Goal: Task Accomplishment & Management: Use online tool/utility

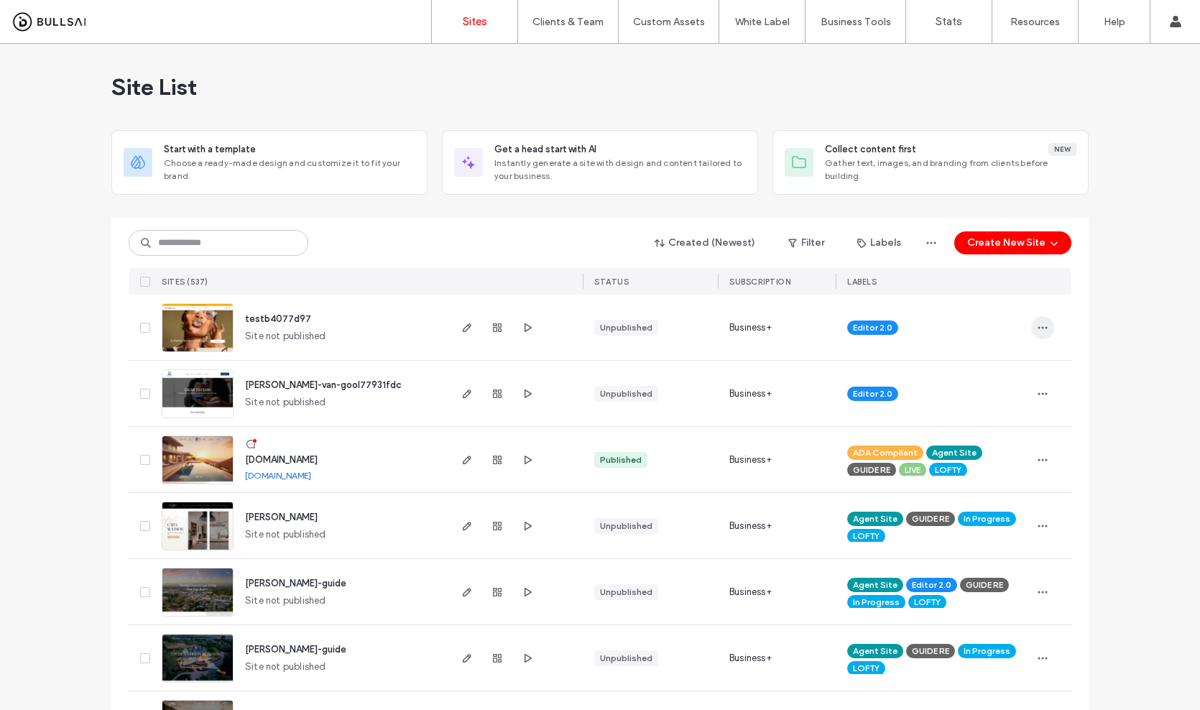
click at [1038, 326] on use "button" at bounding box center [1042, 327] width 9 height 2
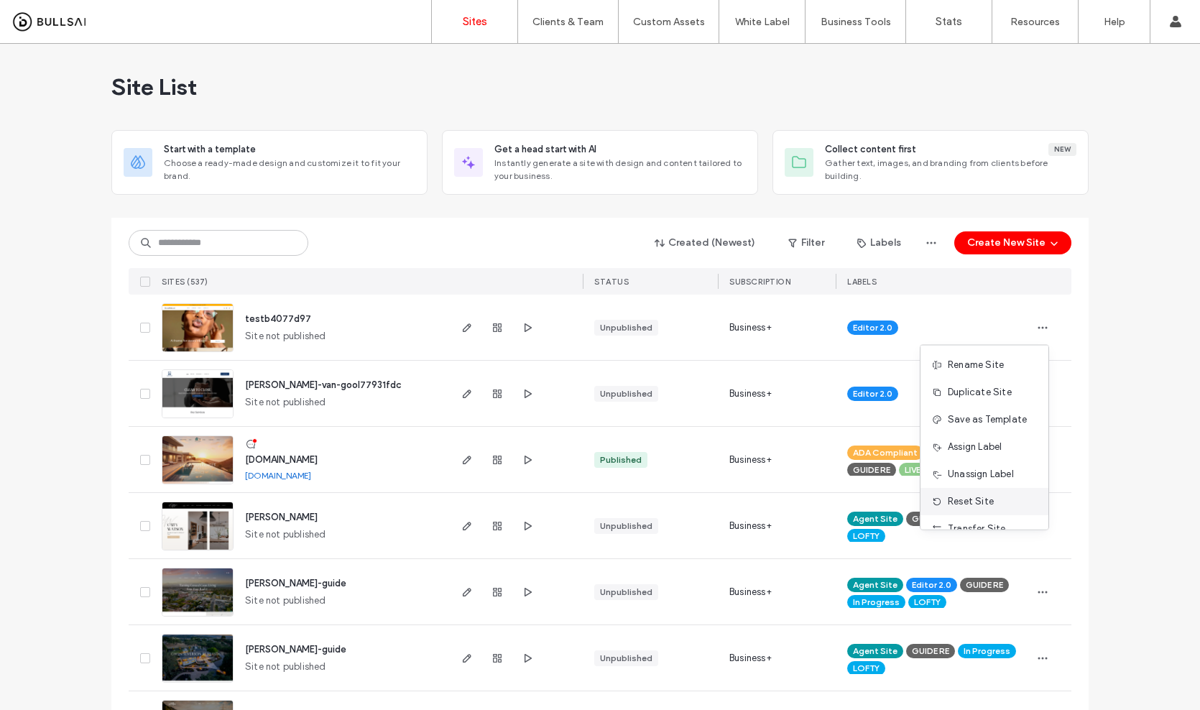
scroll to position [73, 0]
click at [977, 504] on span "Delete Site" at bounding box center [972, 510] width 49 height 14
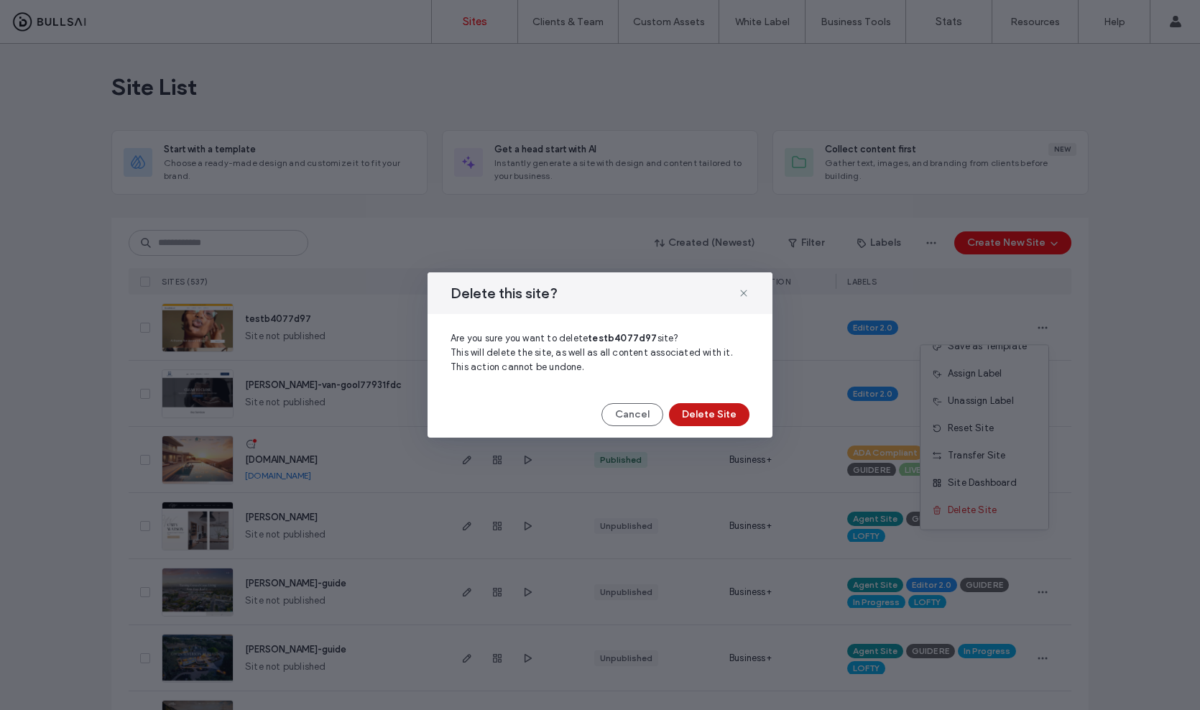
click at [733, 404] on button "Delete Site" at bounding box center [709, 414] width 80 height 23
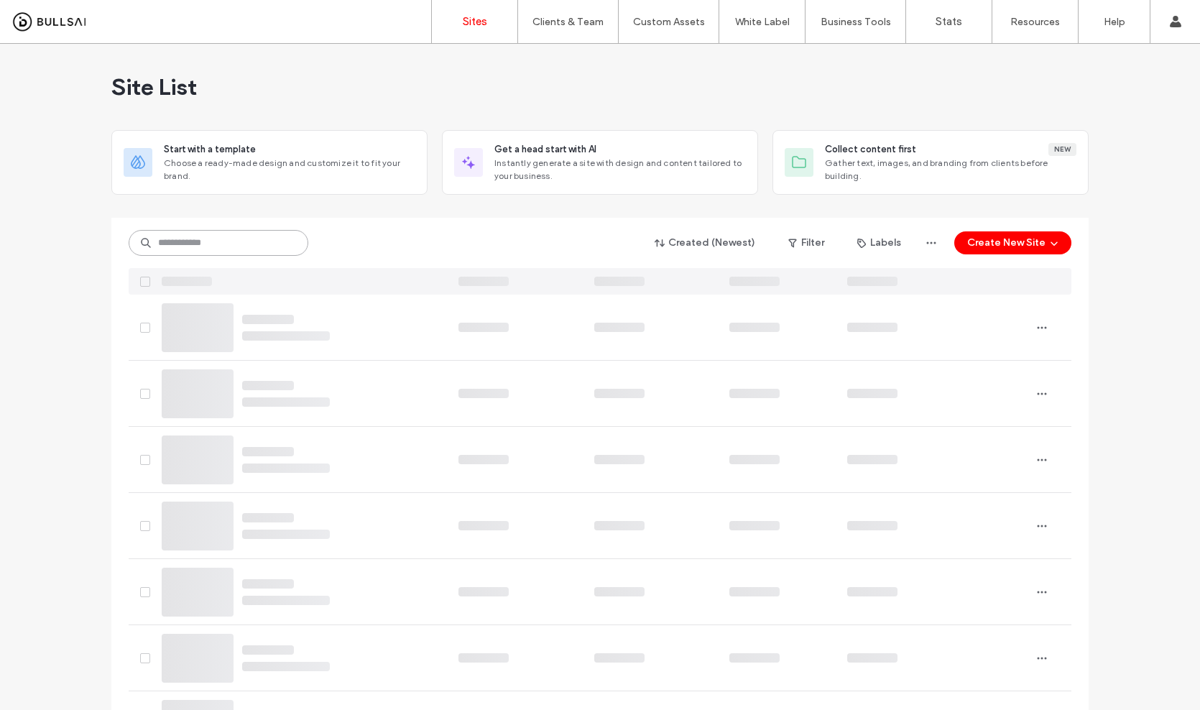
click at [197, 236] on input at bounding box center [219, 243] width 180 height 26
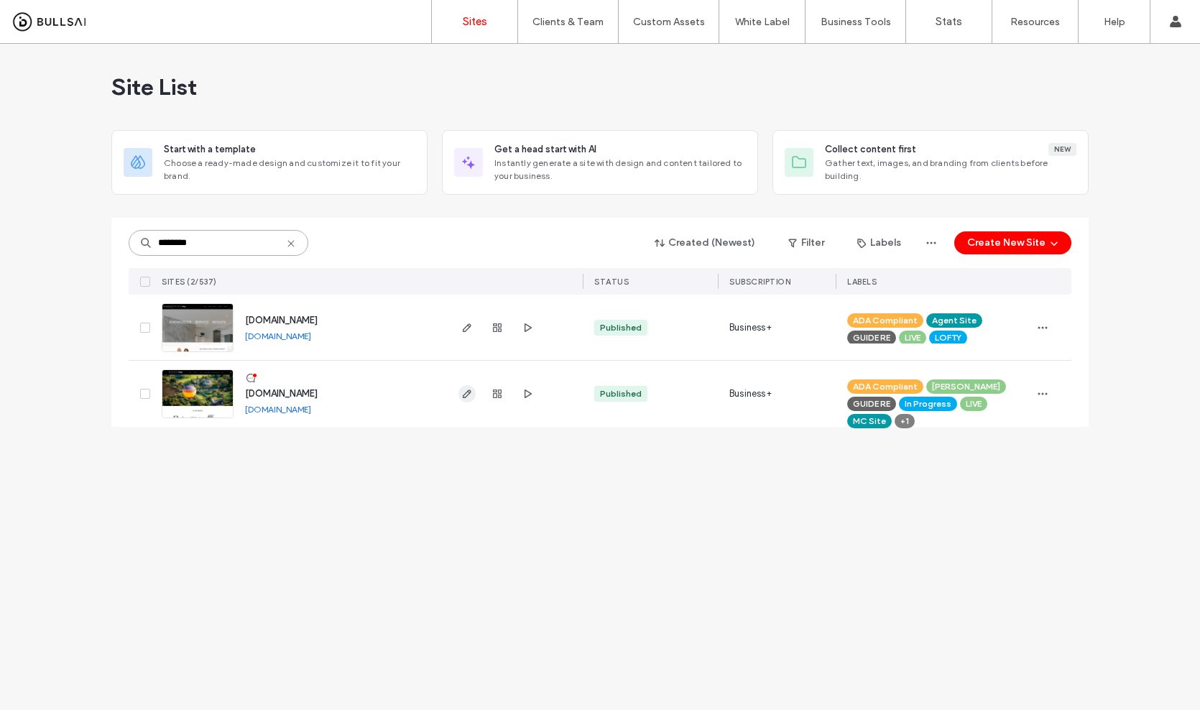
type input "********"
click at [463, 393] on icon "button" at bounding box center [466, 393] width 11 height 11
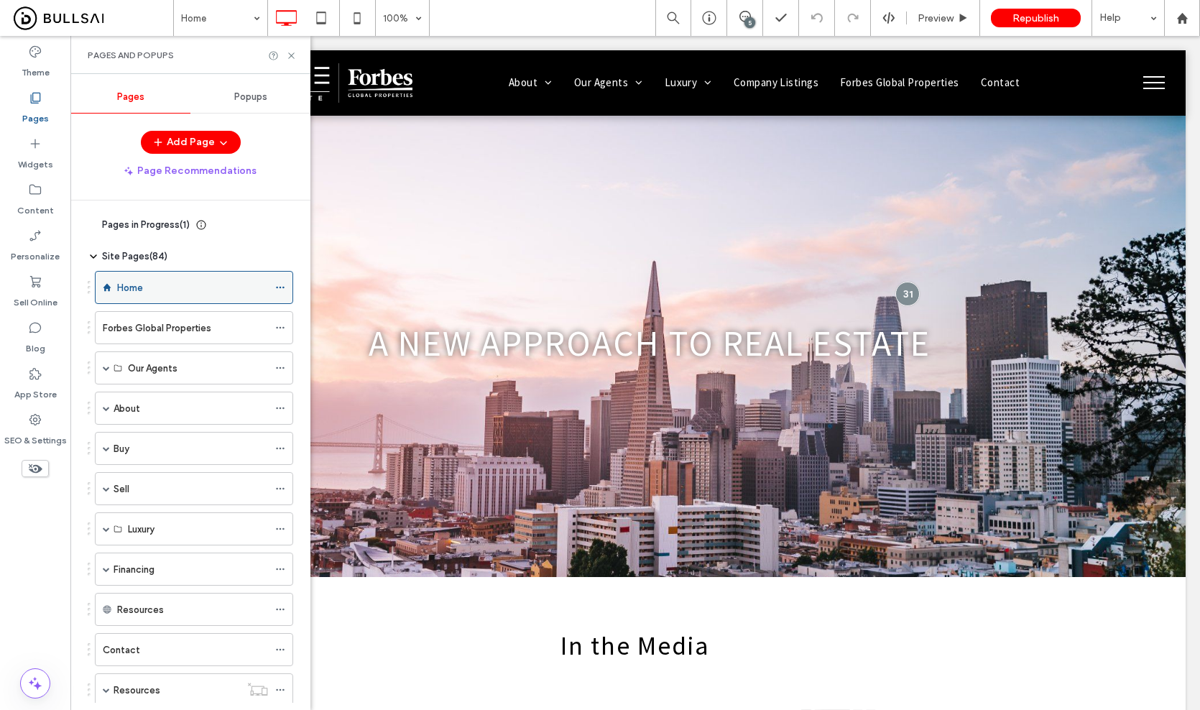
click at [280, 286] on icon at bounding box center [280, 287] width 10 height 10
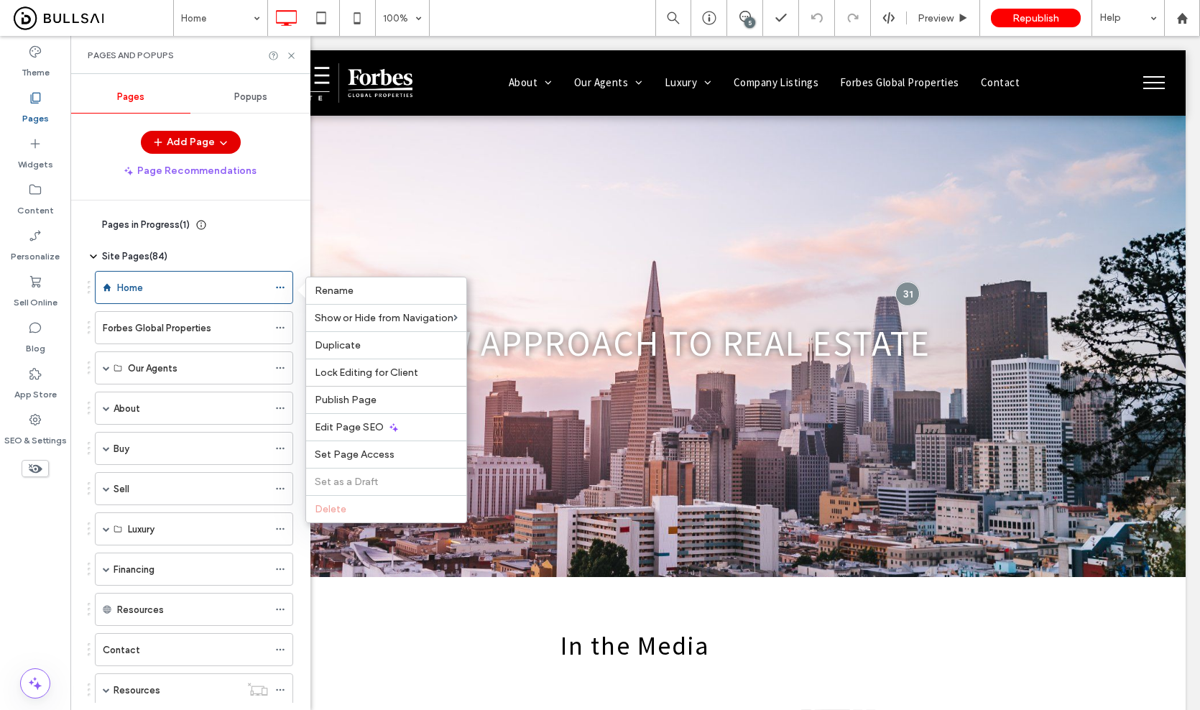
click at [218, 147] on icon "button" at bounding box center [223, 141] width 11 height 11
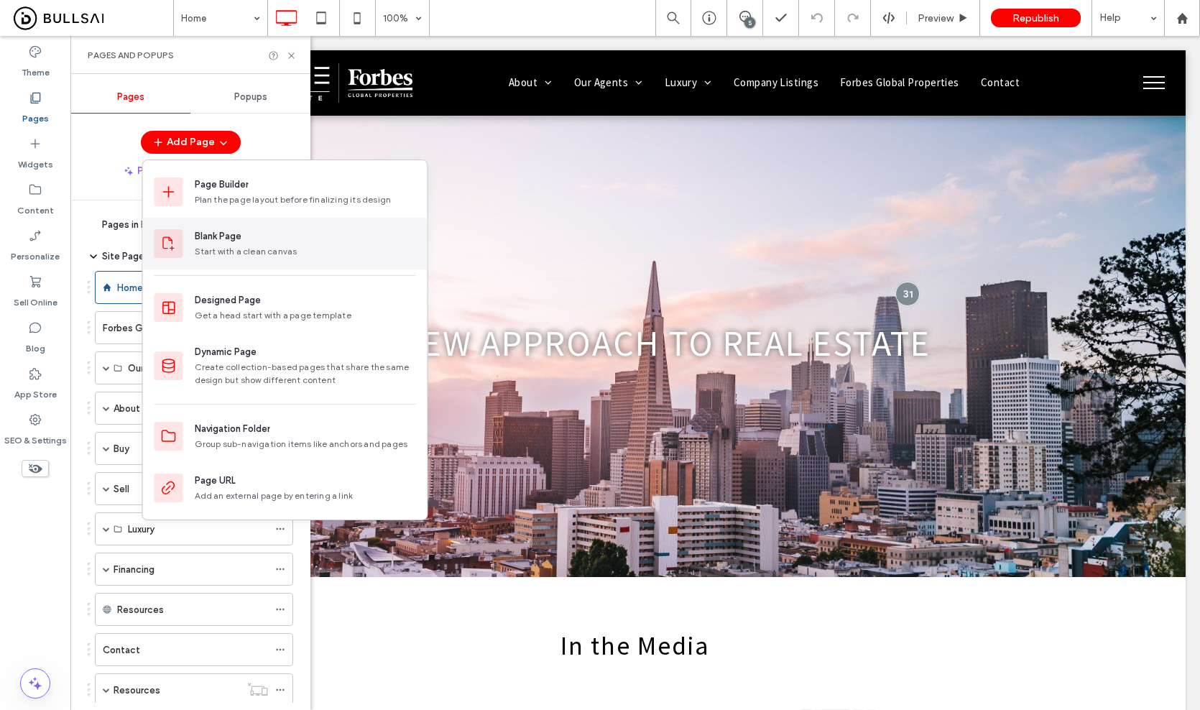
click at [204, 249] on div "Start with a clean canvas" at bounding box center [305, 251] width 221 height 13
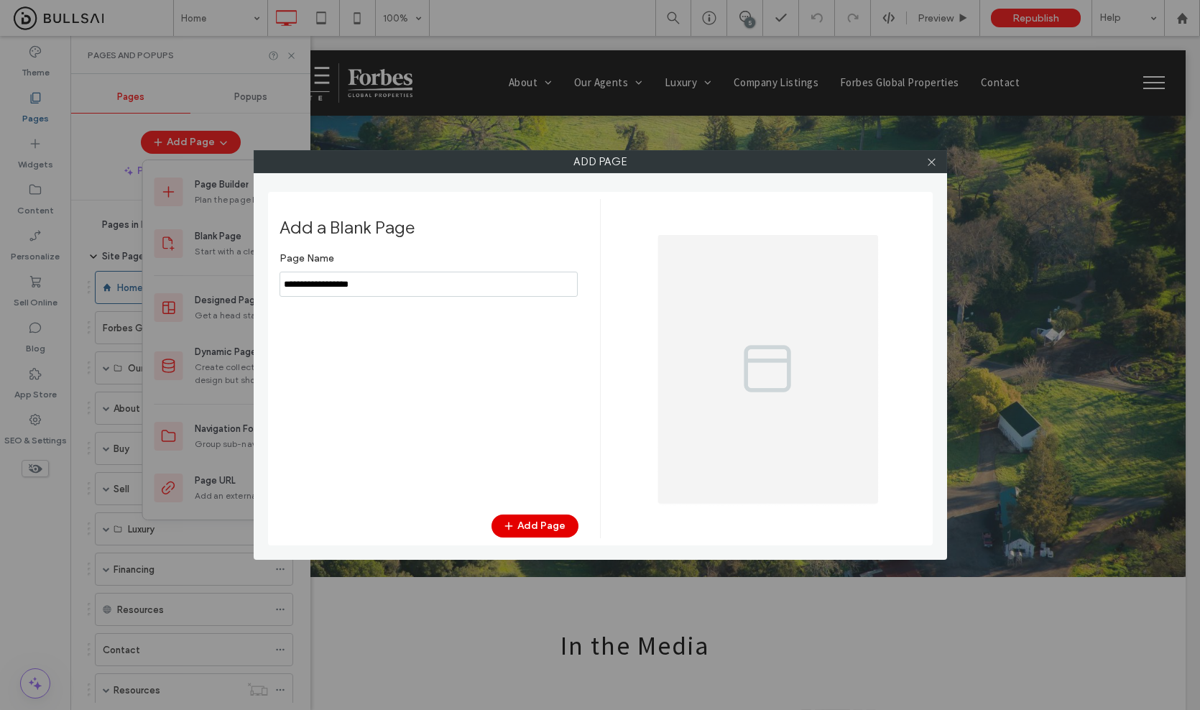
type input "**********"
click at [553, 532] on button "Add Page" at bounding box center [534, 525] width 87 height 23
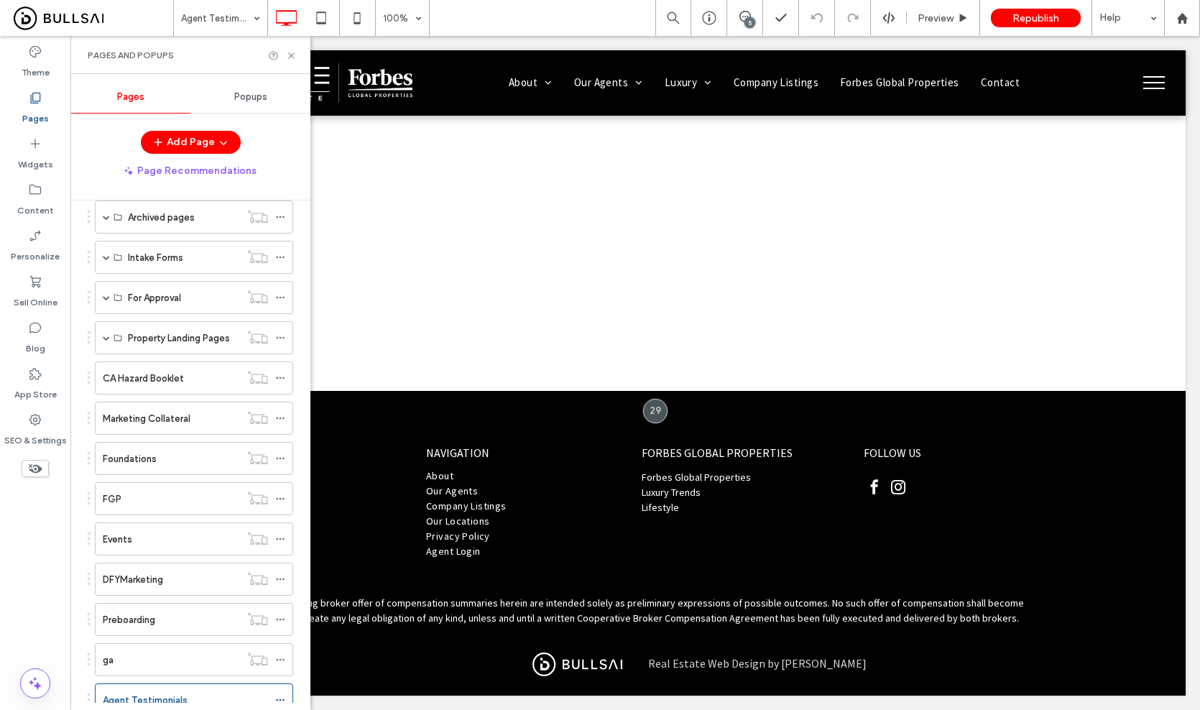
scroll to position [562, 0]
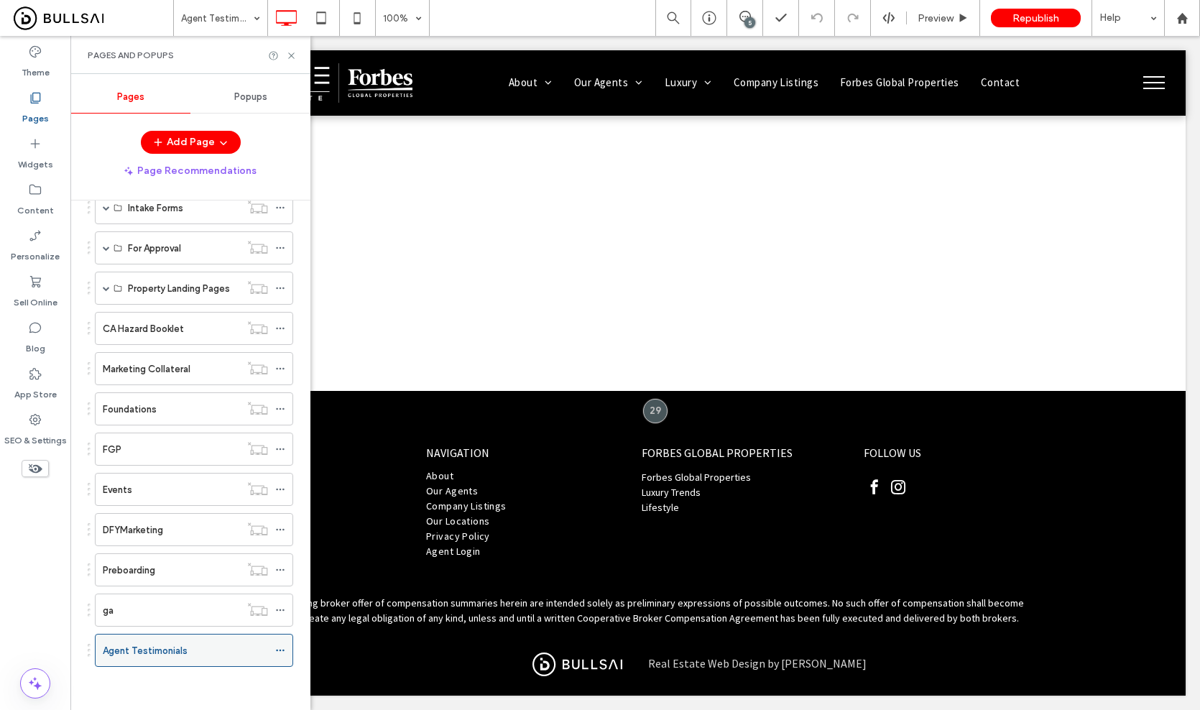
click at [278, 653] on icon at bounding box center [280, 650] width 10 height 10
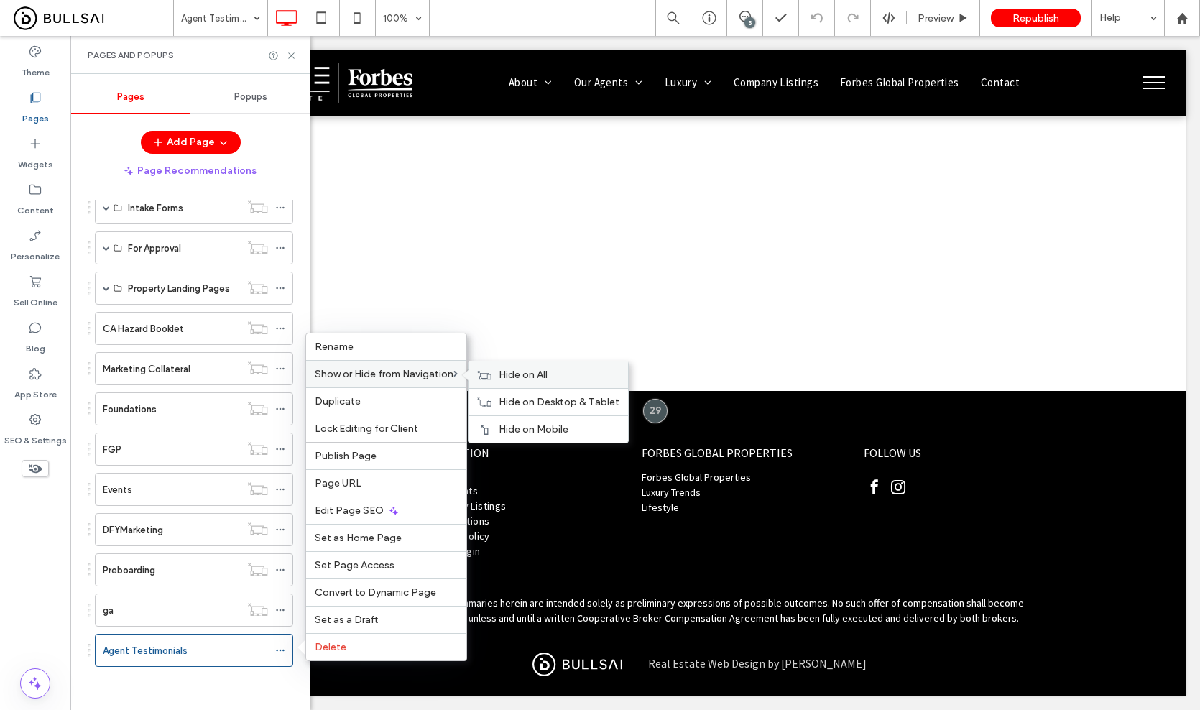
click at [502, 373] on span "Hide on All" at bounding box center [523, 375] width 49 height 12
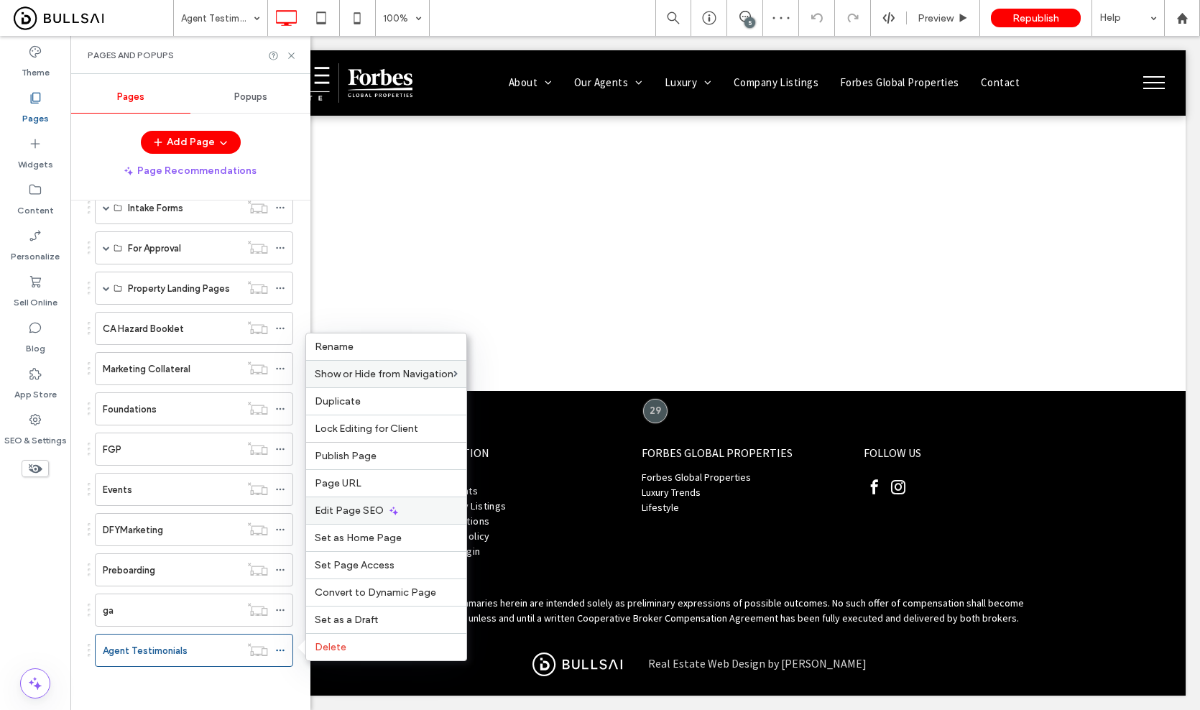
click at [379, 504] on div "Edit Page SEO" at bounding box center [386, 509] width 160 height 27
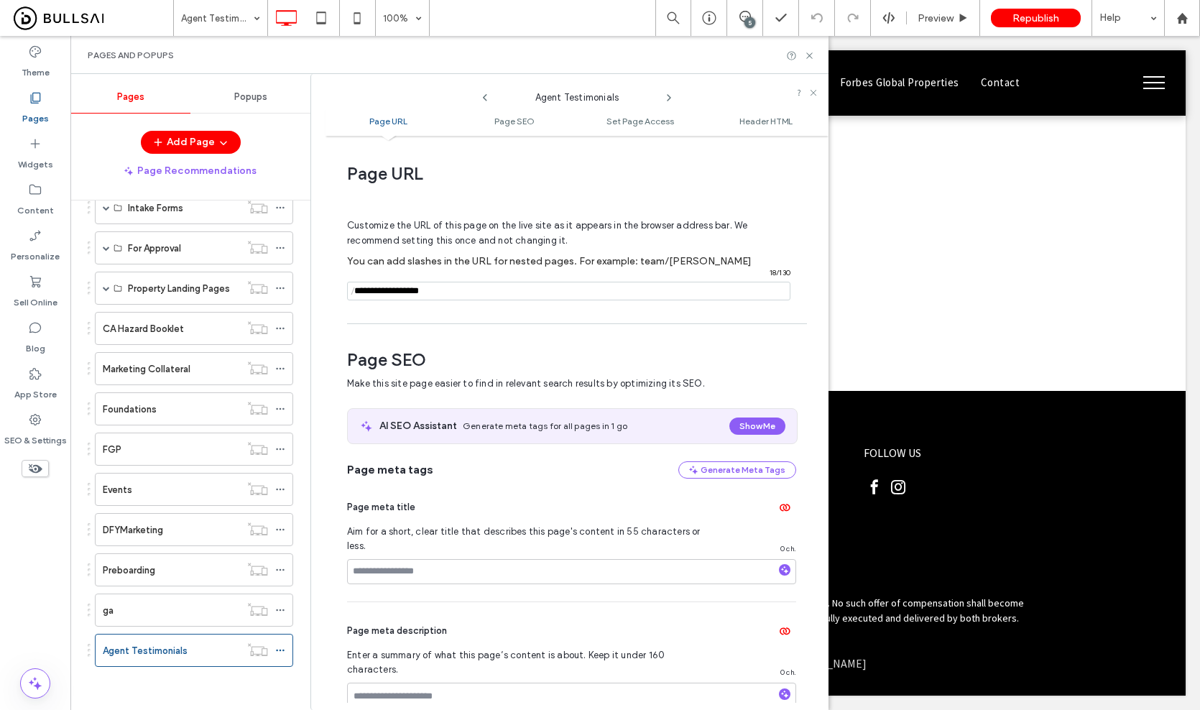
scroll to position [126, 0]
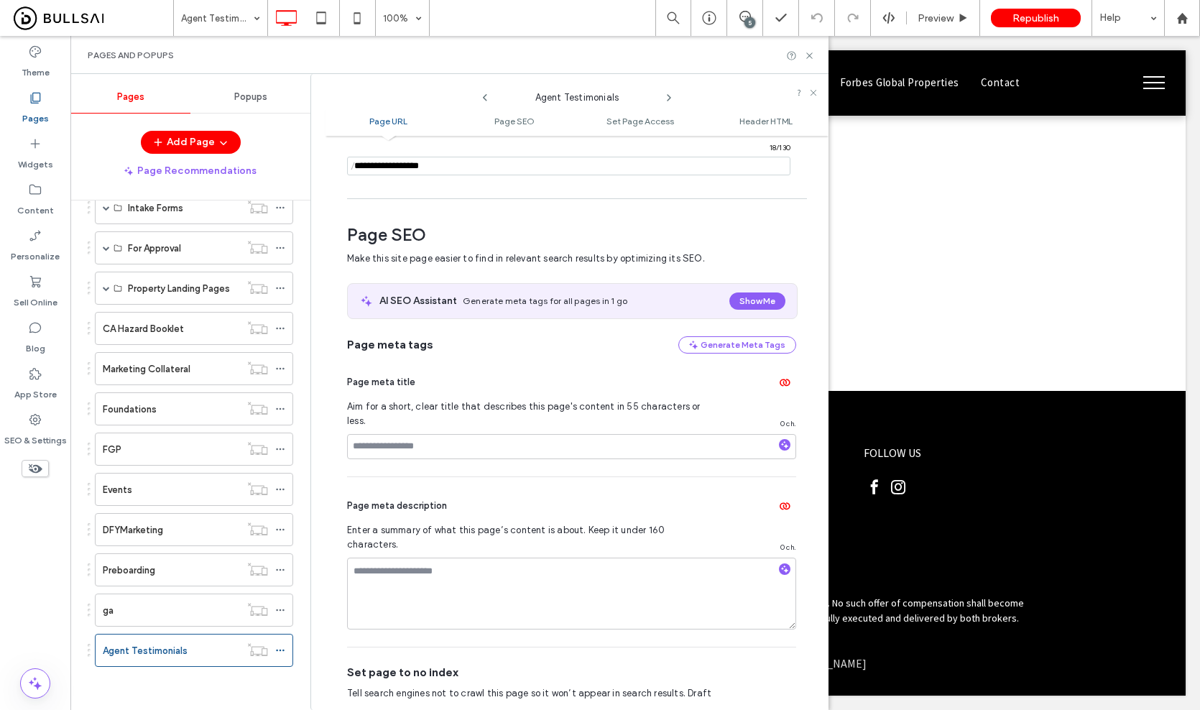
click at [784, 703] on div "toggle" at bounding box center [784, 708] width 23 height 11
click at [810, 54] on icon at bounding box center [809, 55] width 11 height 11
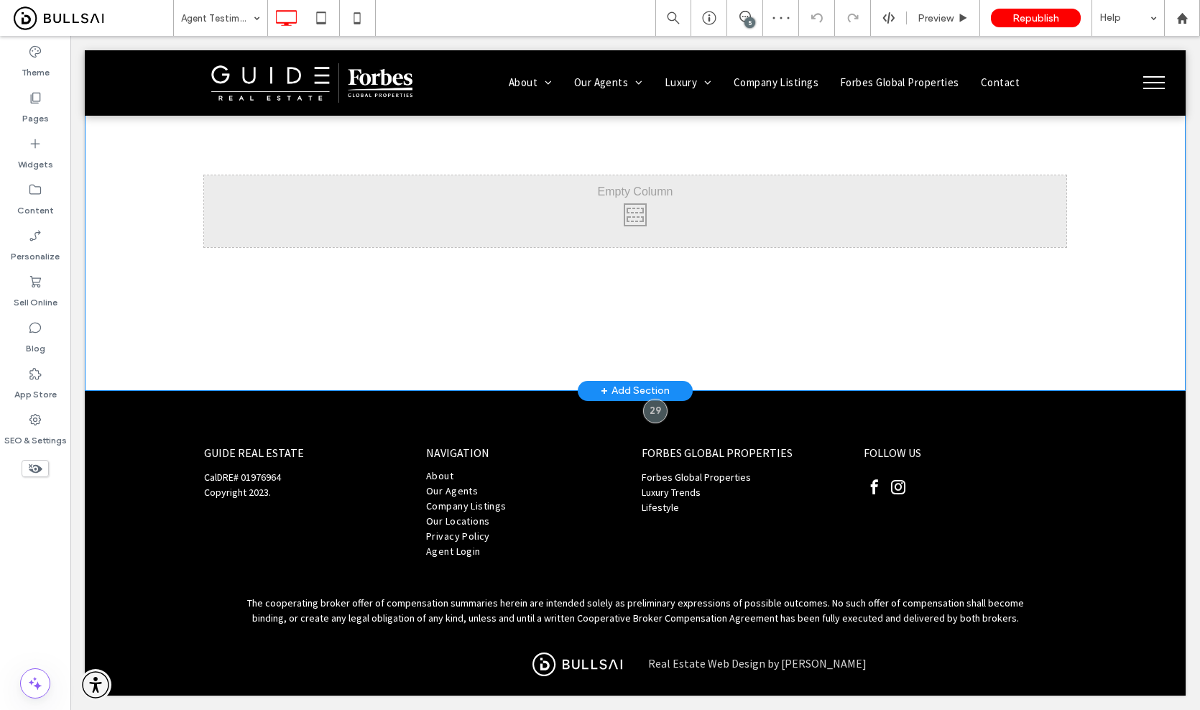
scroll to position [0, 0]
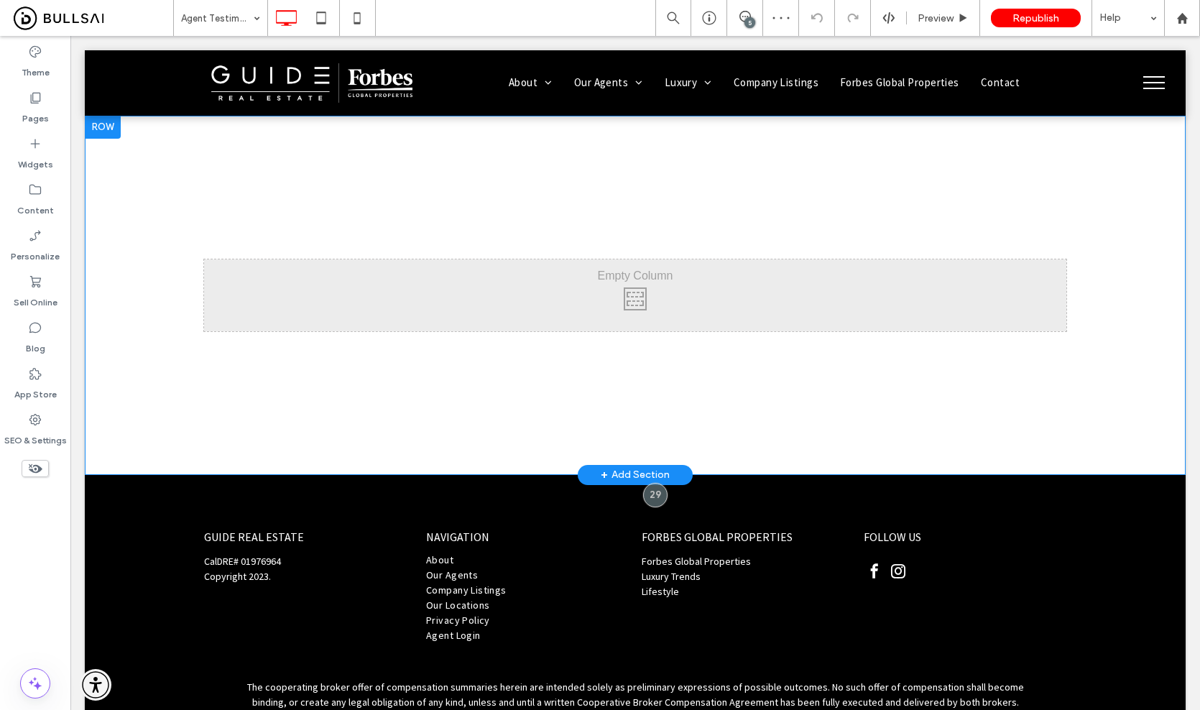
click at [124, 141] on div "Click To Paste Row + Add Section" at bounding box center [635, 295] width 1101 height 359
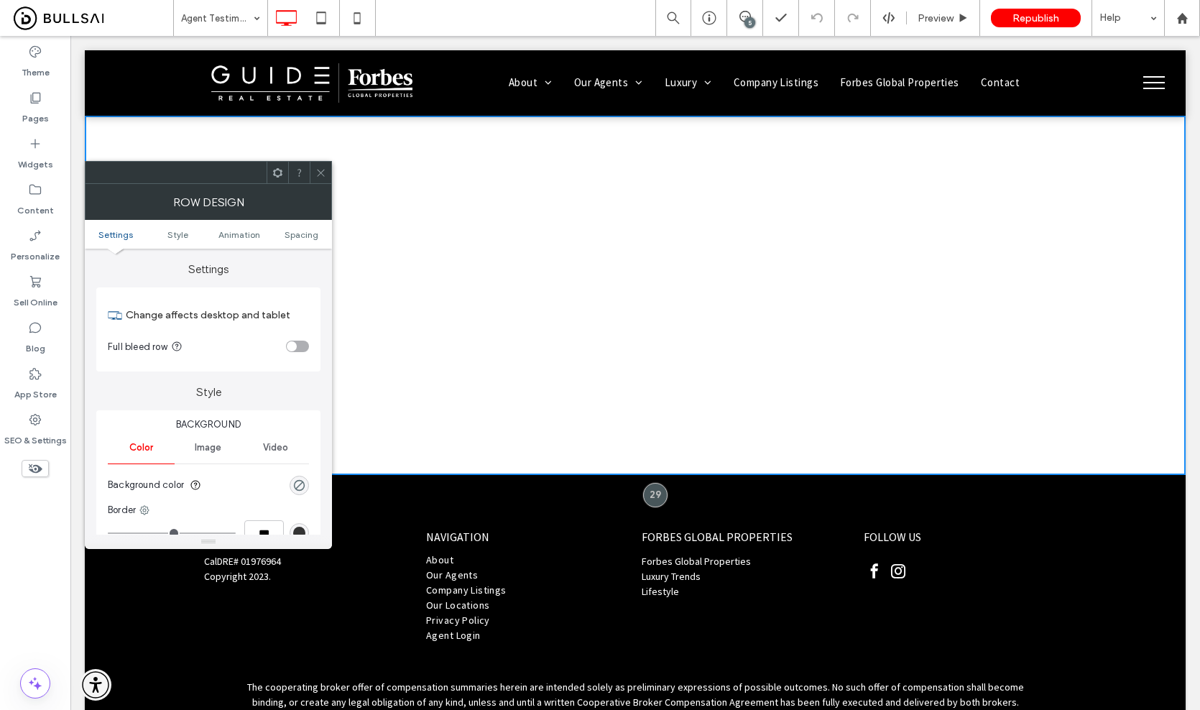
click at [226, 450] on div "Image" at bounding box center [208, 448] width 67 height 32
click at [219, 483] on div "Add multiple images for a background slider" at bounding box center [208, 523] width 200 height 95
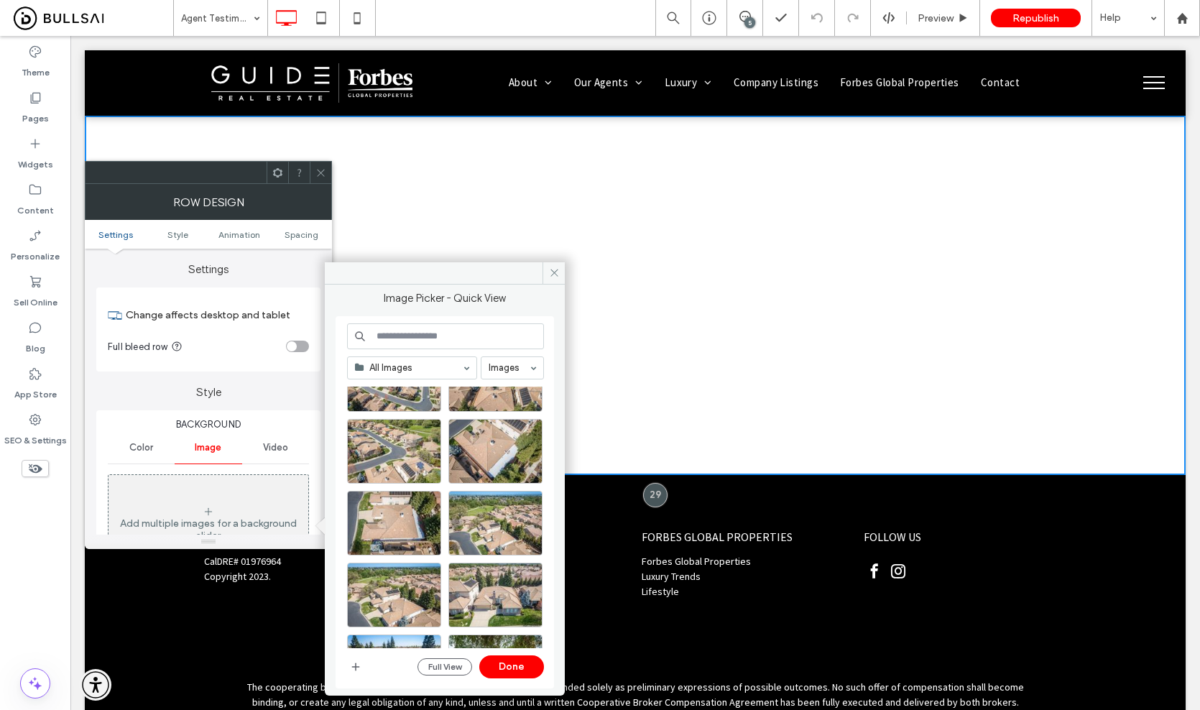
scroll to position [857, 0]
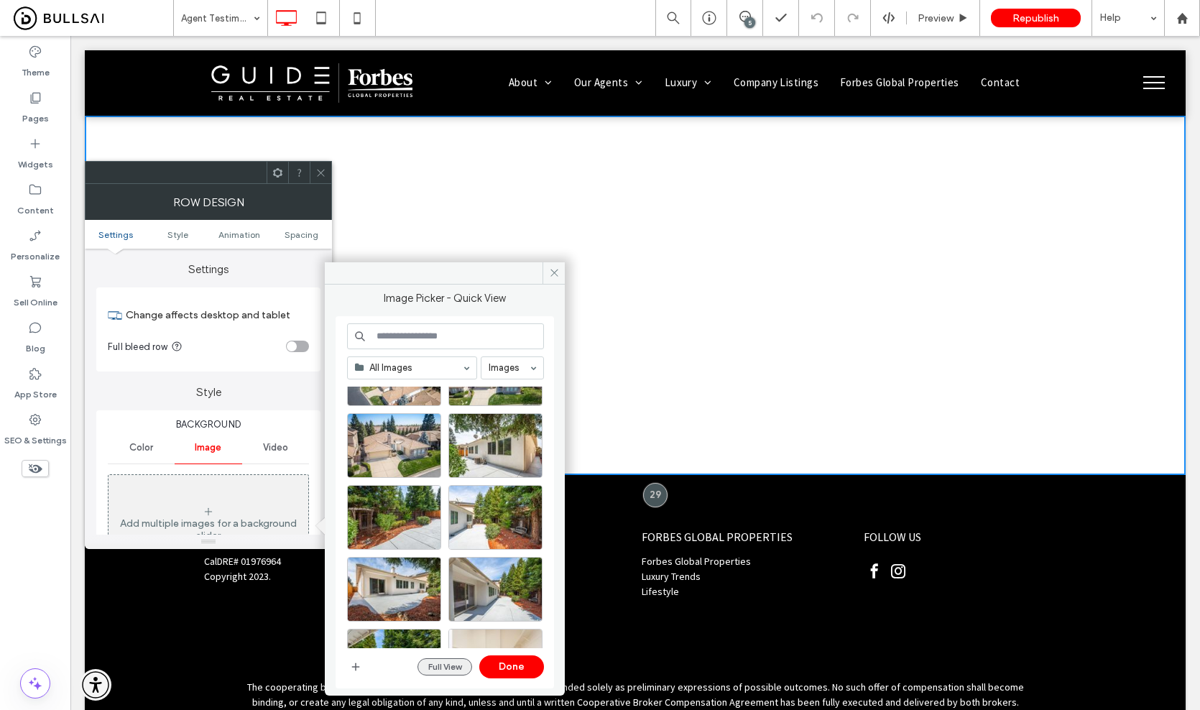
click at [441, 669] on button "Full View" at bounding box center [444, 666] width 55 height 17
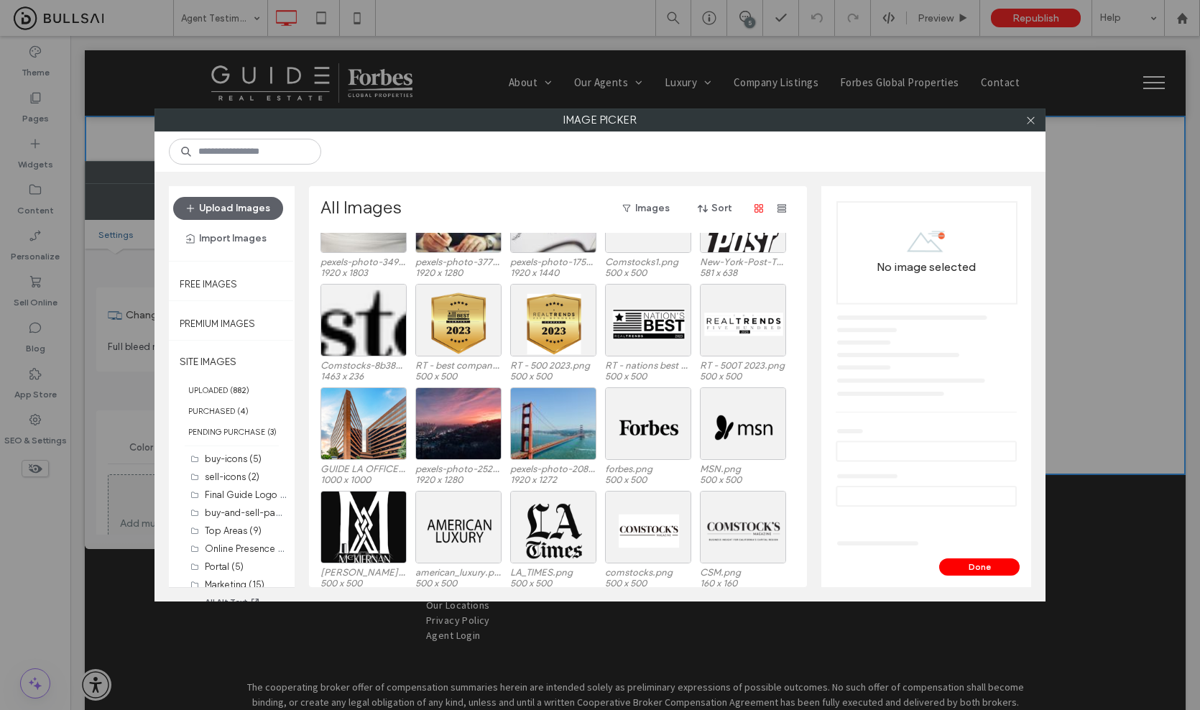
scroll to position [5529, 0]
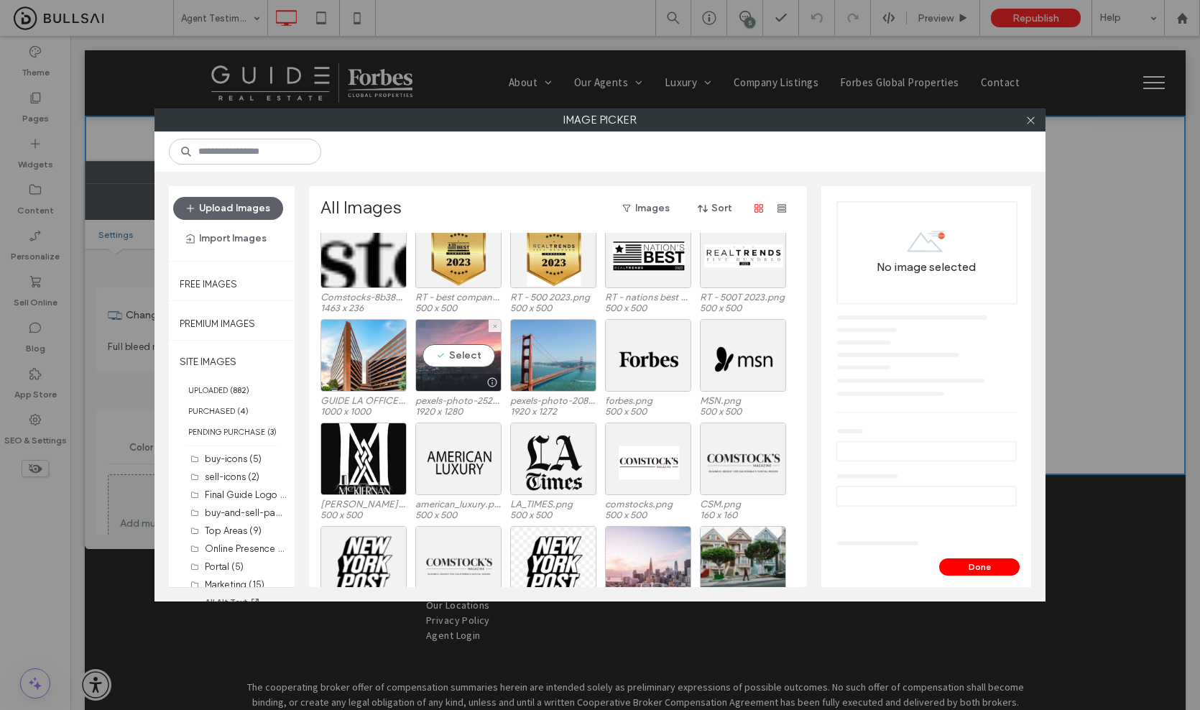
click at [461, 360] on div "Select" at bounding box center [458, 355] width 86 height 73
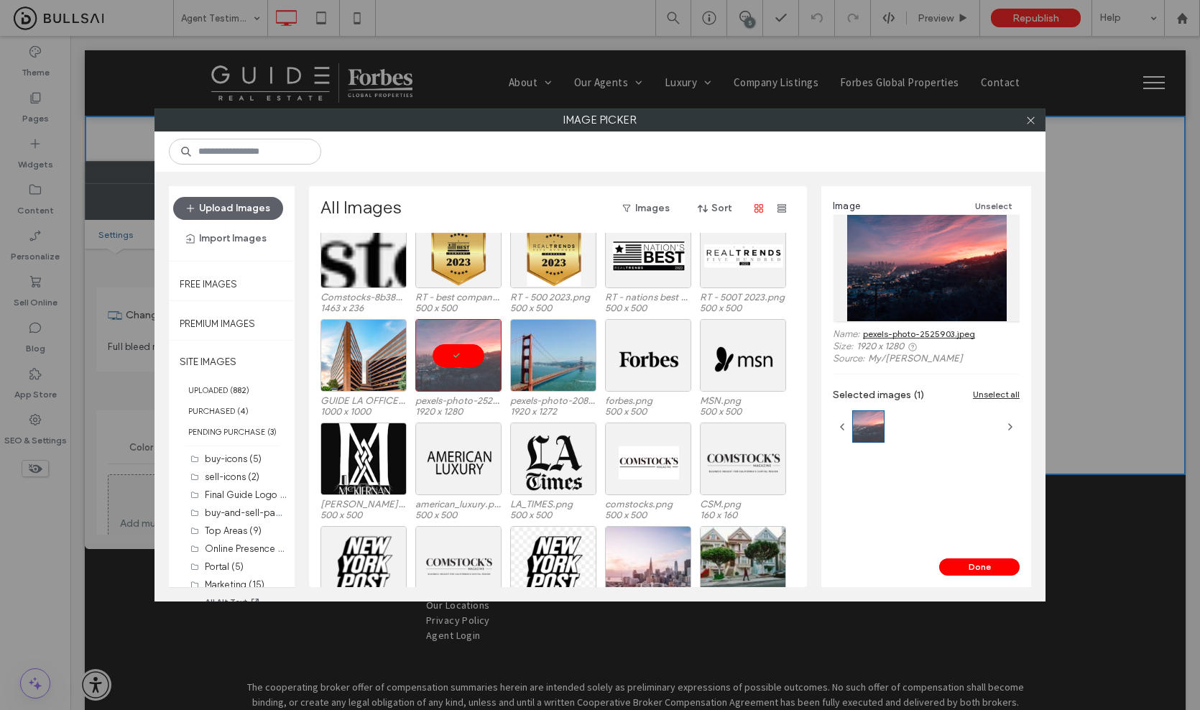
click at [969, 578] on div "Done" at bounding box center [926, 572] width 210 height 29
click at [970, 574] on button "Done" at bounding box center [979, 566] width 80 height 17
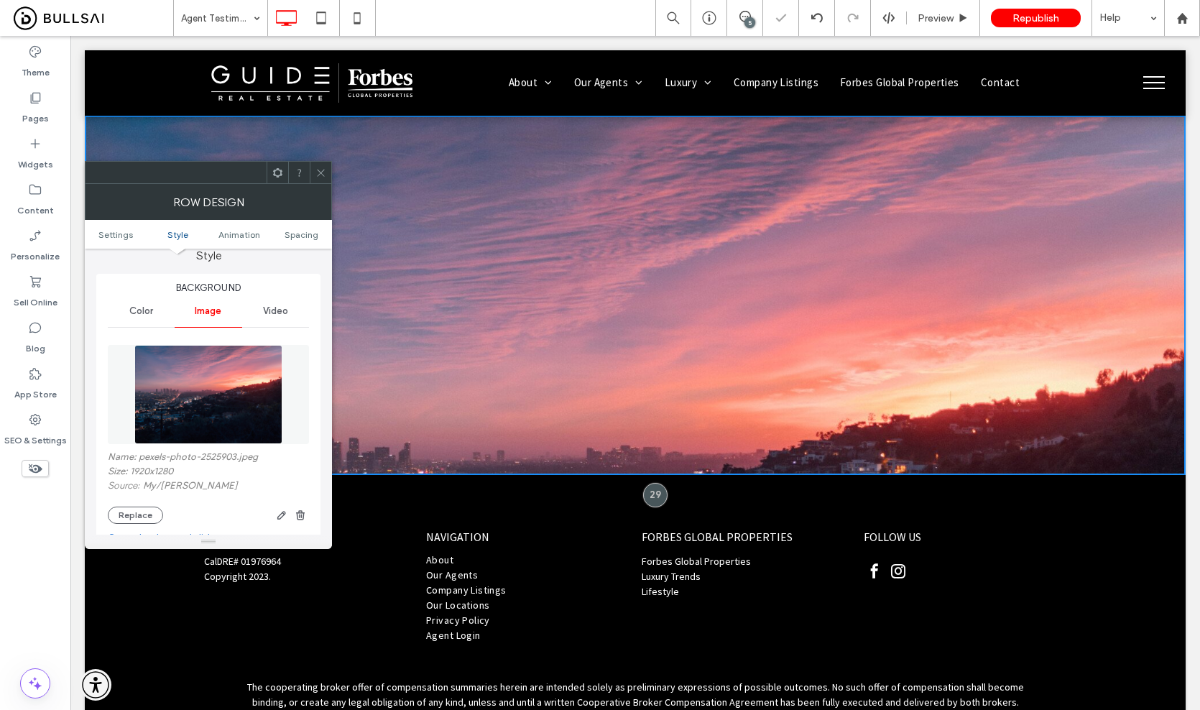
scroll to position [348, 0]
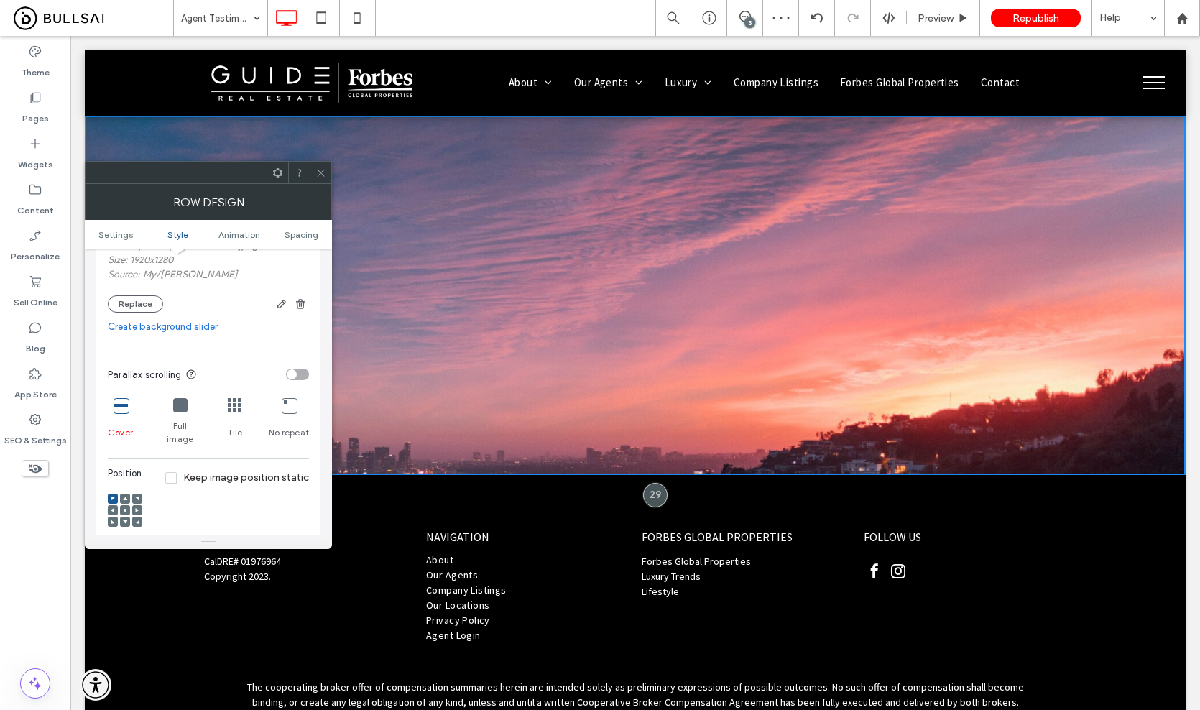
click at [126, 508] on icon at bounding box center [125, 510] width 4 height 4
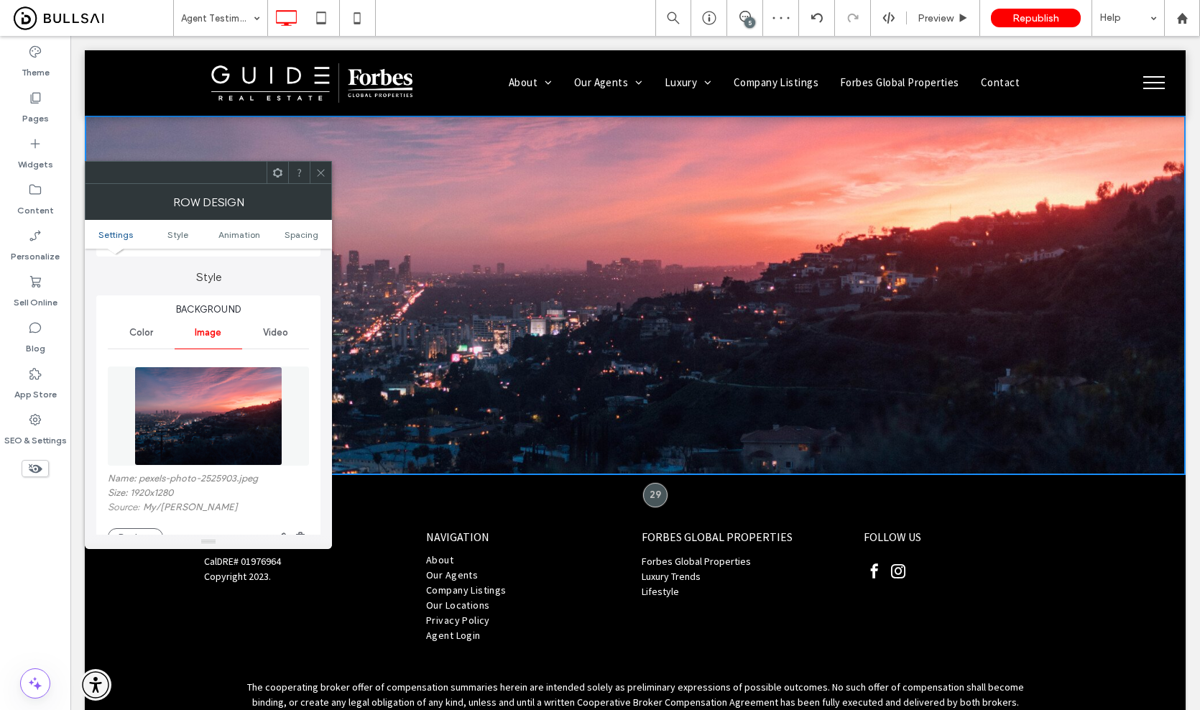
scroll to position [238, 0]
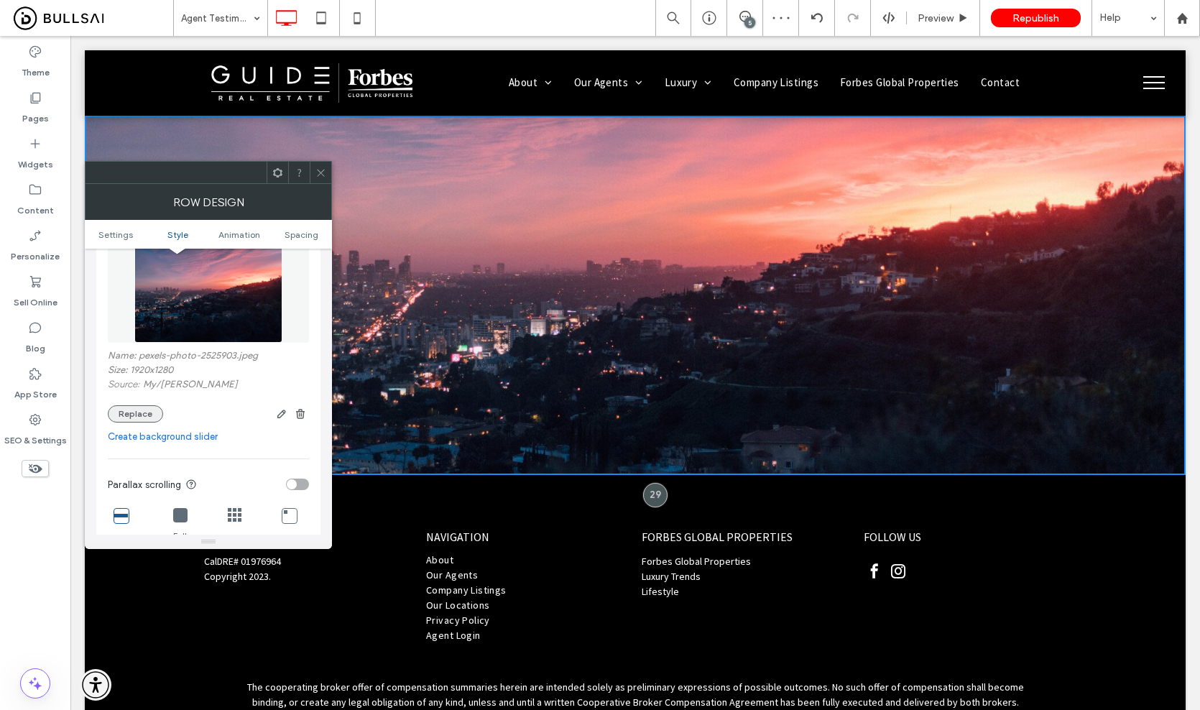
click at [156, 414] on button "Replace" at bounding box center [135, 413] width 55 height 17
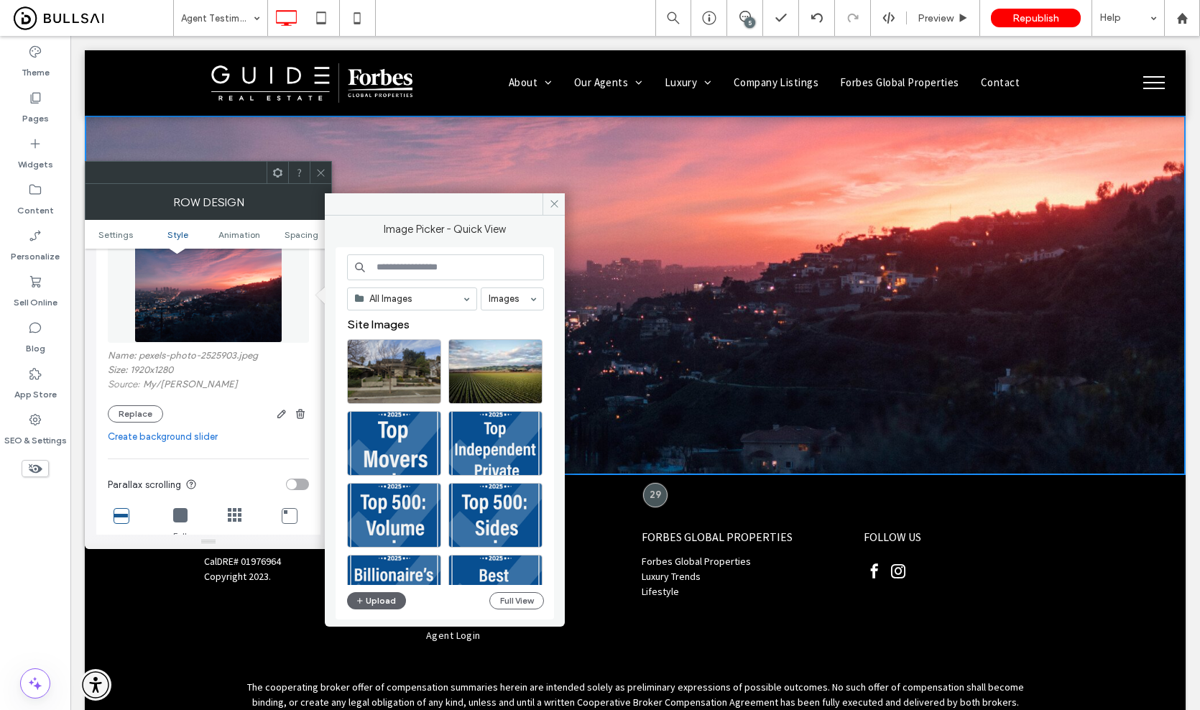
click at [463, 271] on input at bounding box center [445, 267] width 197 height 26
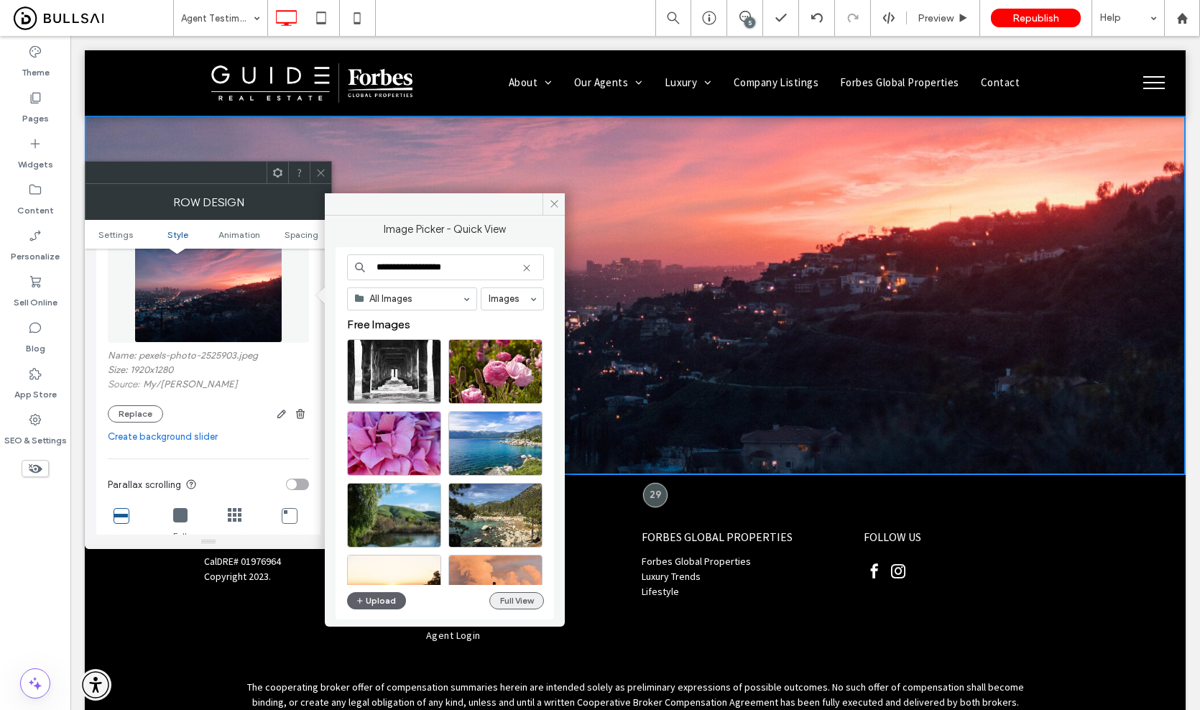
type input "**********"
click at [531, 603] on button "Full View" at bounding box center [516, 600] width 55 height 17
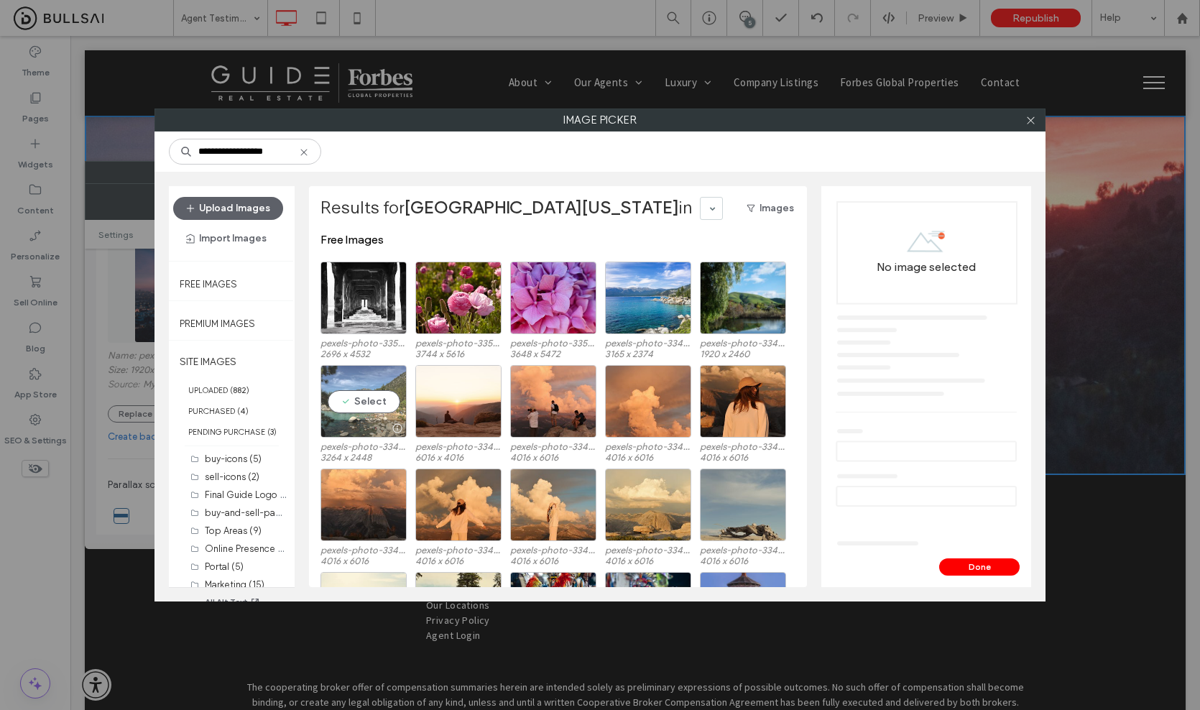
click at [387, 399] on div "Select" at bounding box center [363, 401] width 86 height 73
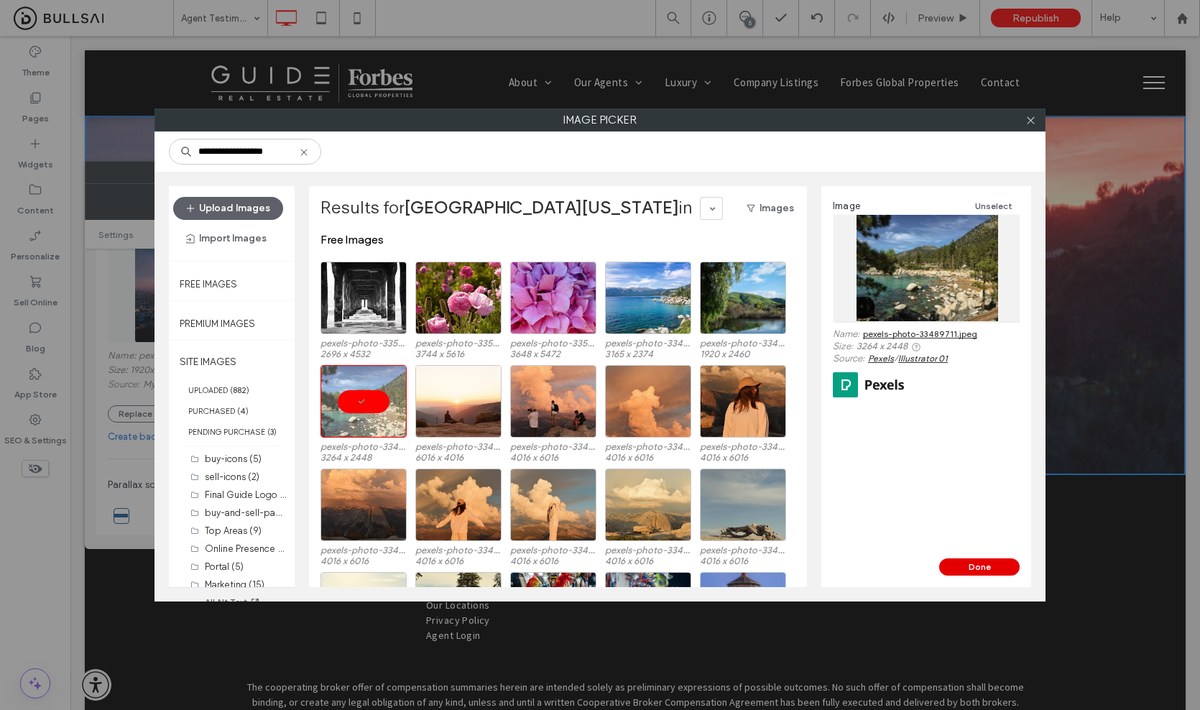
click at [981, 560] on button "Done" at bounding box center [979, 566] width 80 height 17
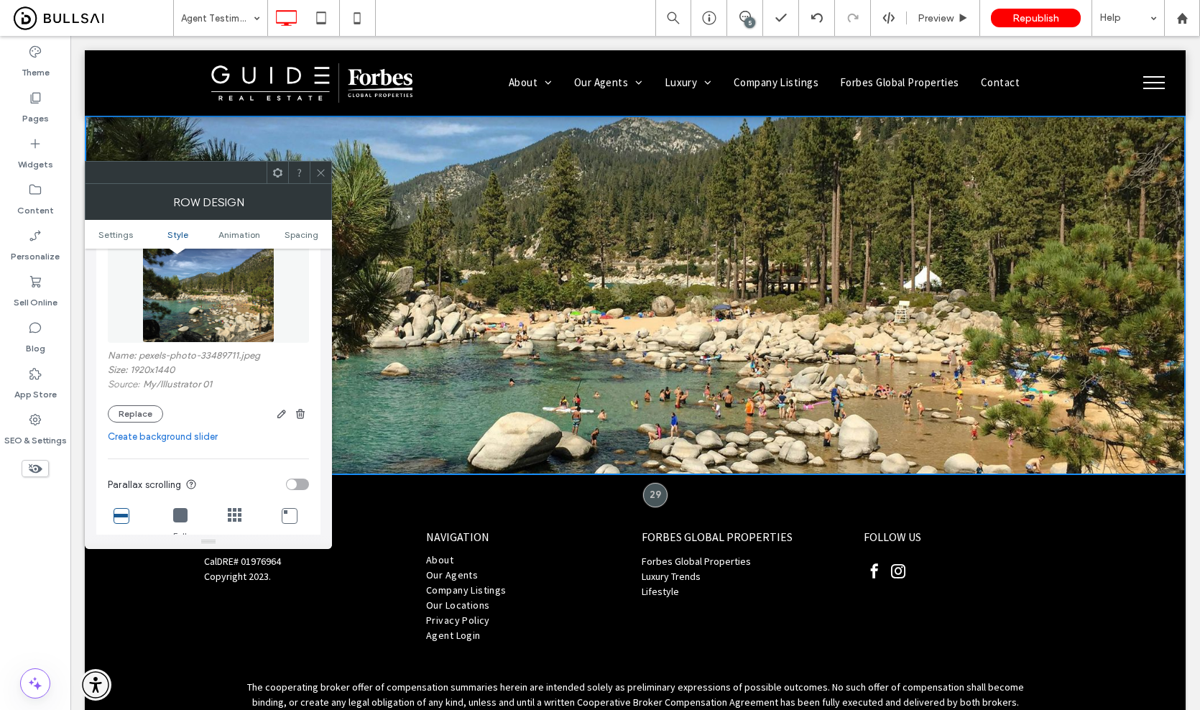
click at [224, 312] on img at bounding box center [207, 293] width 131 height 99
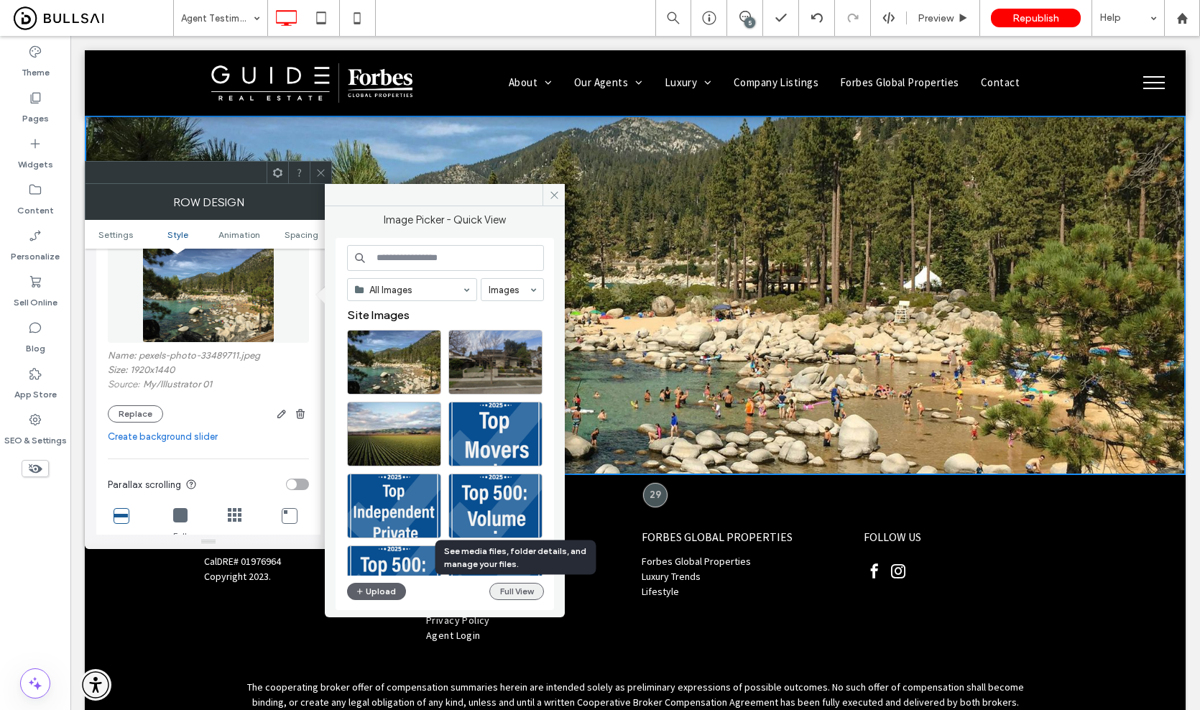
click at [522, 586] on button "Full View" at bounding box center [516, 591] width 55 height 17
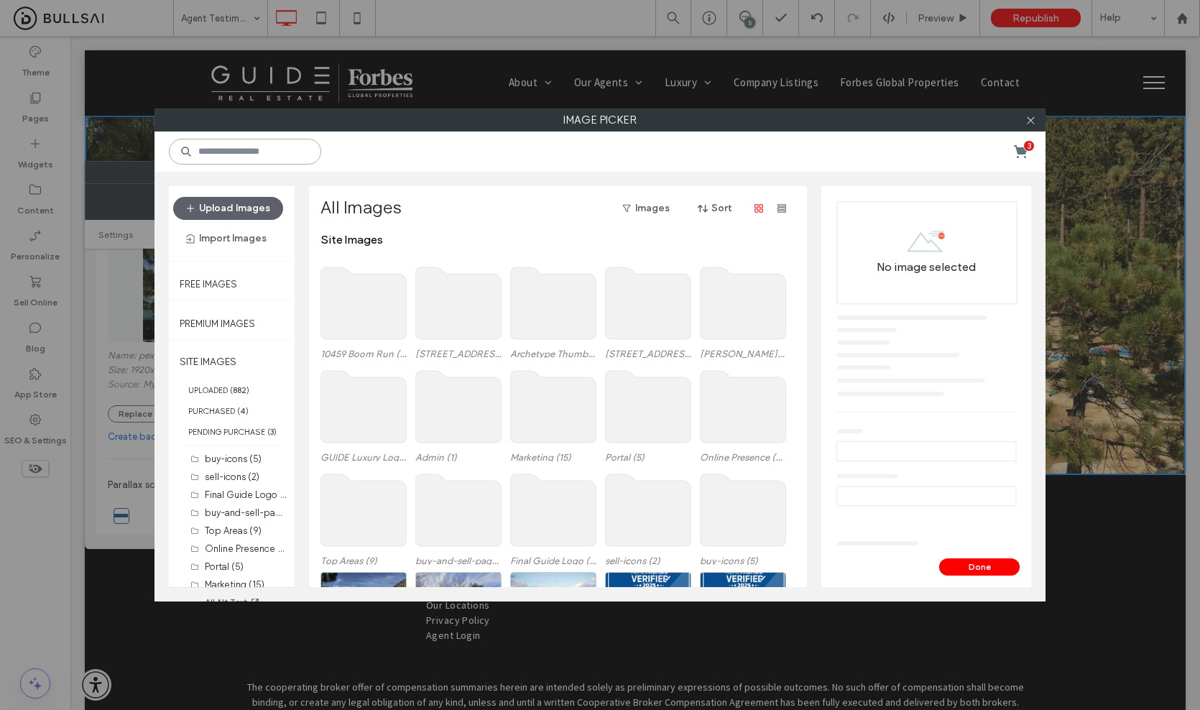
click at [254, 157] on input at bounding box center [245, 152] width 152 height 26
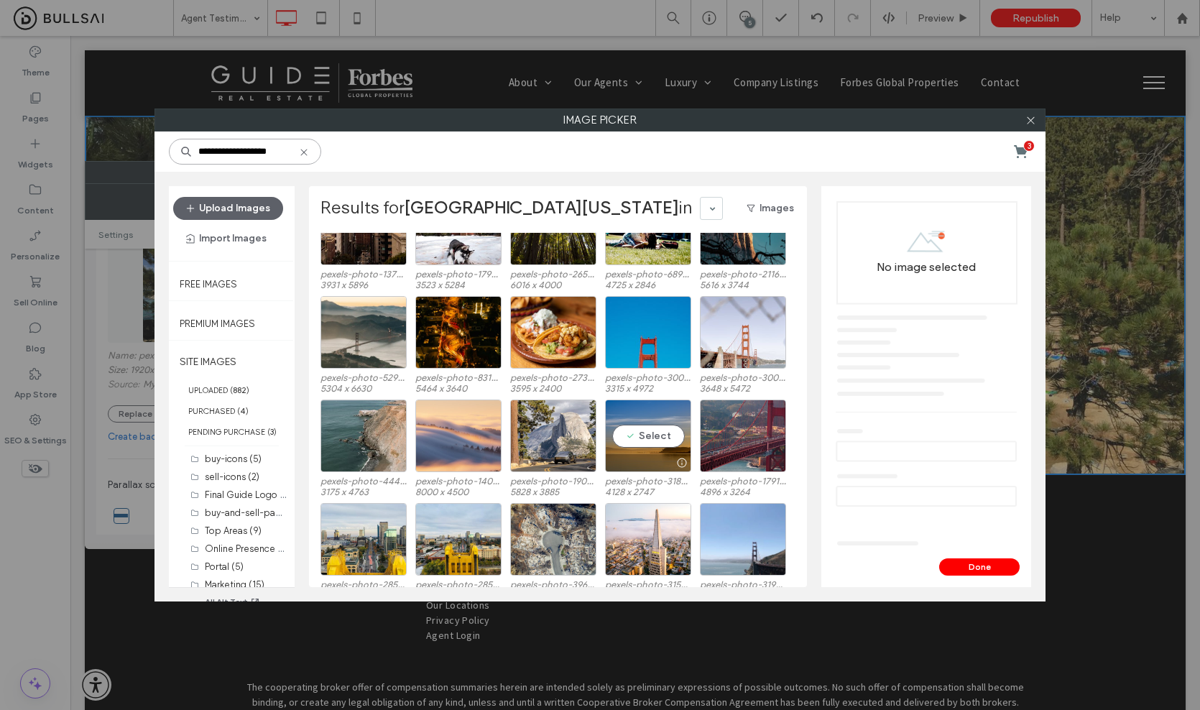
scroll to position [288, 0]
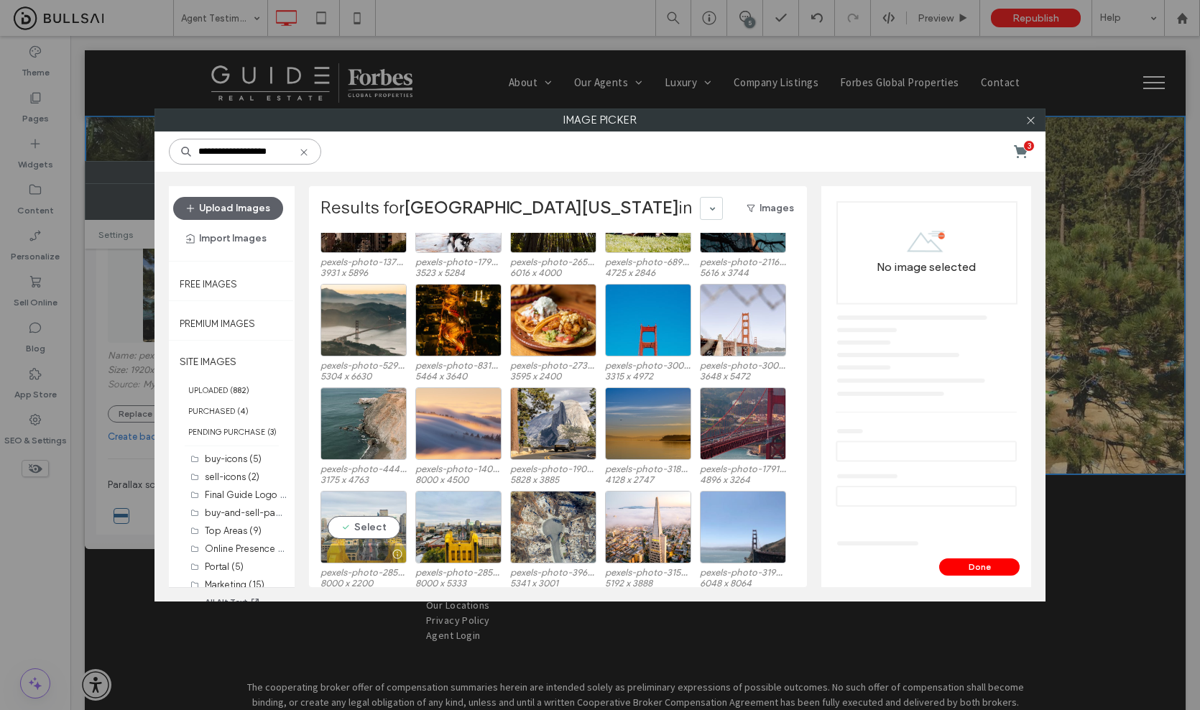
type input "**********"
drag, startPoint x: 367, startPoint y: 540, endPoint x: 392, endPoint y: 537, distance: 24.6
click at [367, 540] on div "Select" at bounding box center [363, 527] width 86 height 73
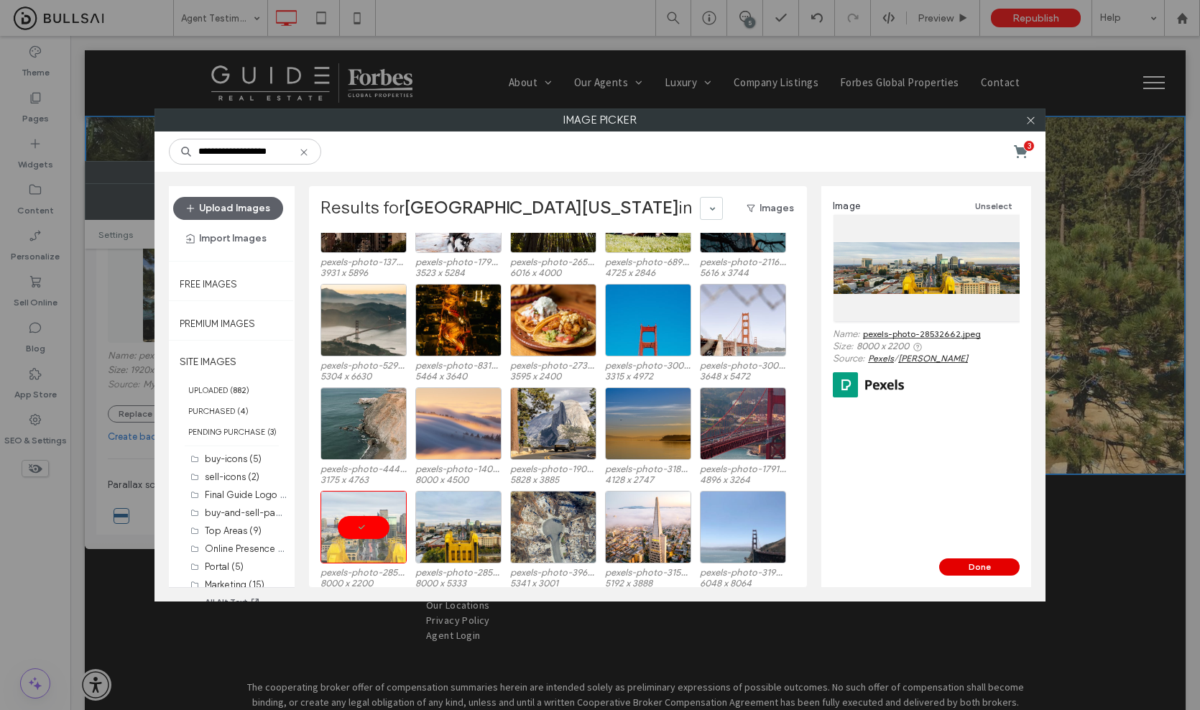
click at [974, 573] on button "Done" at bounding box center [979, 566] width 80 height 17
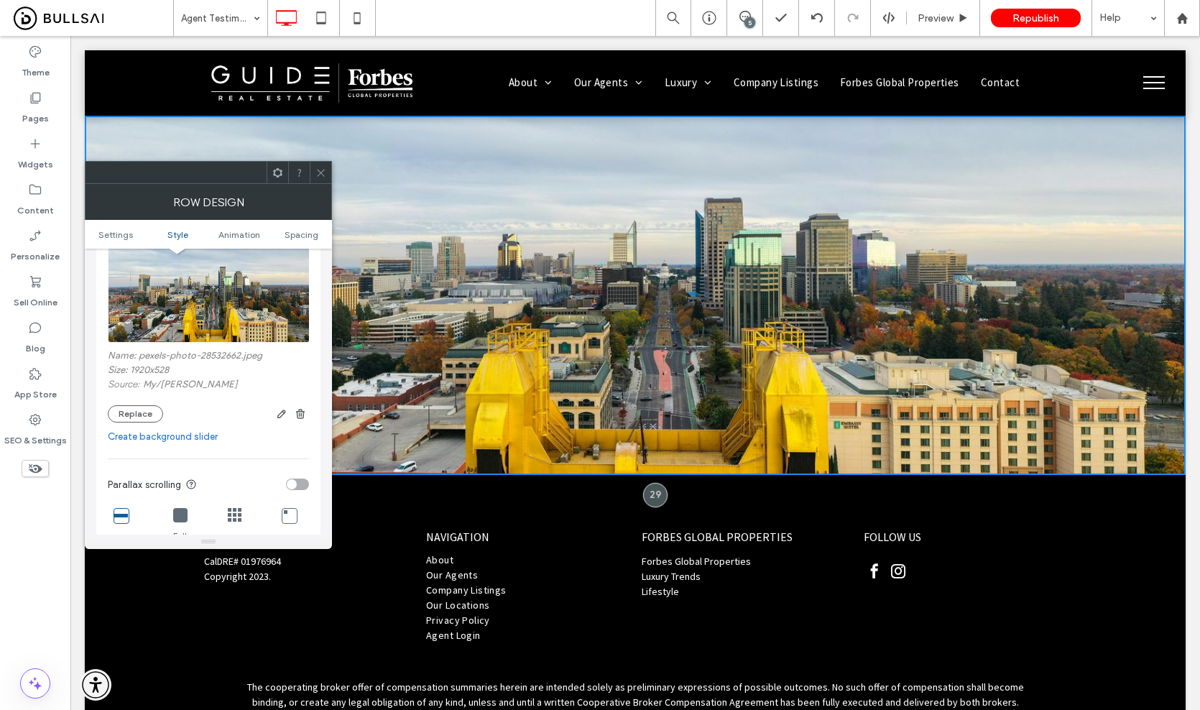
click at [326, 175] on div at bounding box center [321, 173] width 22 height 22
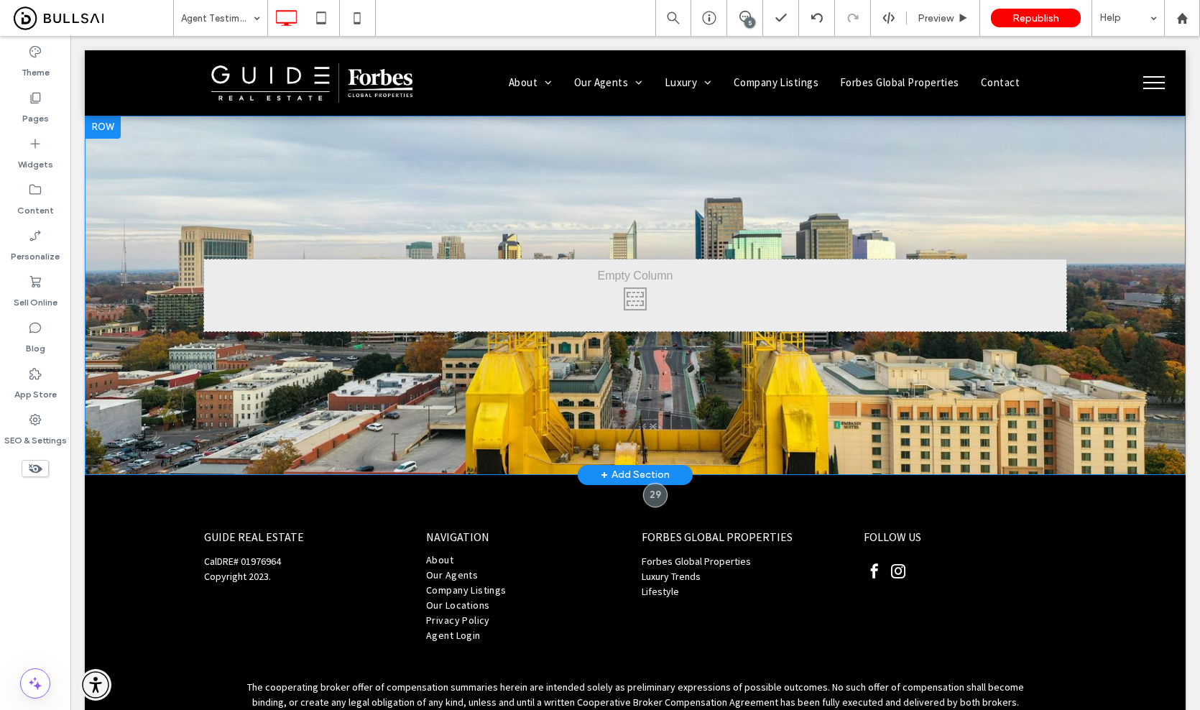
click at [178, 149] on div "Click To Paste Row + Add Section" at bounding box center [635, 295] width 1101 height 359
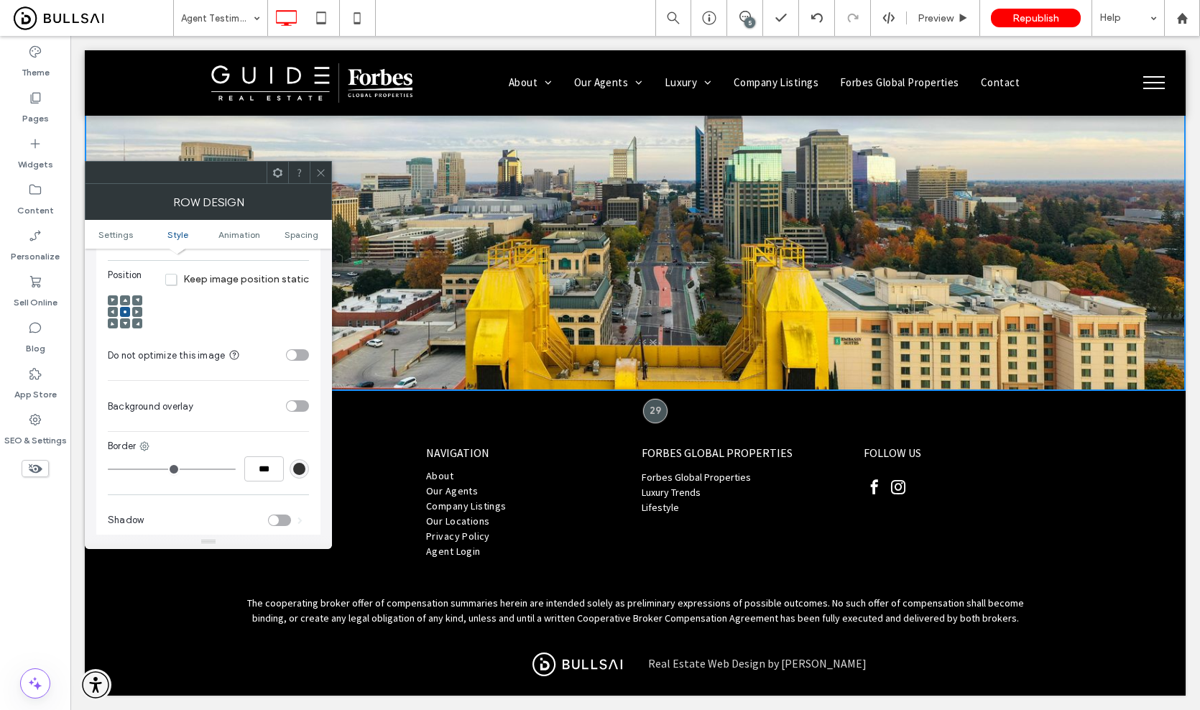
scroll to position [684, 0]
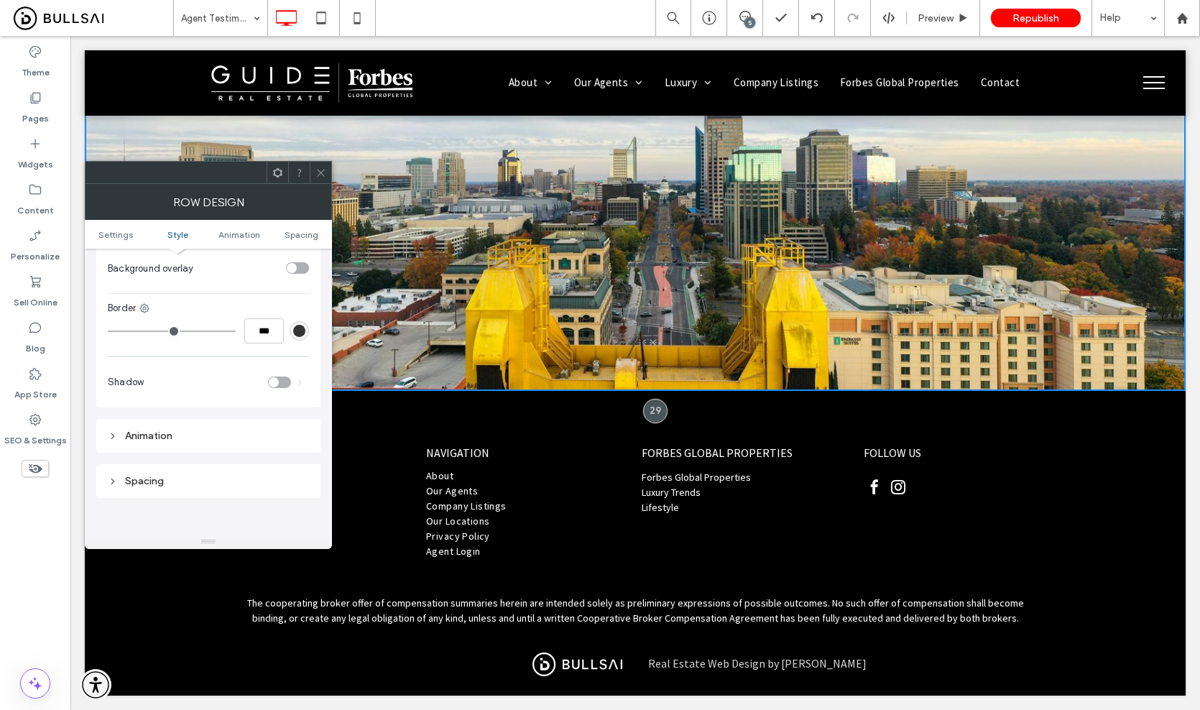
click at [305, 262] on div "toggle" at bounding box center [297, 267] width 23 height 11
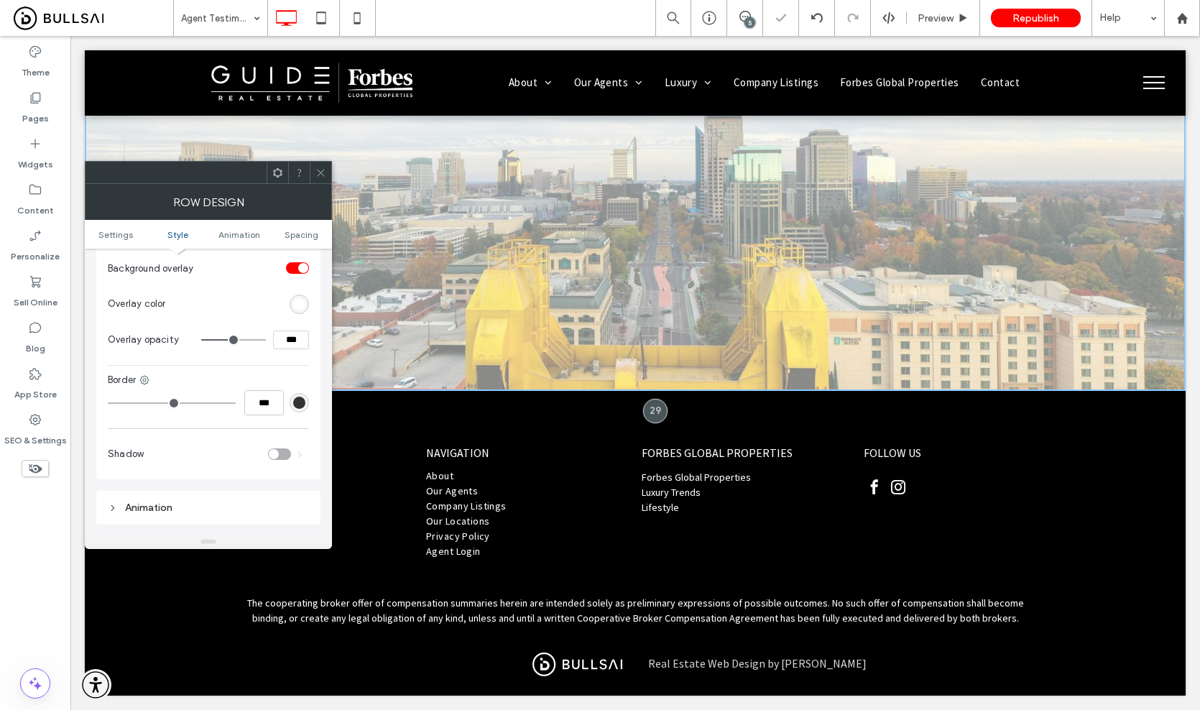
click at [301, 298] on div "rgb(255,255,255)" at bounding box center [299, 304] width 12 height 12
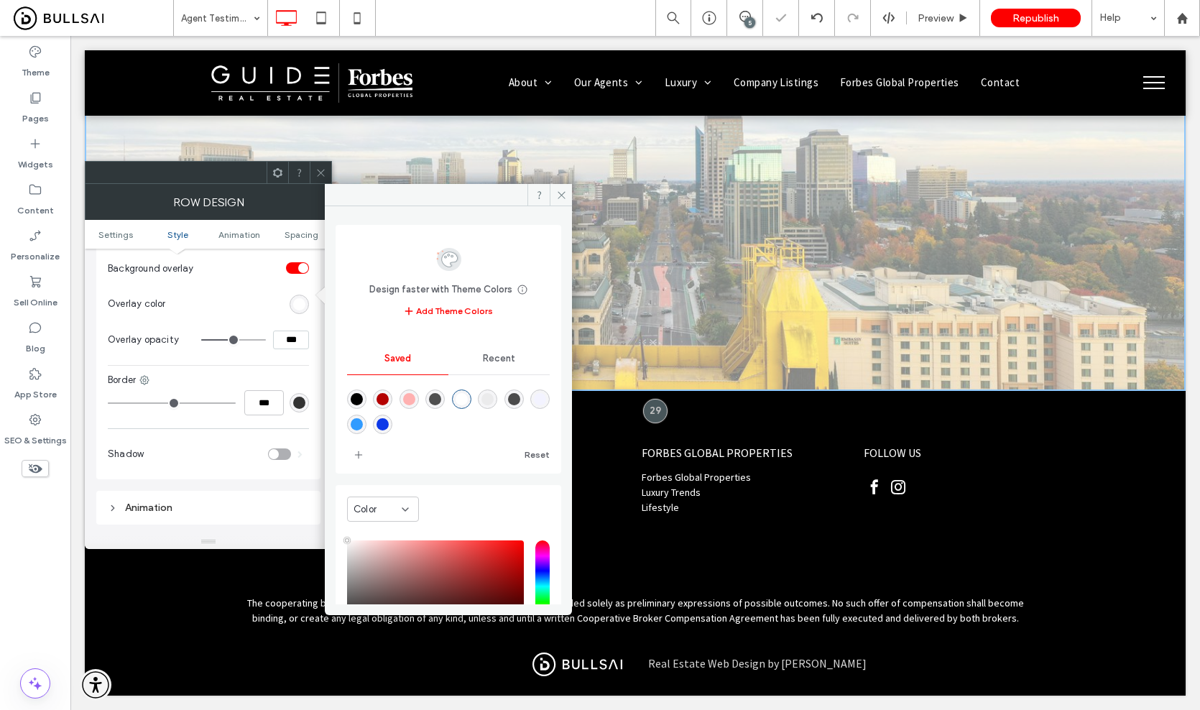
click at [355, 397] on div "rgba(0,0,0,1)" at bounding box center [357, 399] width 12 height 12
type input "*******"
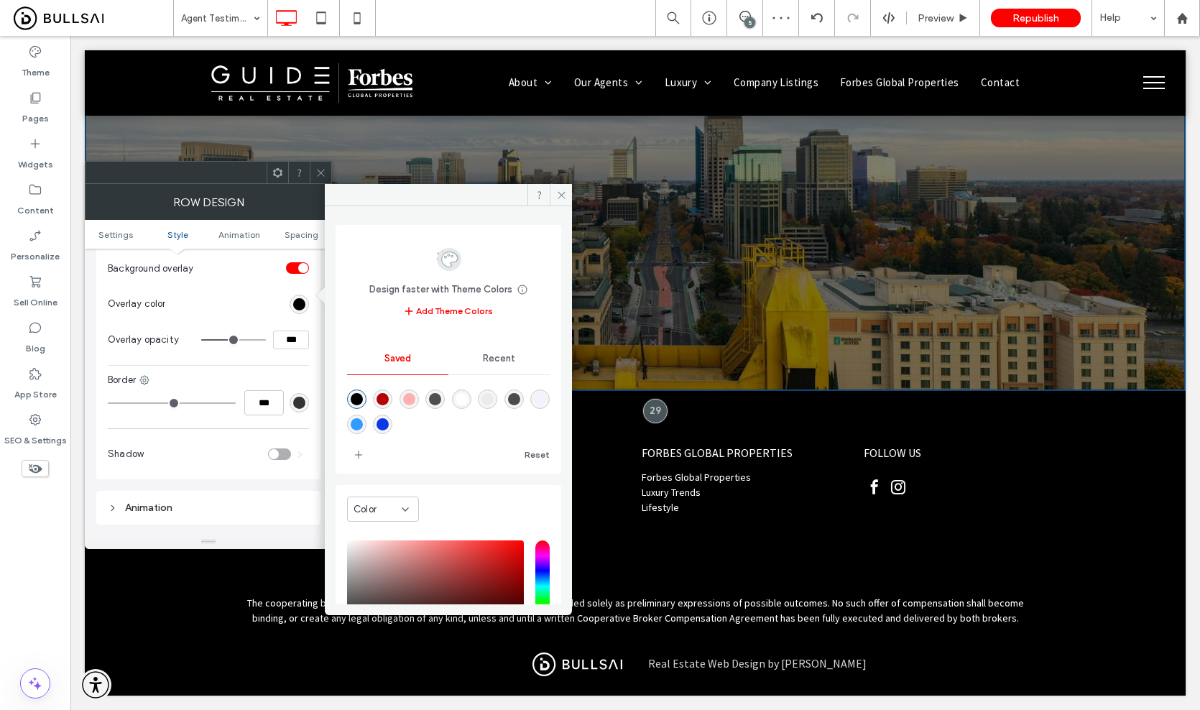
click at [296, 330] on input "***" at bounding box center [291, 339] width 36 height 19
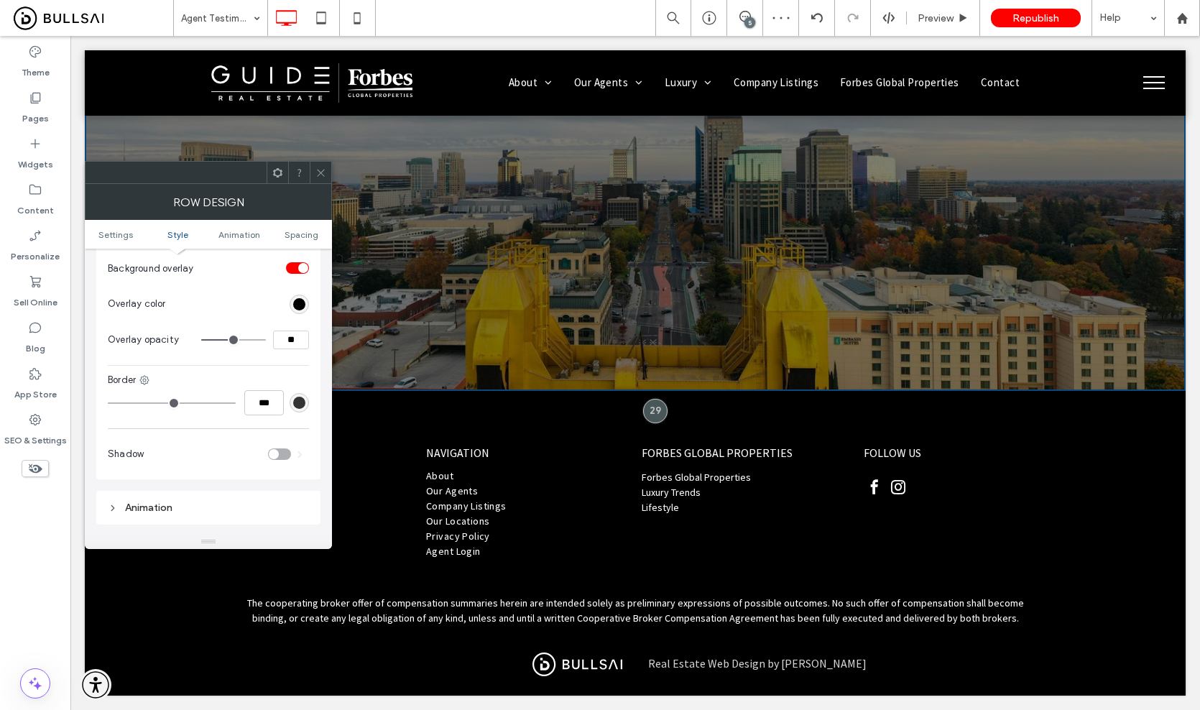
type input "***"
type input "**"
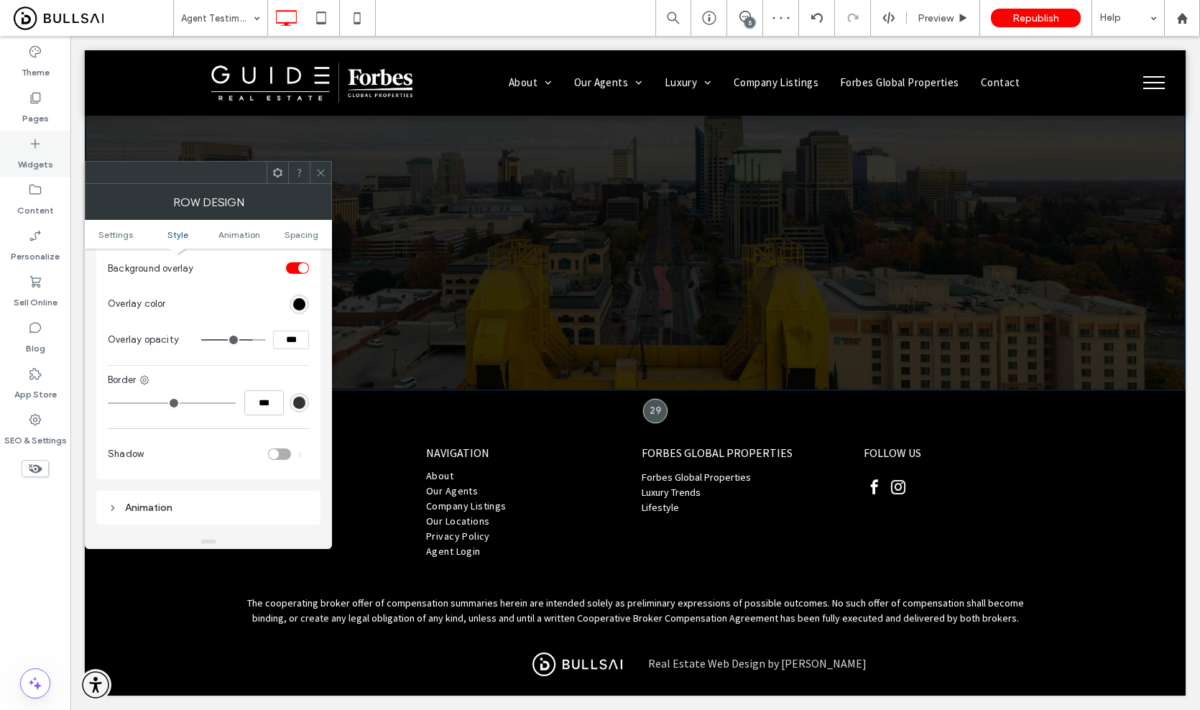
click at [45, 157] on label "Widgets" at bounding box center [35, 161] width 35 height 20
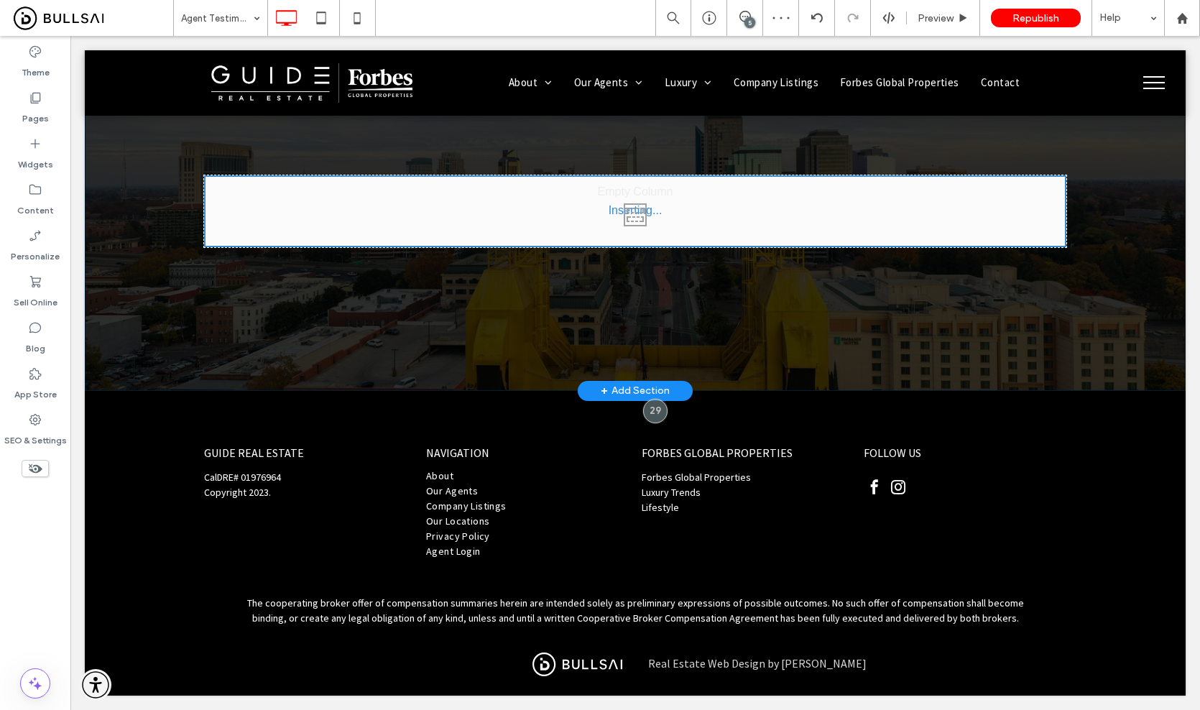
scroll to position [80, 0]
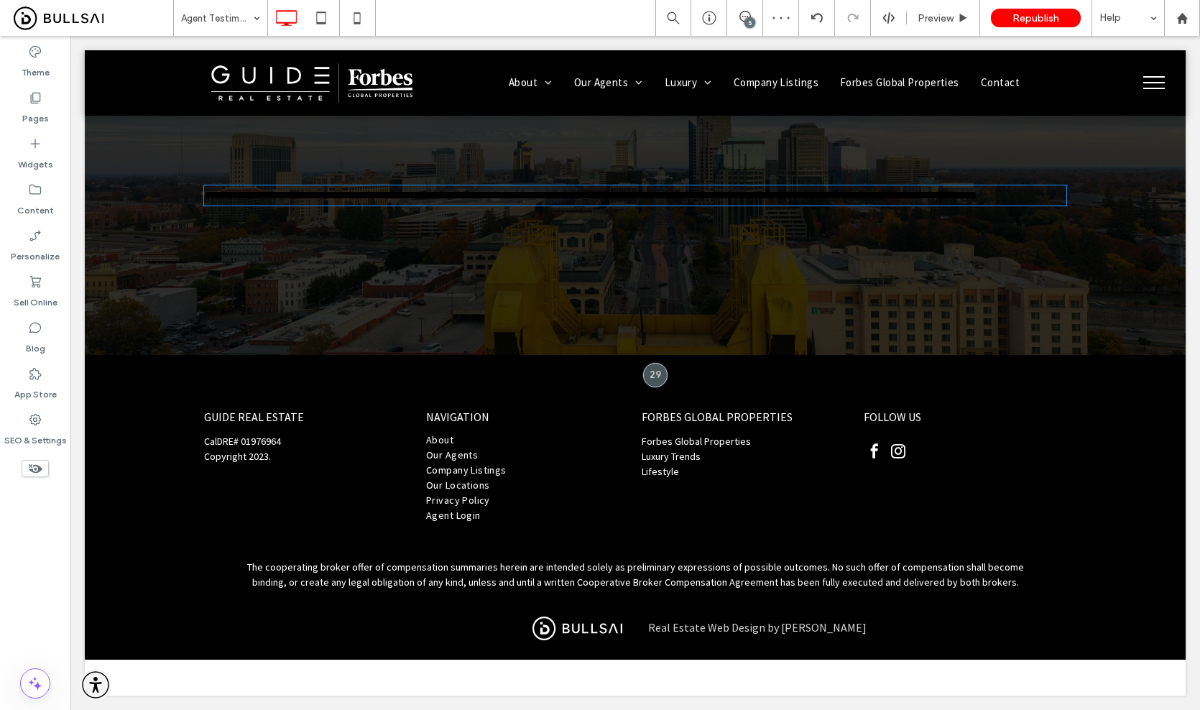
type input "**********"
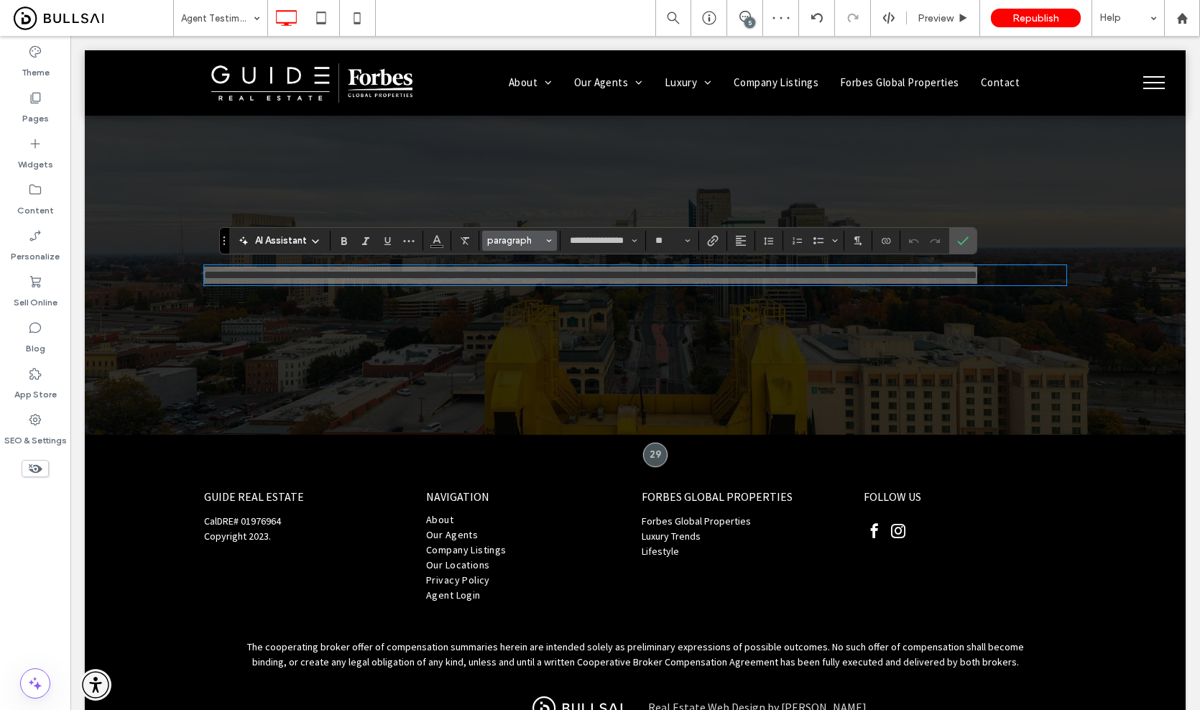
click at [501, 238] on span "paragraph" at bounding box center [515, 240] width 56 height 11
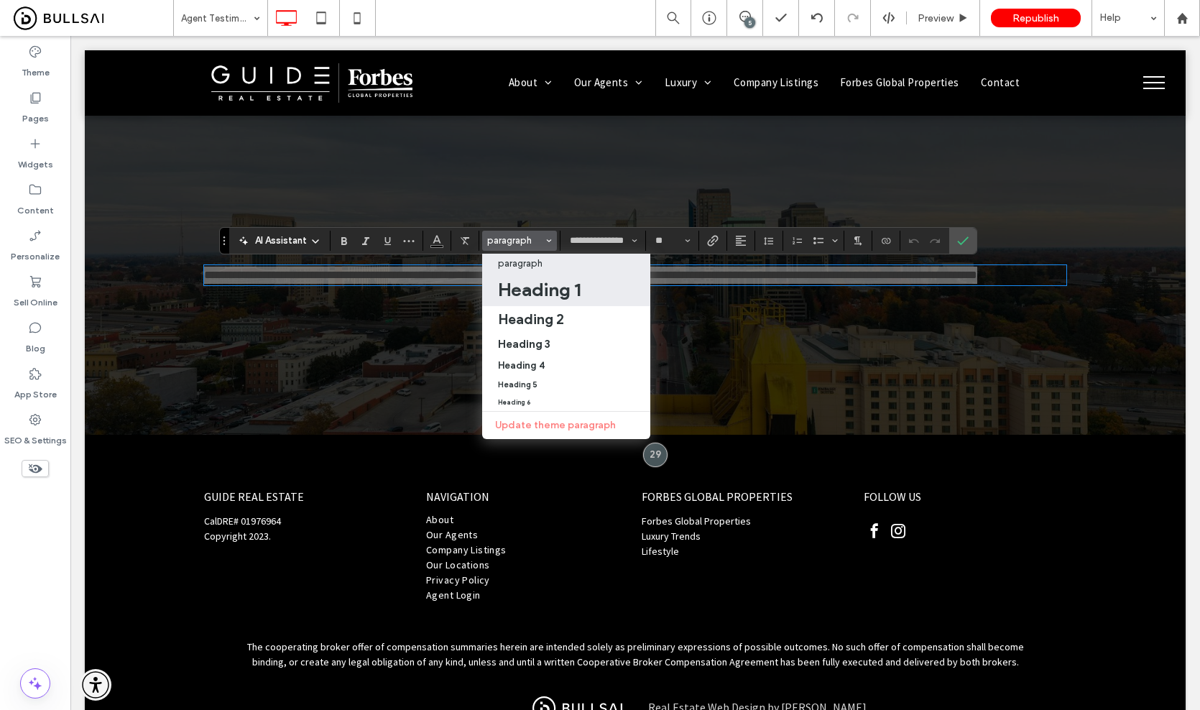
click at [503, 300] on h1 "Heading 1" at bounding box center [539, 289] width 83 height 23
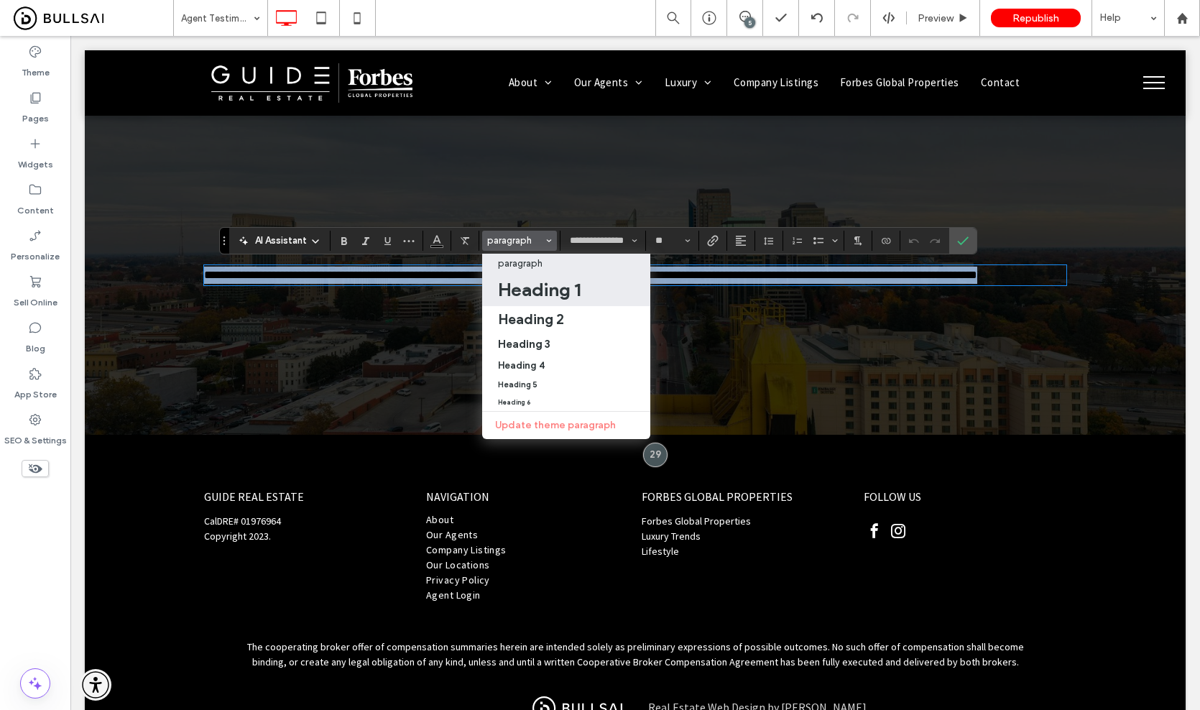
type input "**"
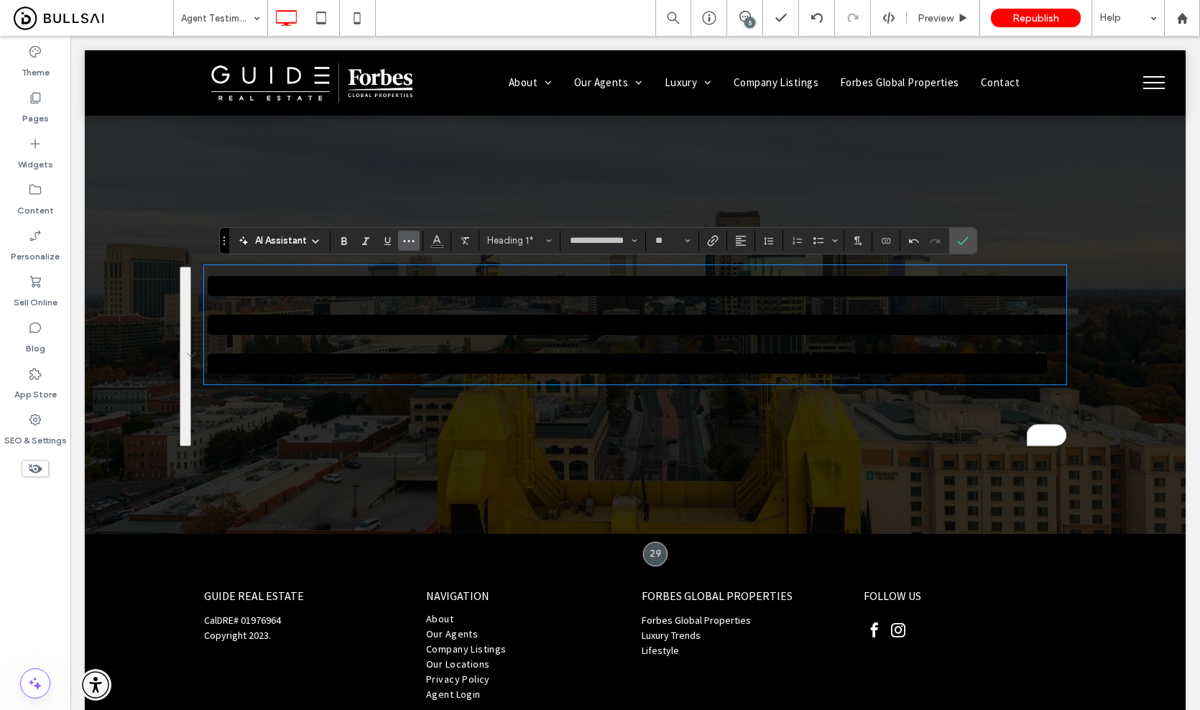
click at [408, 241] on use "More" at bounding box center [408, 241] width 11 height 2
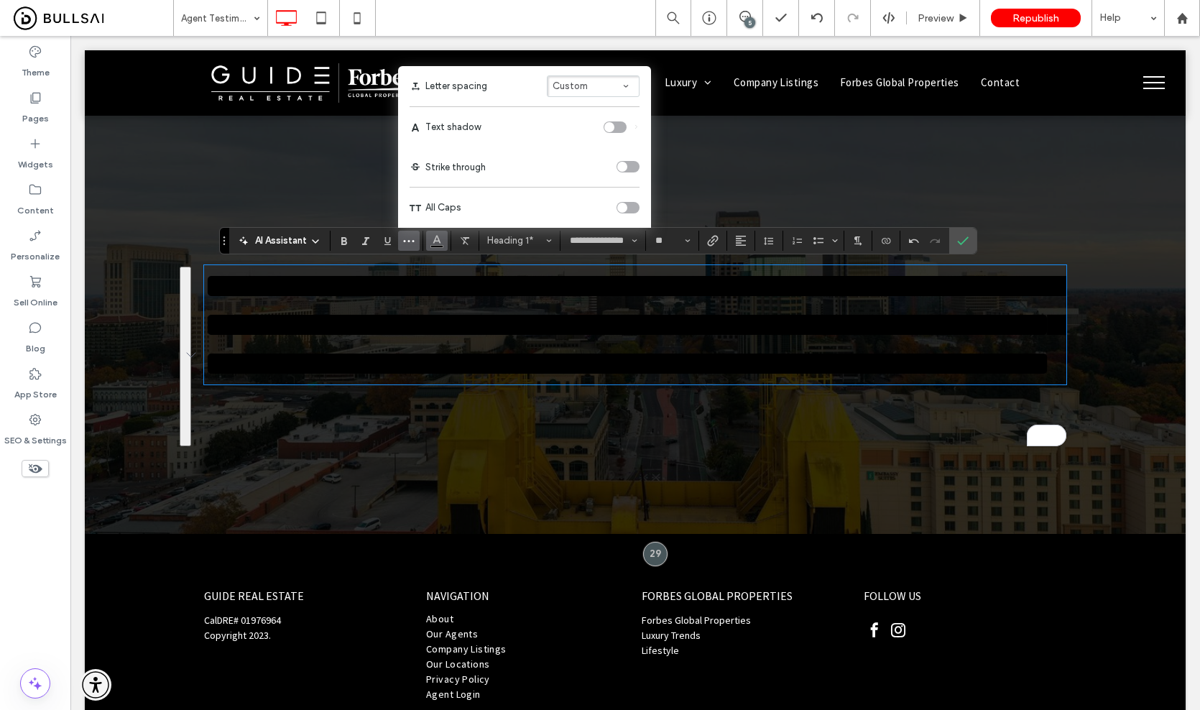
click at [438, 241] on use "Color" at bounding box center [436, 239] width 8 height 8
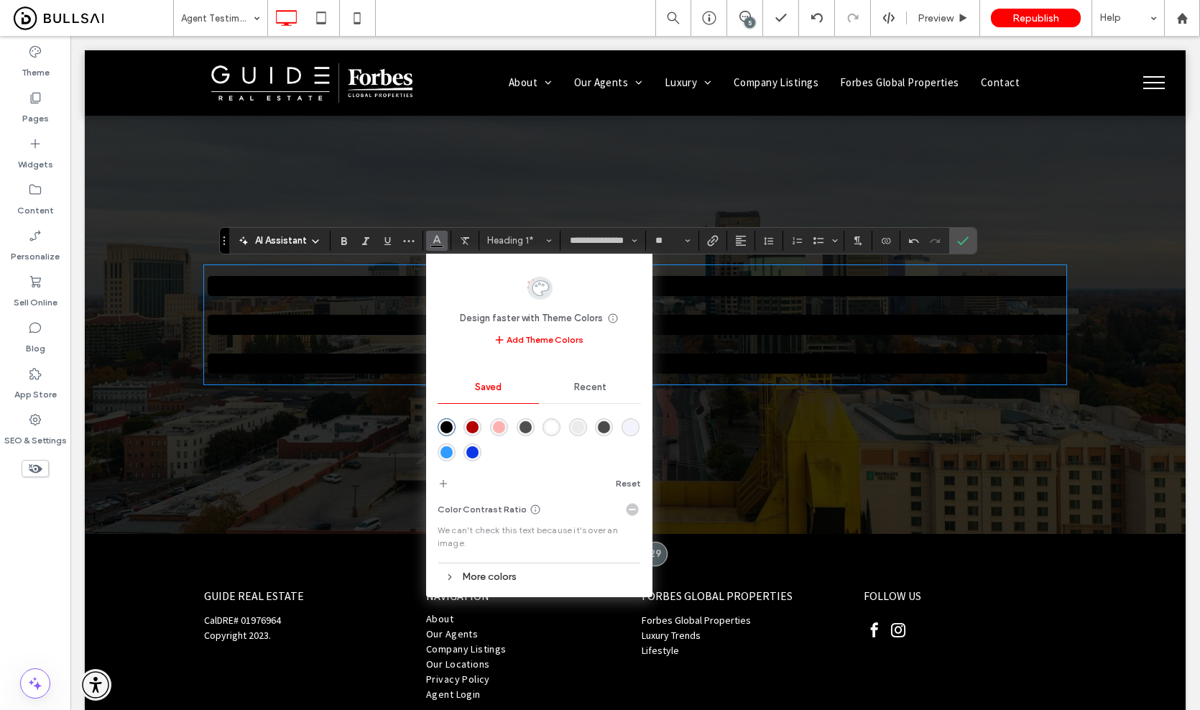
click at [547, 427] on div "rgba(255,255,255,1)" at bounding box center [551, 427] width 12 height 12
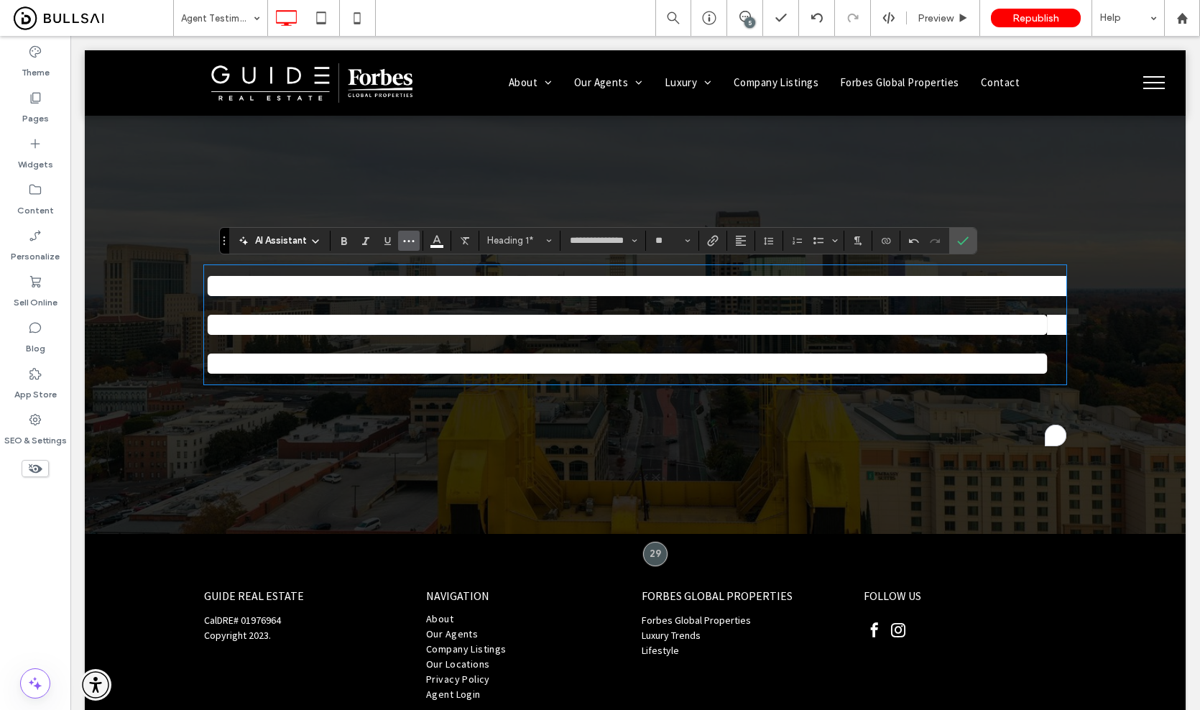
click at [404, 244] on icon "More" at bounding box center [408, 240] width 11 height 11
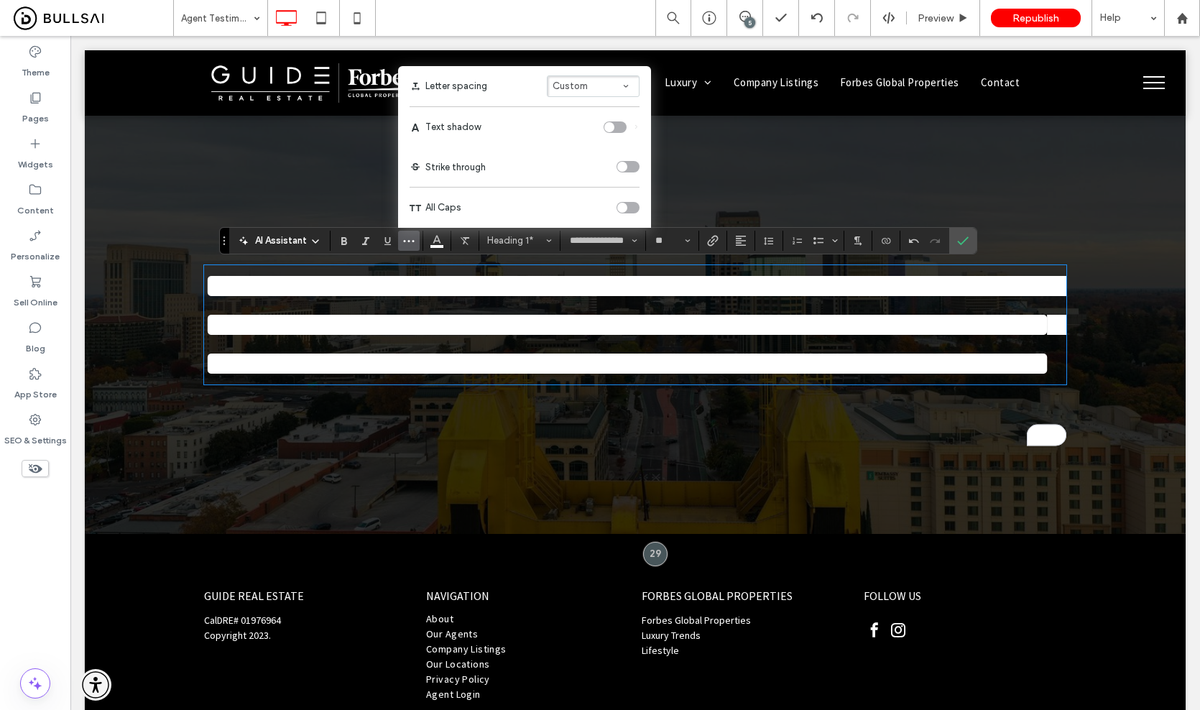
click at [619, 209] on div "toggle" at bounding box center [622, 208] width 10 height 10
click at [565, 306] on span "**********" at bounding box center [634, 324] width 861 height 113
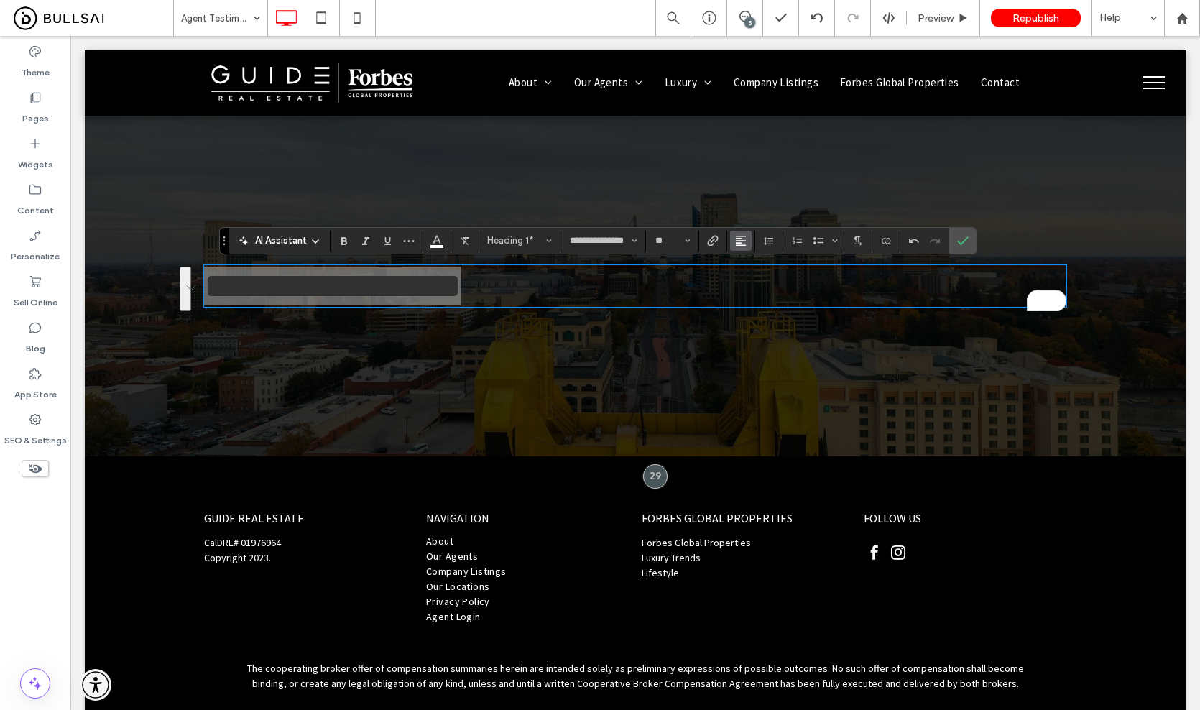
click at [747, 240] on button "Alignment" at bounding box center [741, 241] width 22 height 20
drag, startPoint x: 751, startPoint y: 284, endPoint x: 798, endPoint y: 264, distance: 51.1
click at [751, 284] on use "ui.textEditor.alignment.center" at bounding box center [751, 284] width 10 height 10
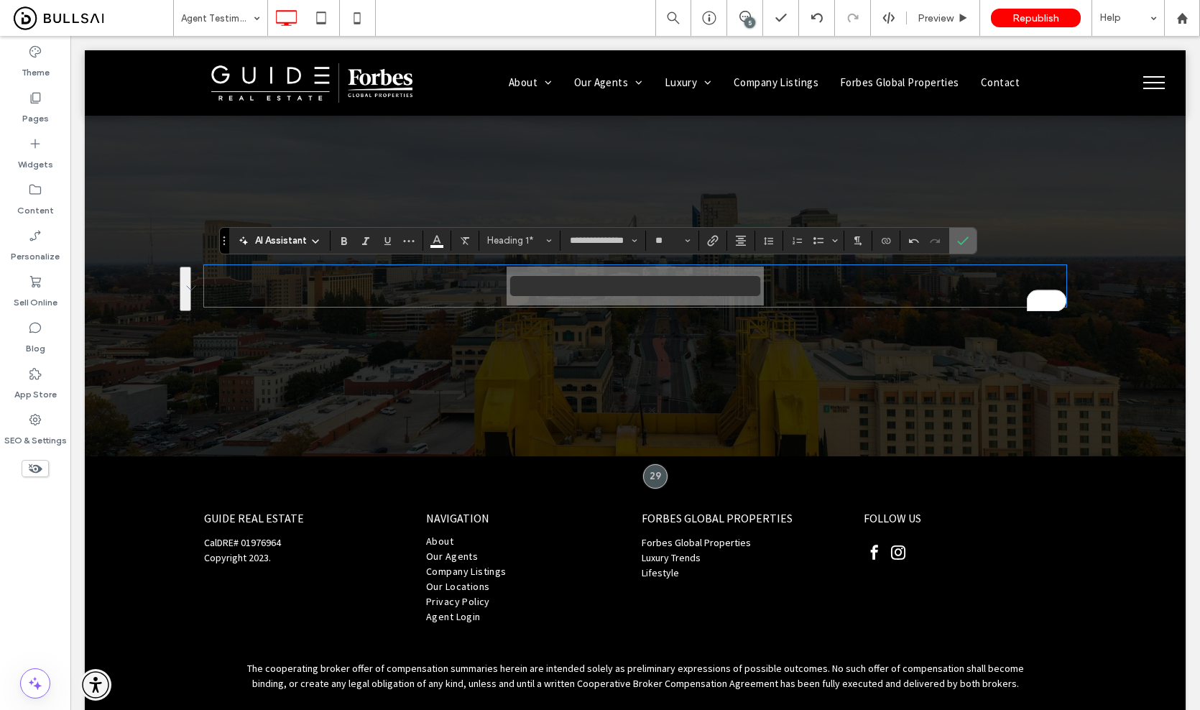
click at [964, 246] on icon "Confirm" at bounding box center [962, 240] width 11 height 11
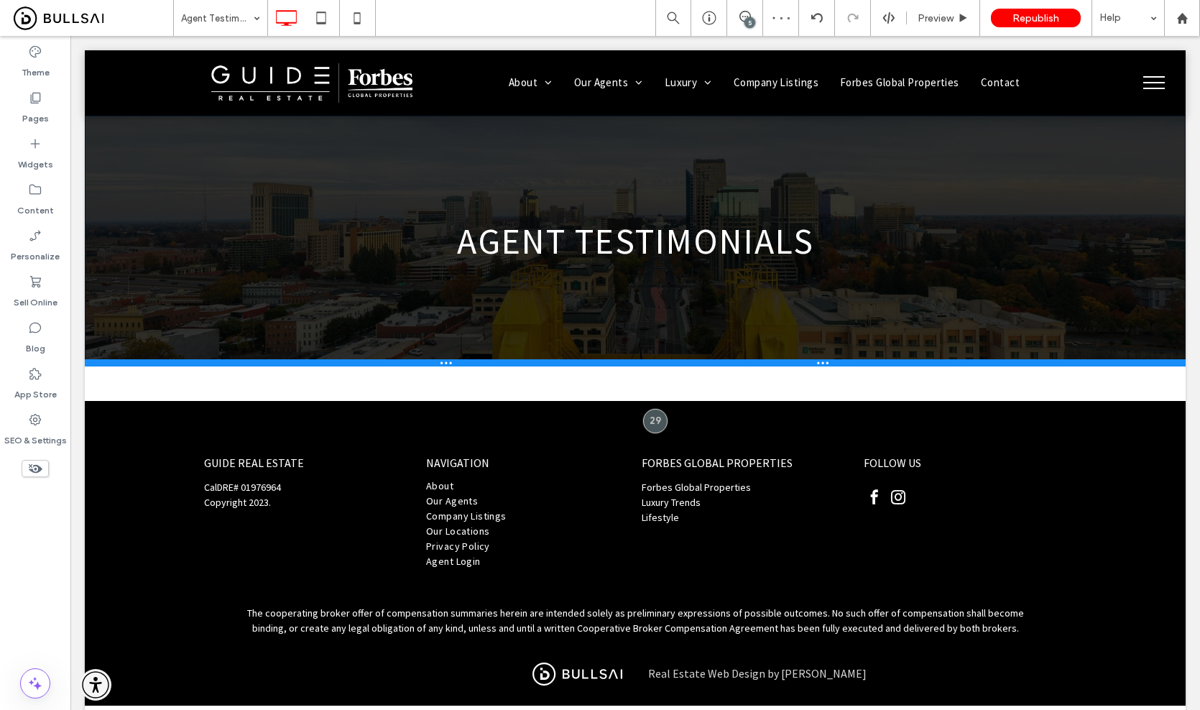
drag, startPoint x: 973, startPoint y: 458, endPoint x: 1105, endPoint y: 362, distance: 163.5
click at [1105, 362] on div at bounding box center [635, 362] width 1101 height 7
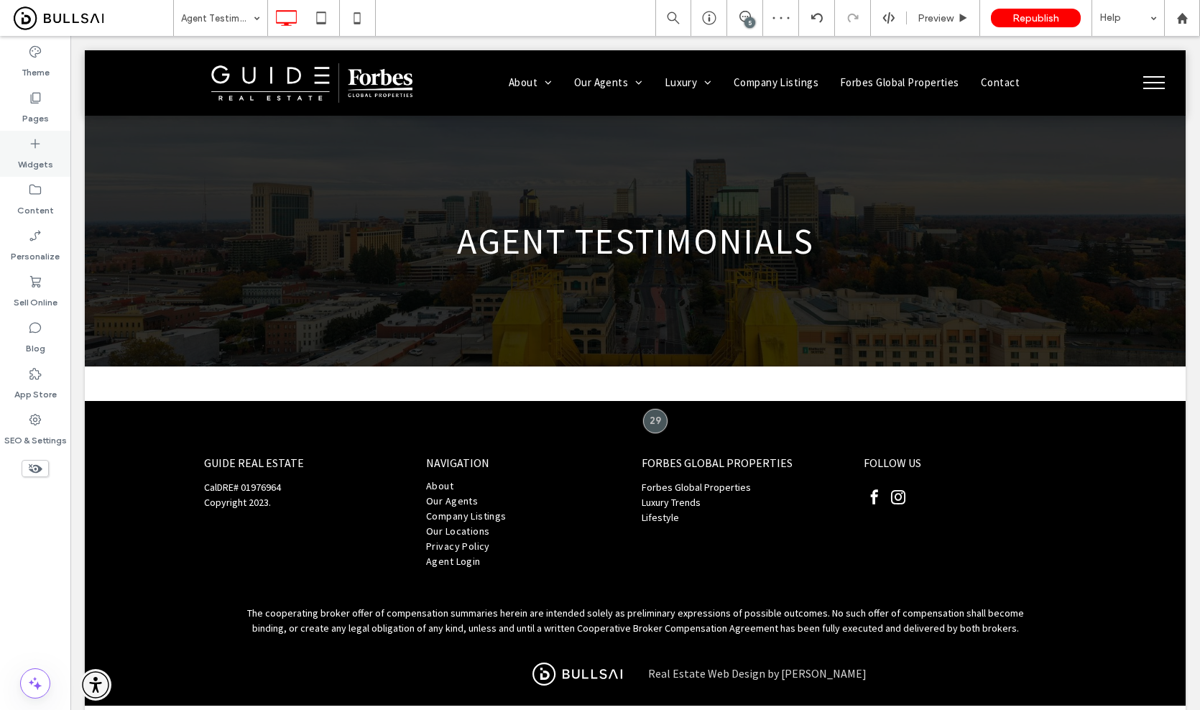
click at [29, 155] on label "Widgets" at bounding box center [35, 161] width 35 height 20
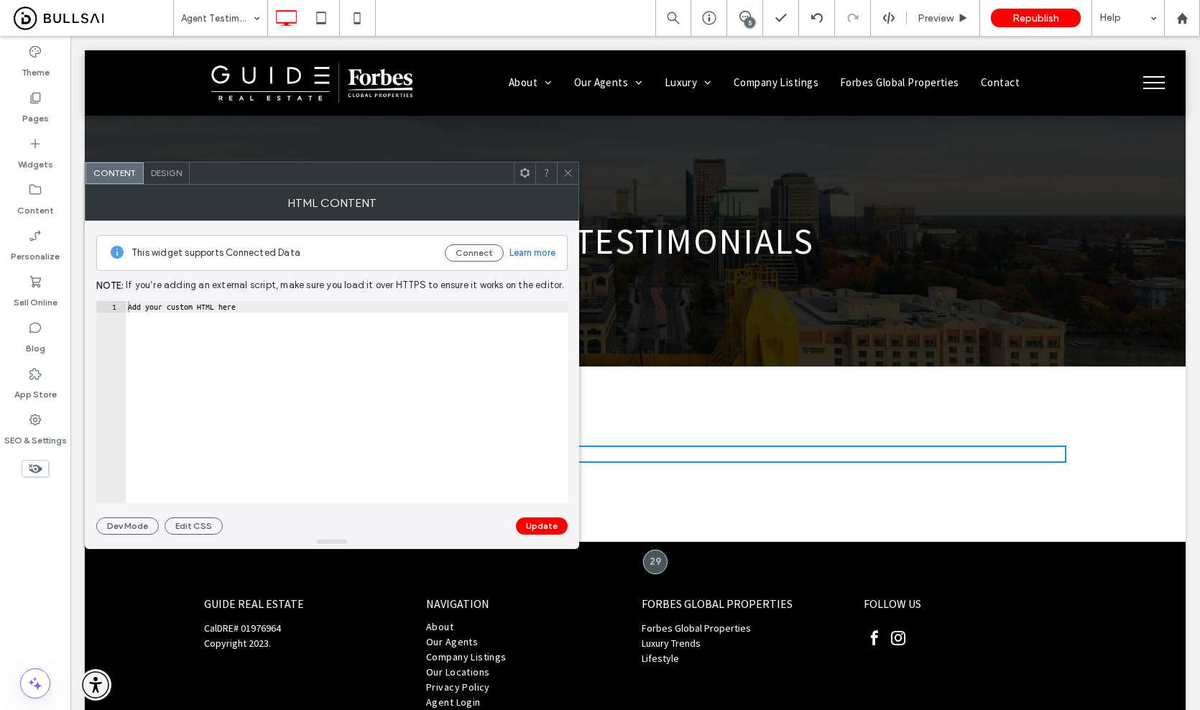
drag, startPoint x: 135, startPoint y: 293, endPoint x: 4, endPoint y: 463, distance: 214.5
click at [561, 170] on div at bounding box center [568, 173] width 22 height 22
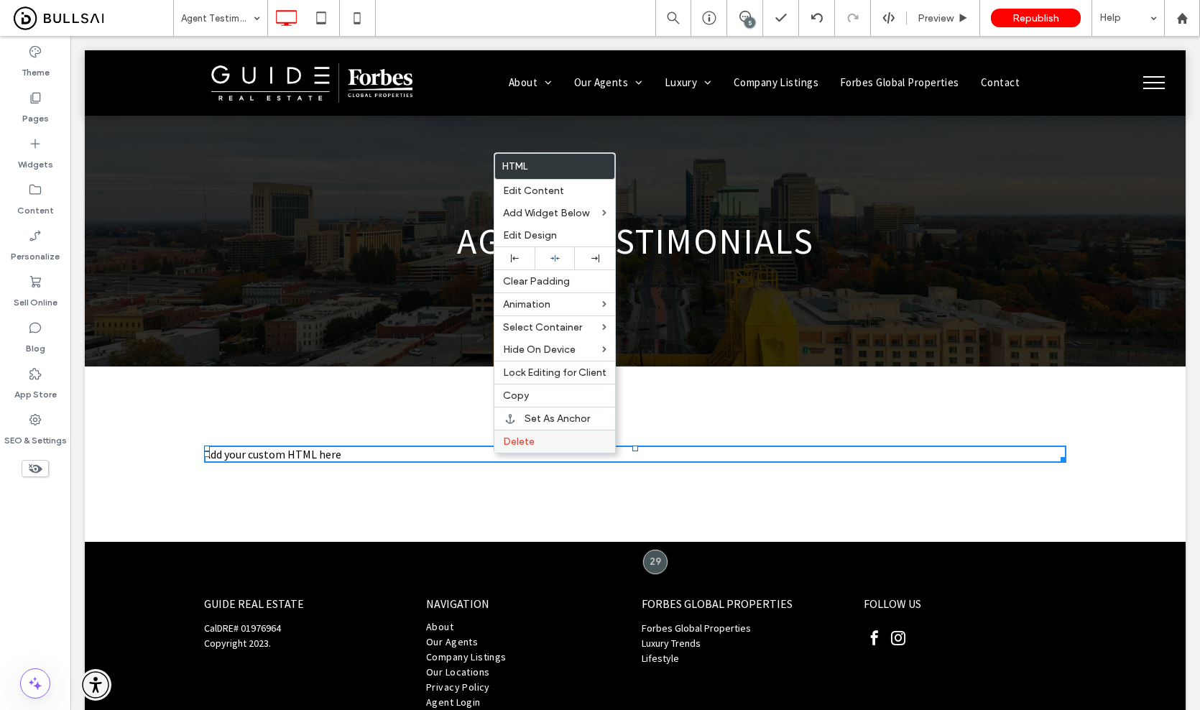
click at [540, 448] on label "Delete" at bounding box center [554, 441] width 103 height 12
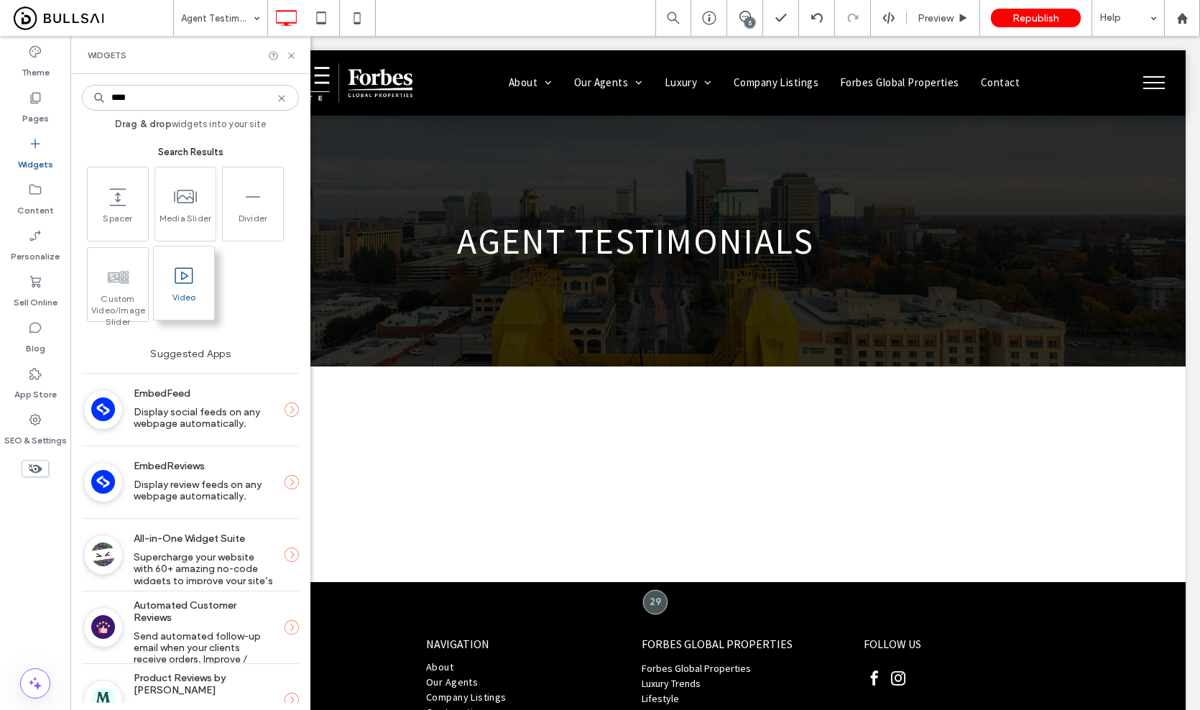
type input "****"
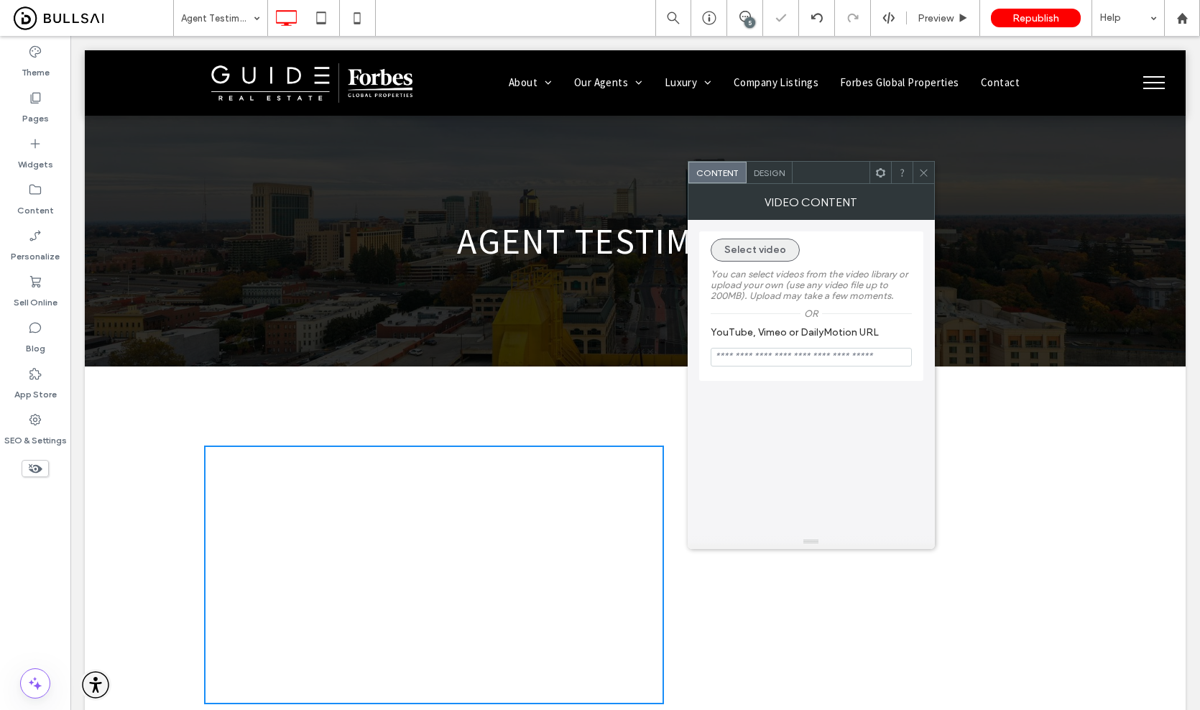
click at [748, 243] on button "Select video" at bounding box center [754, 250] width 89 height 23
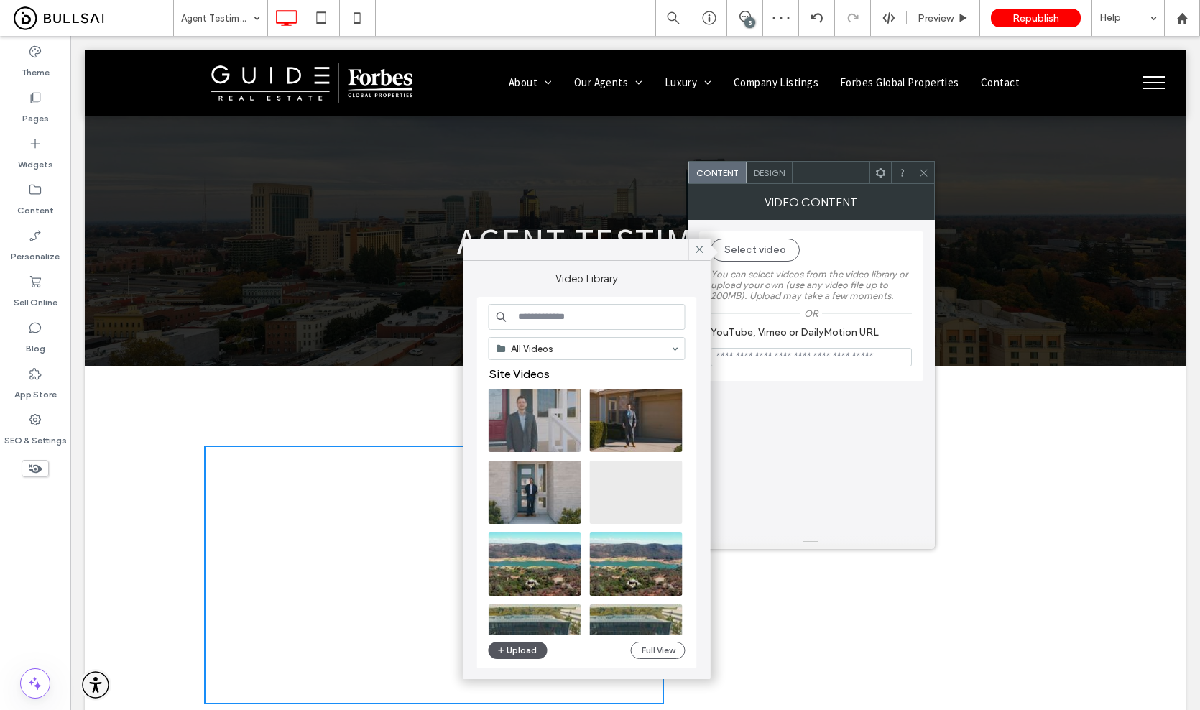
click at [504, 644] on icon "button" at bounding box center [501, 649] width 9 height 11
click at [519, 649] on button "Upload" at bounding box center [517, 650] width 59 height 17
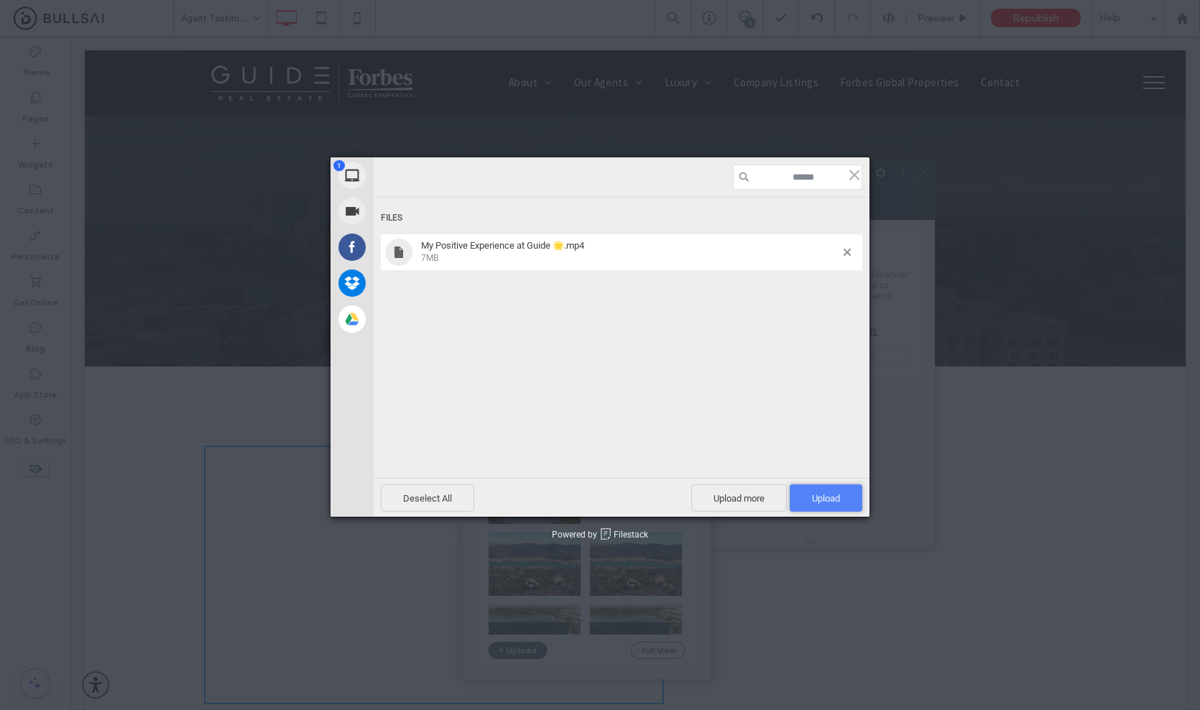
click at [821, 499] on span "Upload 1" at bounding box center [826, 498] width 28 height 11
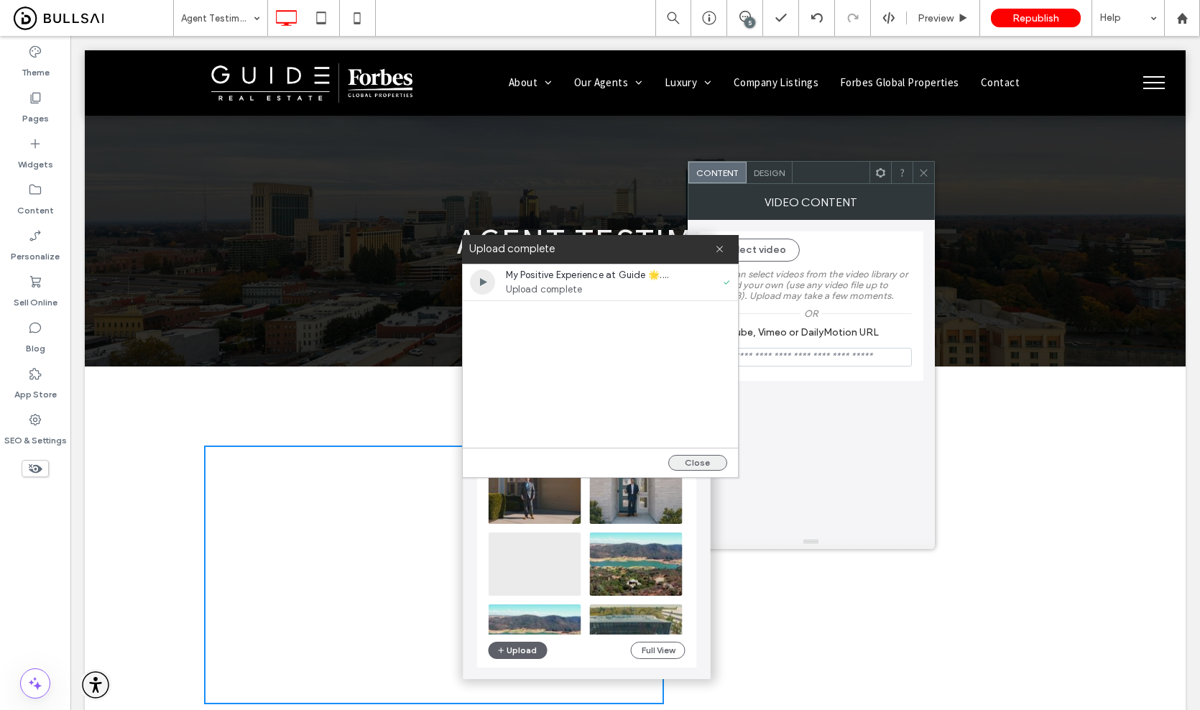
click at [708, 460] on button "Close" at bounding box center [697, 463] width 59 height 16
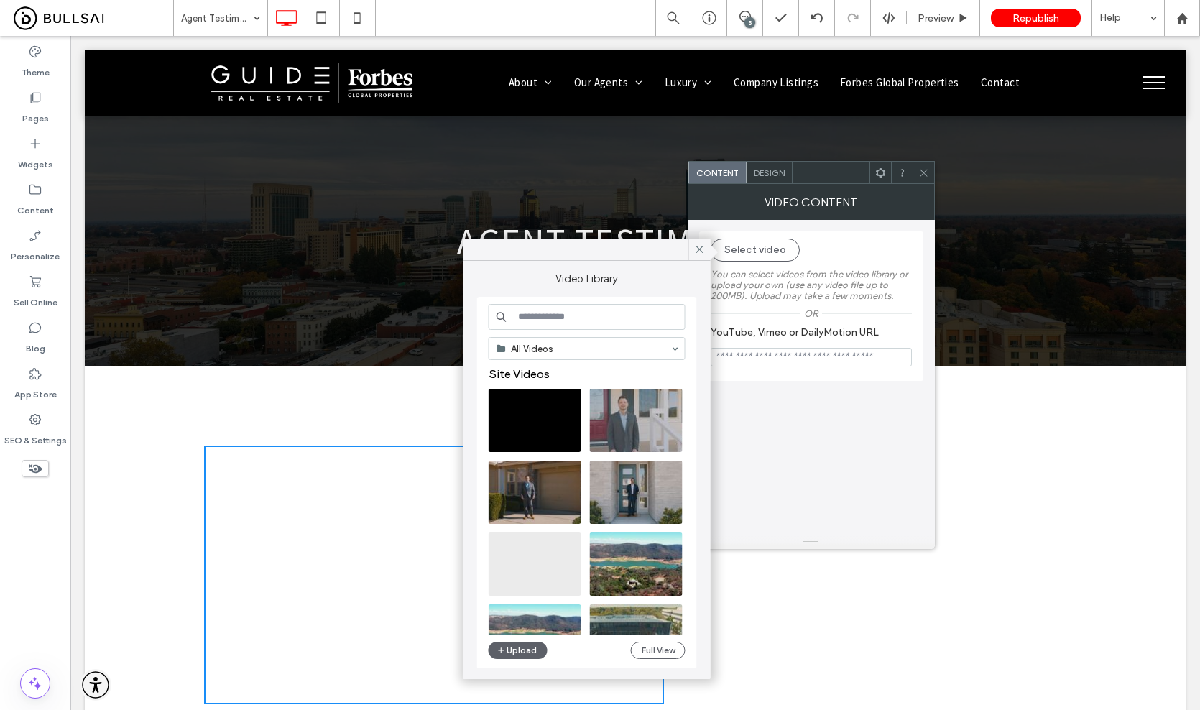
click at [922, 175] on icon at bounding box center [923, 172] width 11 height 11
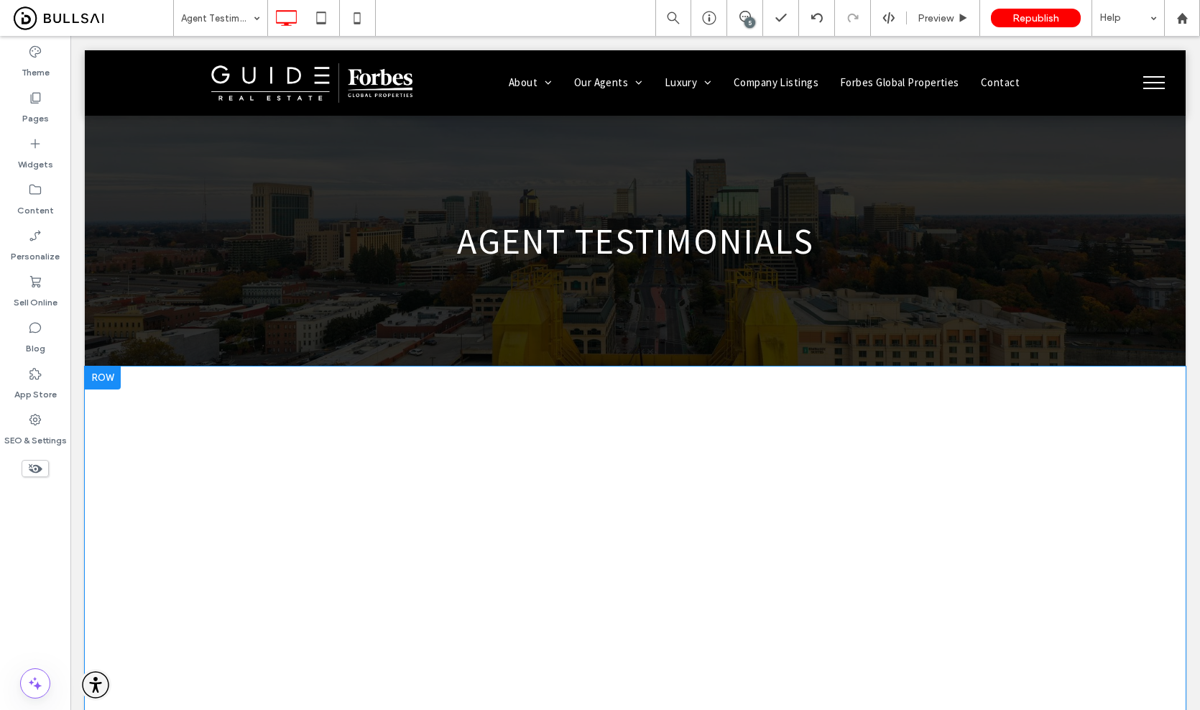
scroll to position [261, 0]
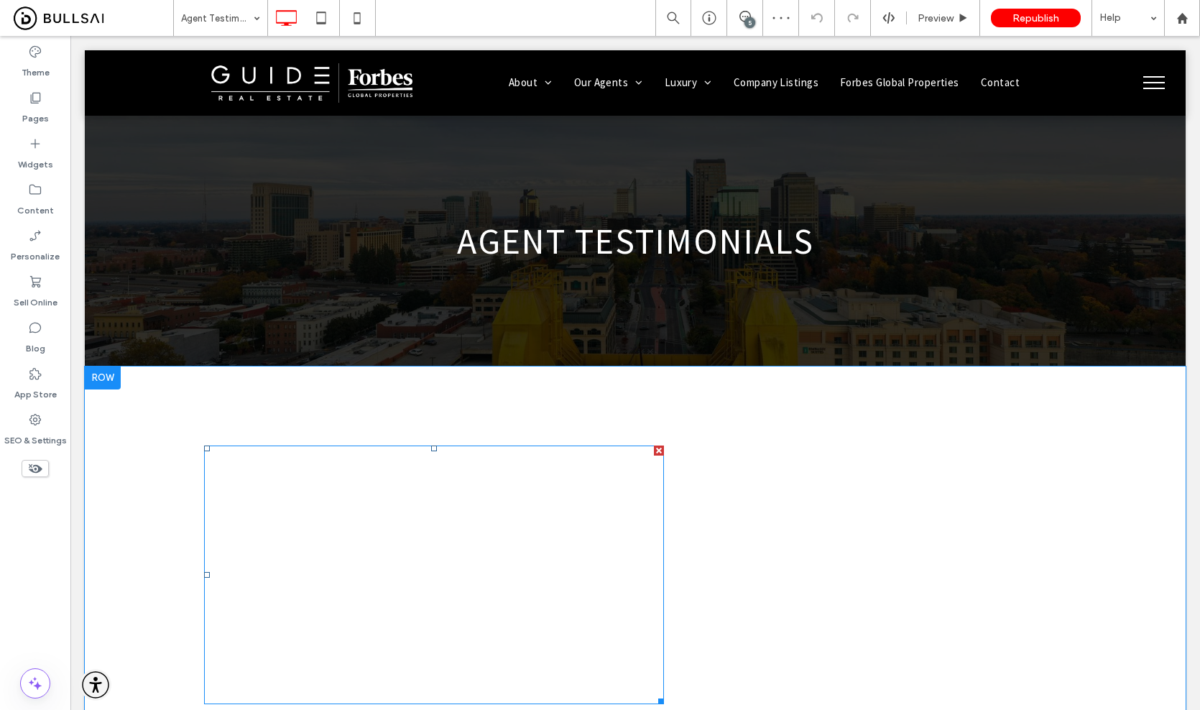
click at [588, 537] on span at bounding box center [434, 574] width 460 height 259
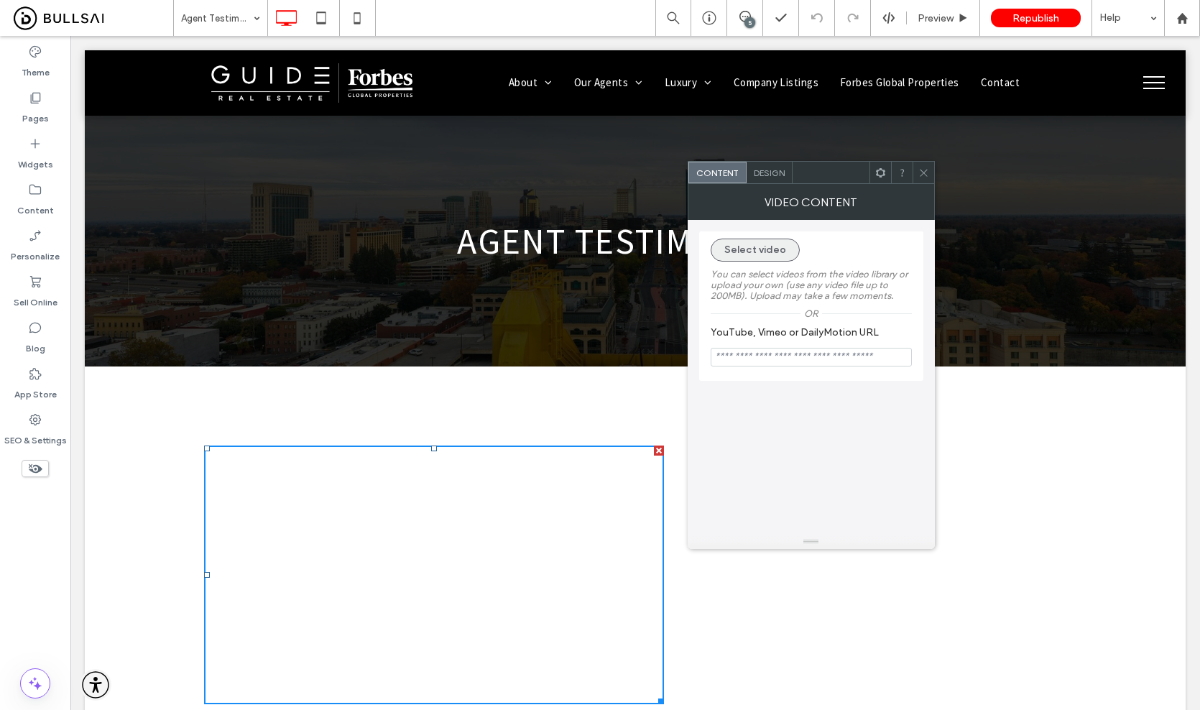
click at [757, 244] on button "Select video" at bounding box center [754, 250] width 89 height 23
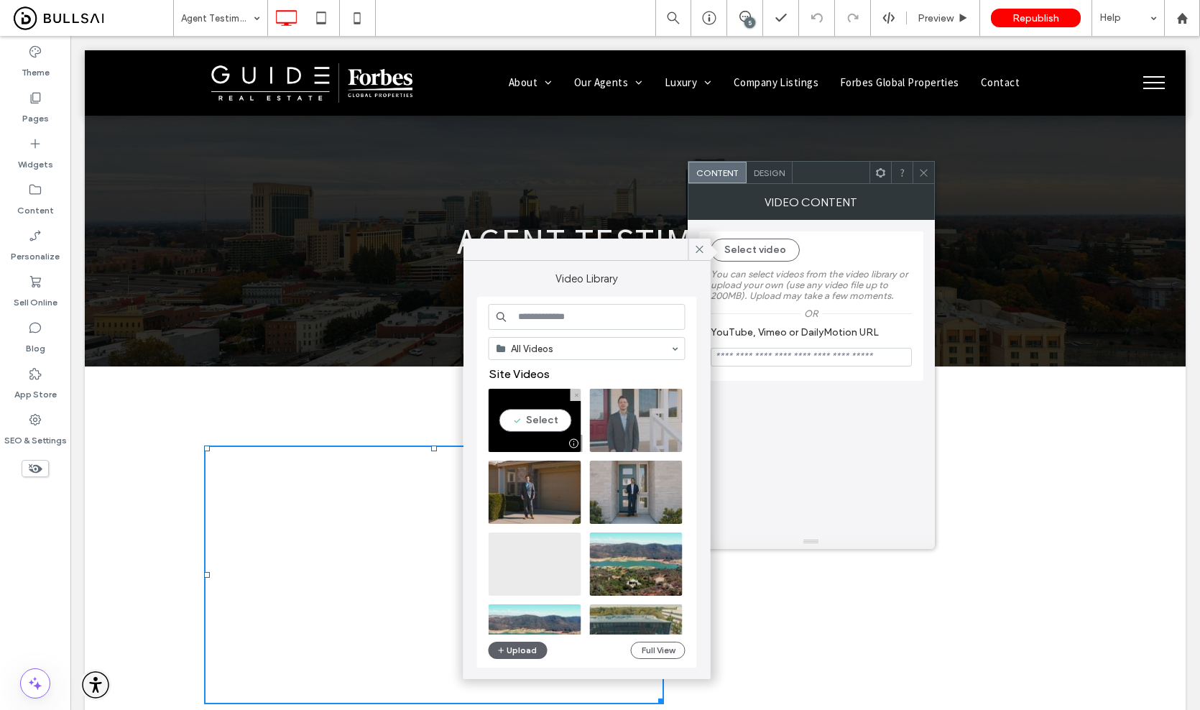
drag, startPoint x: 528, startPoint y: 416, endPoint x: 523, endPoint y: 410, distance: 7.6
click at [528, 416] on video at bounding box center [534, 420] width 93 height 63
type input "**********"
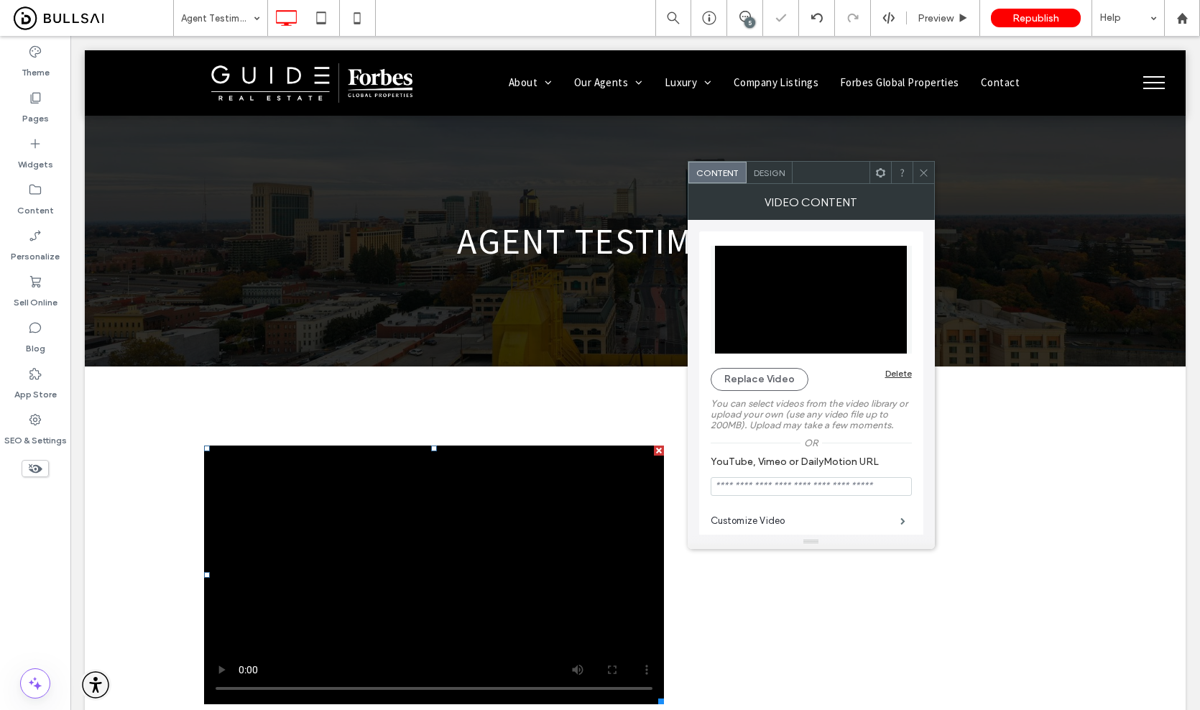
click at [925, 175] on icon at bounding box center [923, 172] width 11 height 11
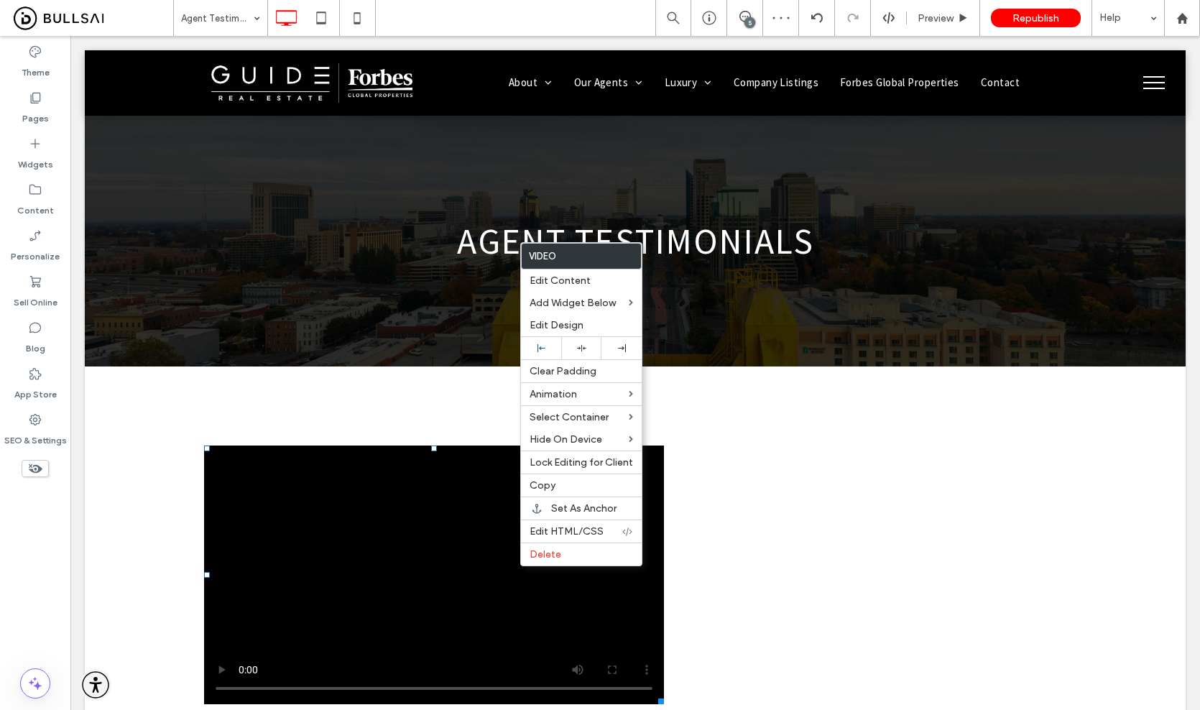
drag, startPoint x: 519, startPoint y: 567, endPoint x: 594, endPoint y: 601, distance: 82.9
click at [582, 350] on icon at bounding box center [581, 347] width 9 height 9
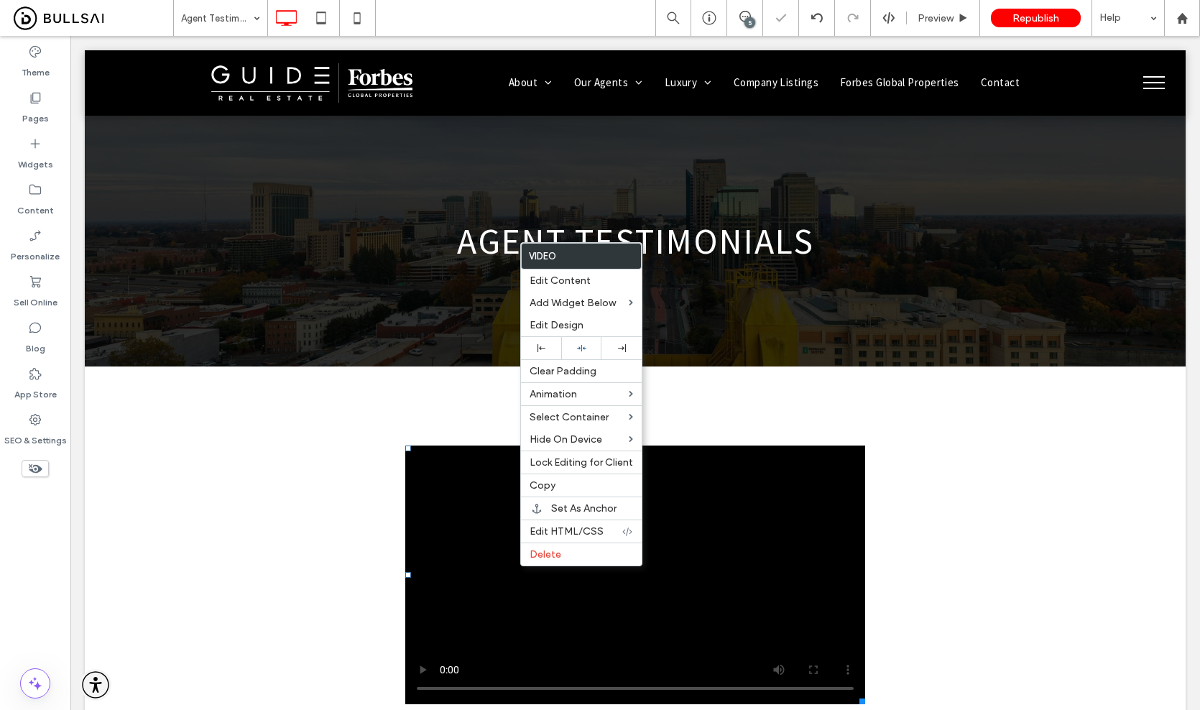
click at [897, 486] on div "Click To Paste" at bounding box center [635, 574] width 862 height 273
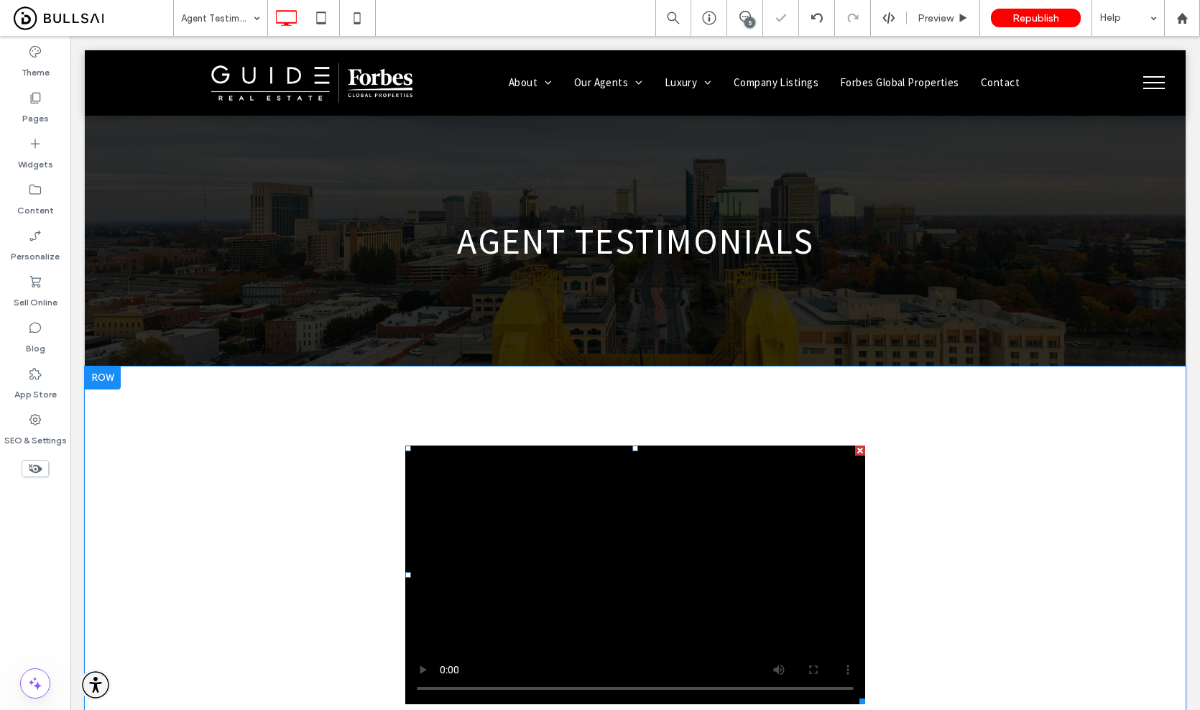
scroll to position [136, 0]
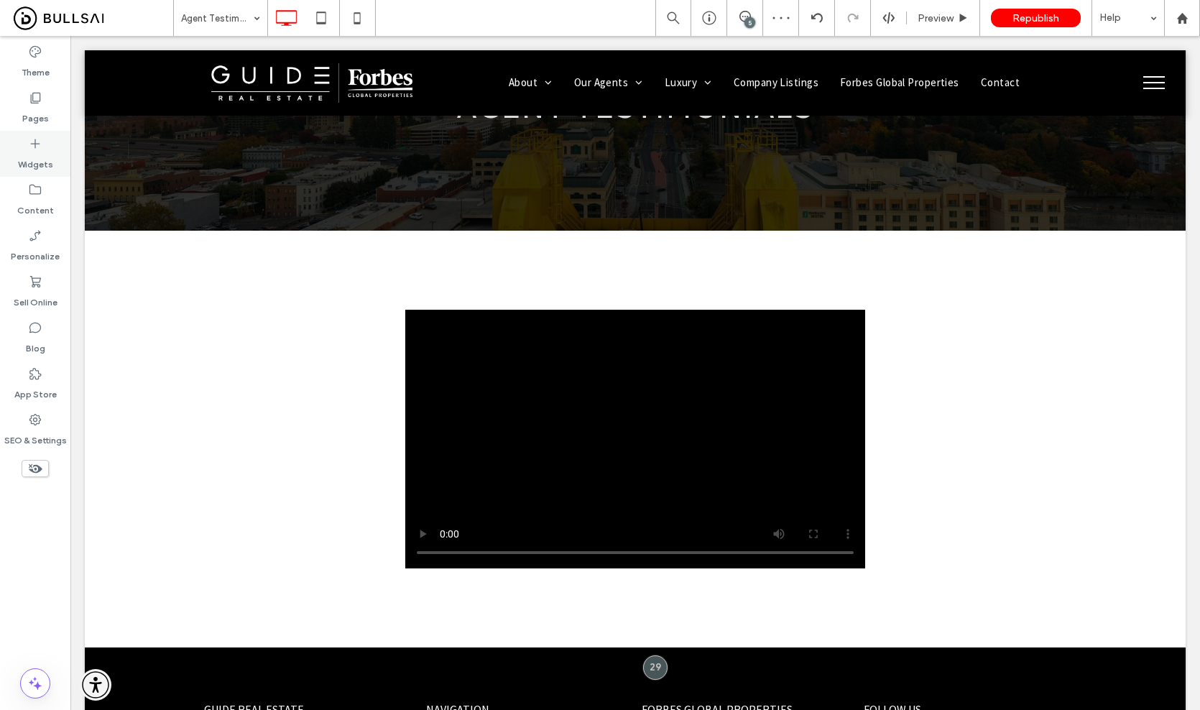
click at [40, 158] on label "Widgets" at bounding box center [35, 161] width 35 height 20
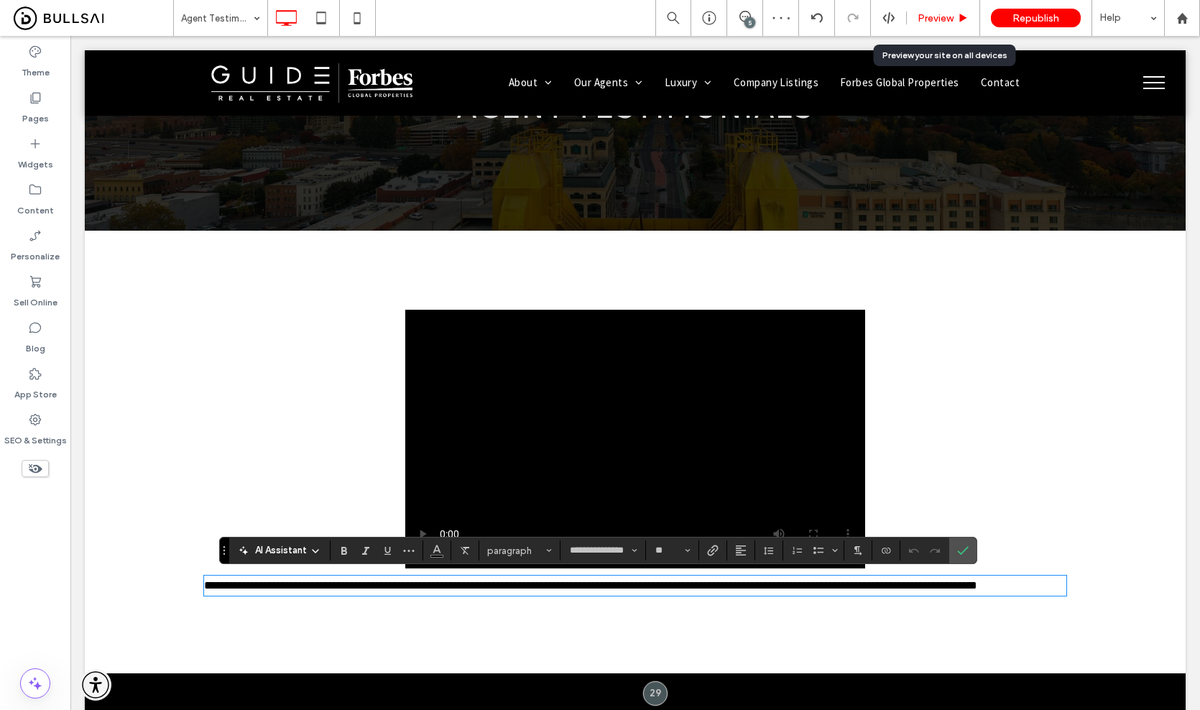
drag, startPoint x: 116, startPoint y: 199, endPoint x: 973, endPoint y: 16, distance: 876.4
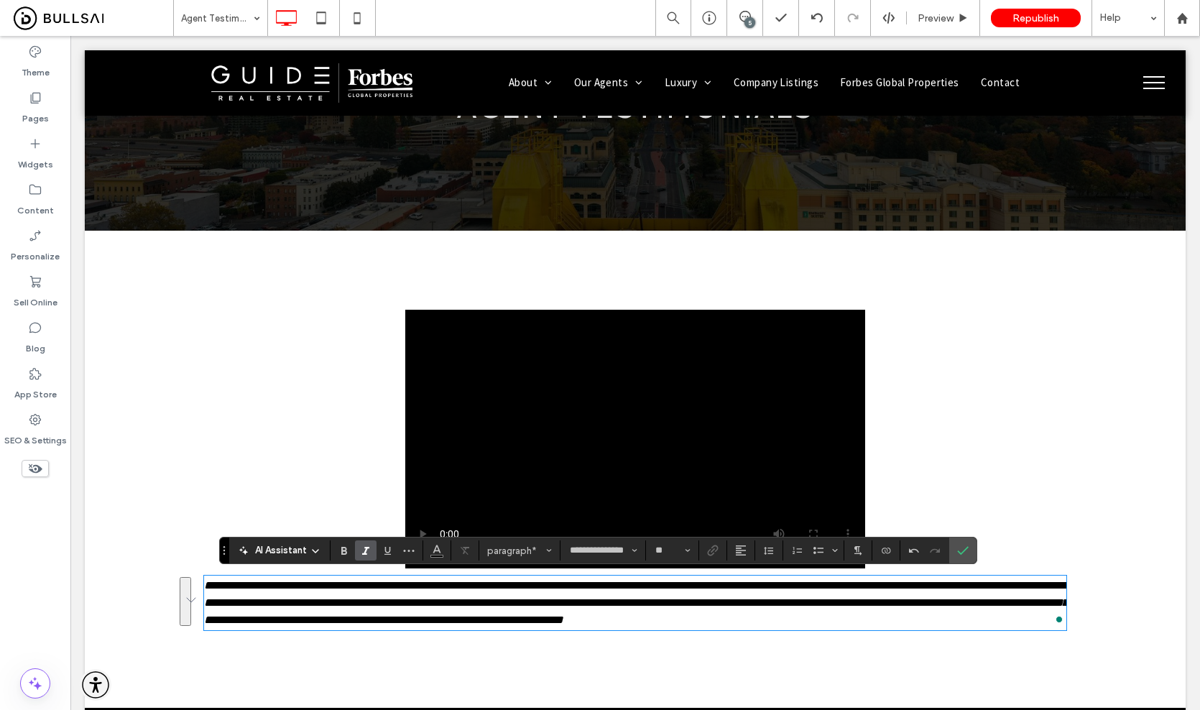
click at [770, 616] on p "**********" at bounding box center [635, 603] width 862 height 52
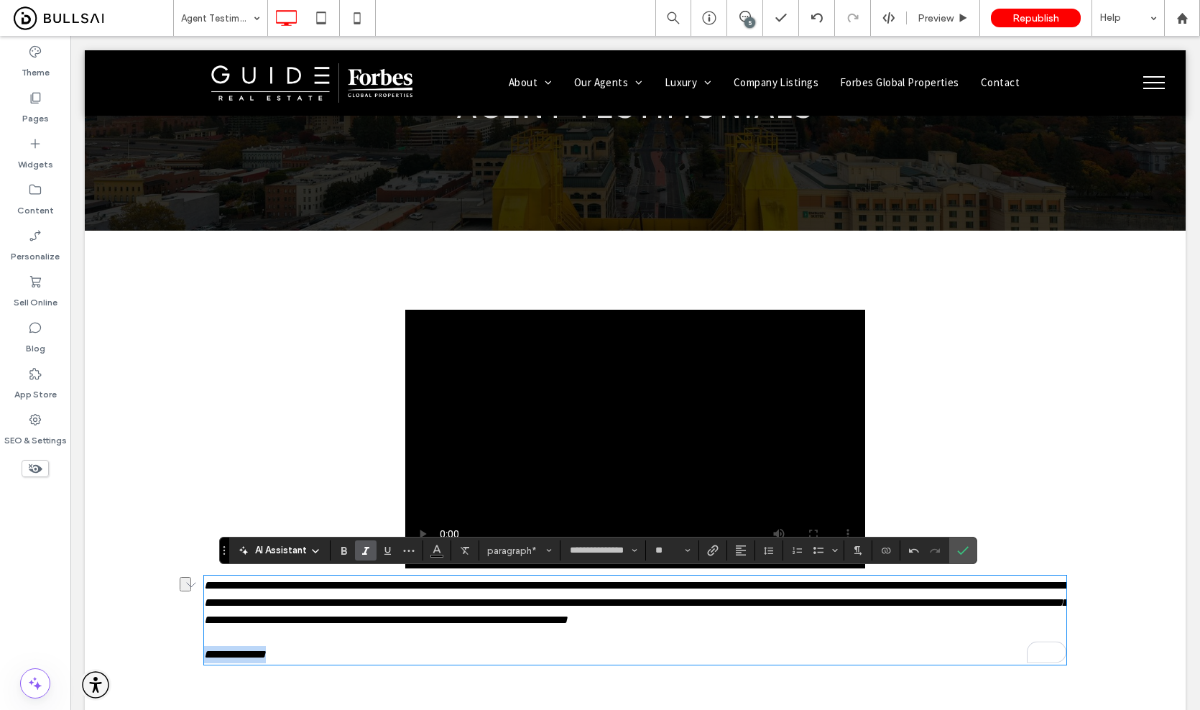
drag, startPoint x: 312, startPoint y: 652, endPoint x: 186, endPoint y: 661, distance: 126.0
click at [186, 661] on div "**********" at bounding box center [635, 486] width 1101 height 511
click at [283, 658] on p "**********" at bounding box center [635, 654] width 862 height 17
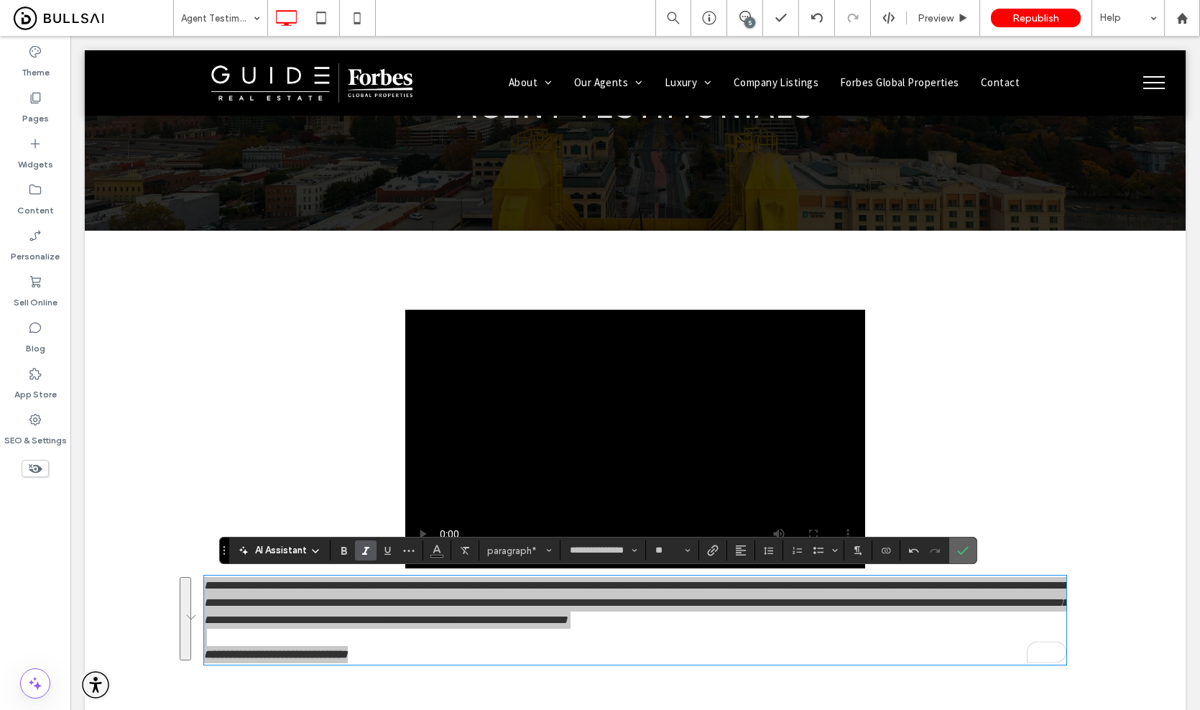
click at [967, 554] on icon "Confirm" at bounding box center [962, 550] width 11 height 11
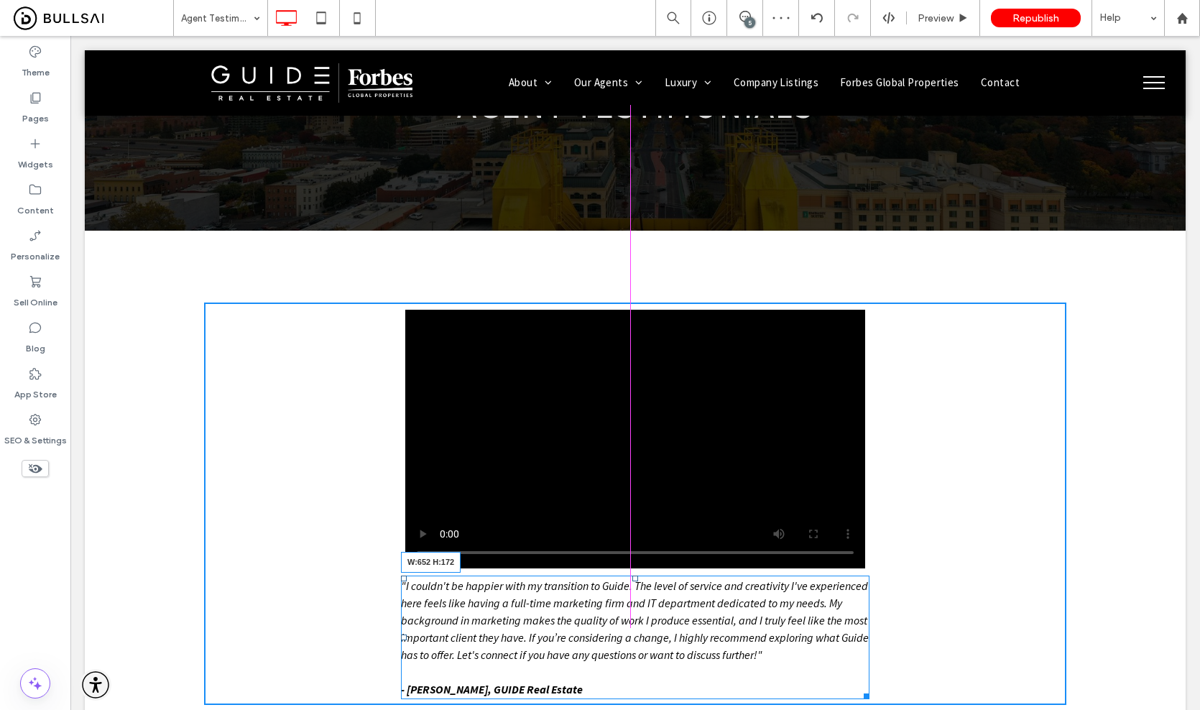
drag, startPoint x: 1055, startPoint y: 659, endPoint x: 930, endPoint y: 674, distance: 126.6
click at [858, 652] on div ""I couldn't be happier with my transition to Guide. The level of service and cr…" at bounding box center [635, 637] width 468 height 124
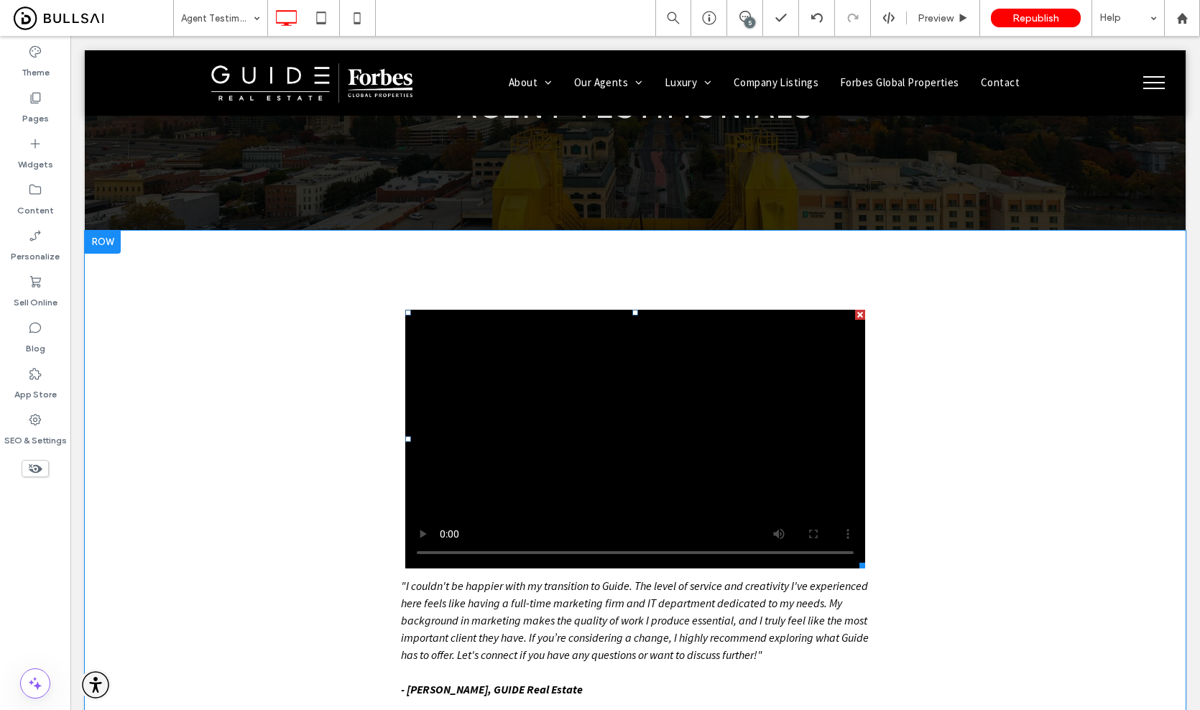
click at [601, 473] on span at bounding box center [635, 439] width 460 height 259
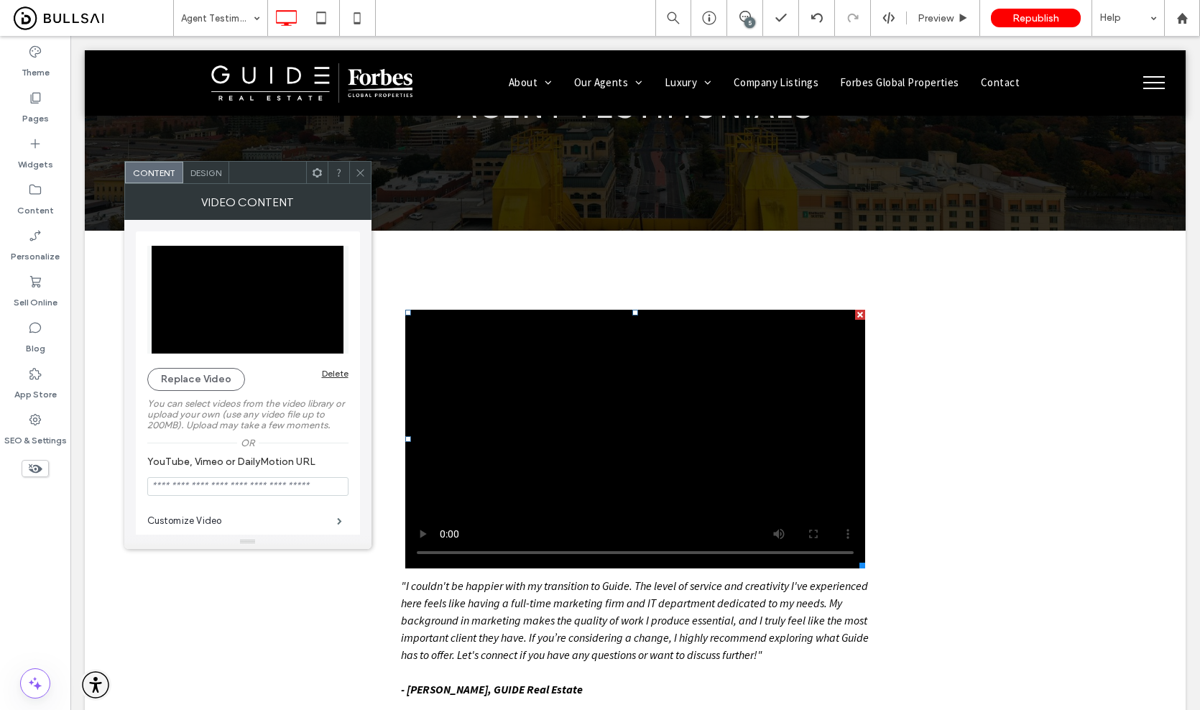
scroll to position [109, 0]
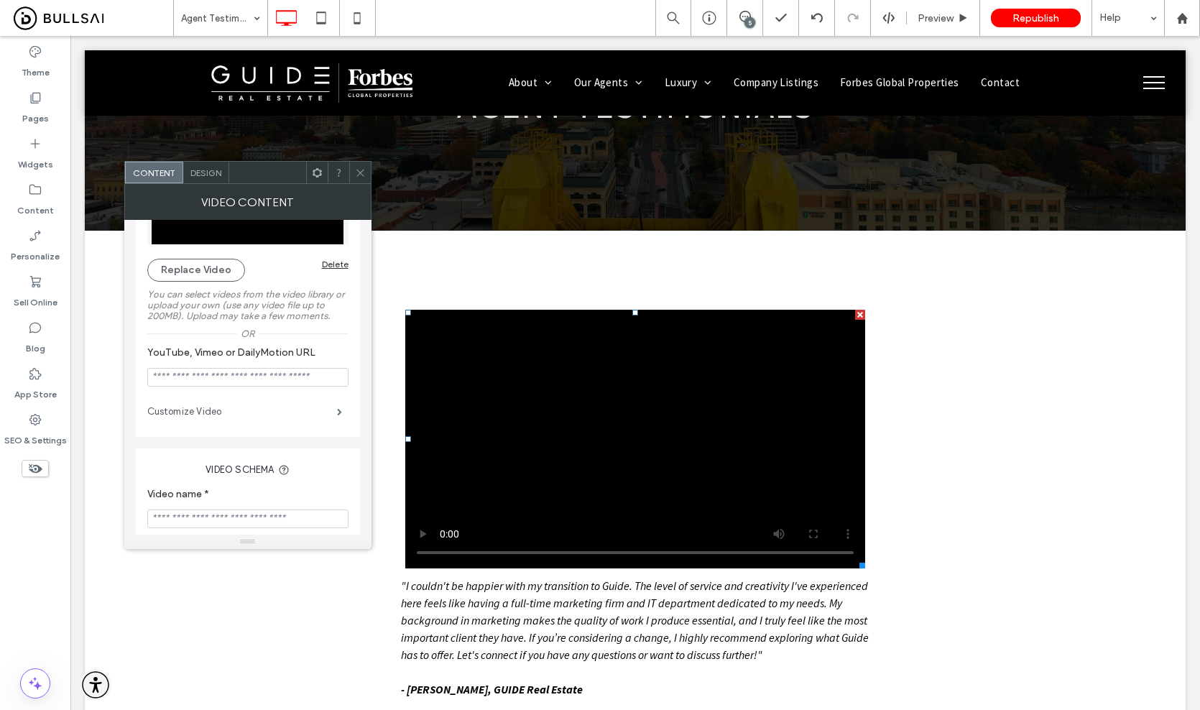
click at [307, 413] on label "Customize Video" at bounding box center [242, 411] width 190 height 29
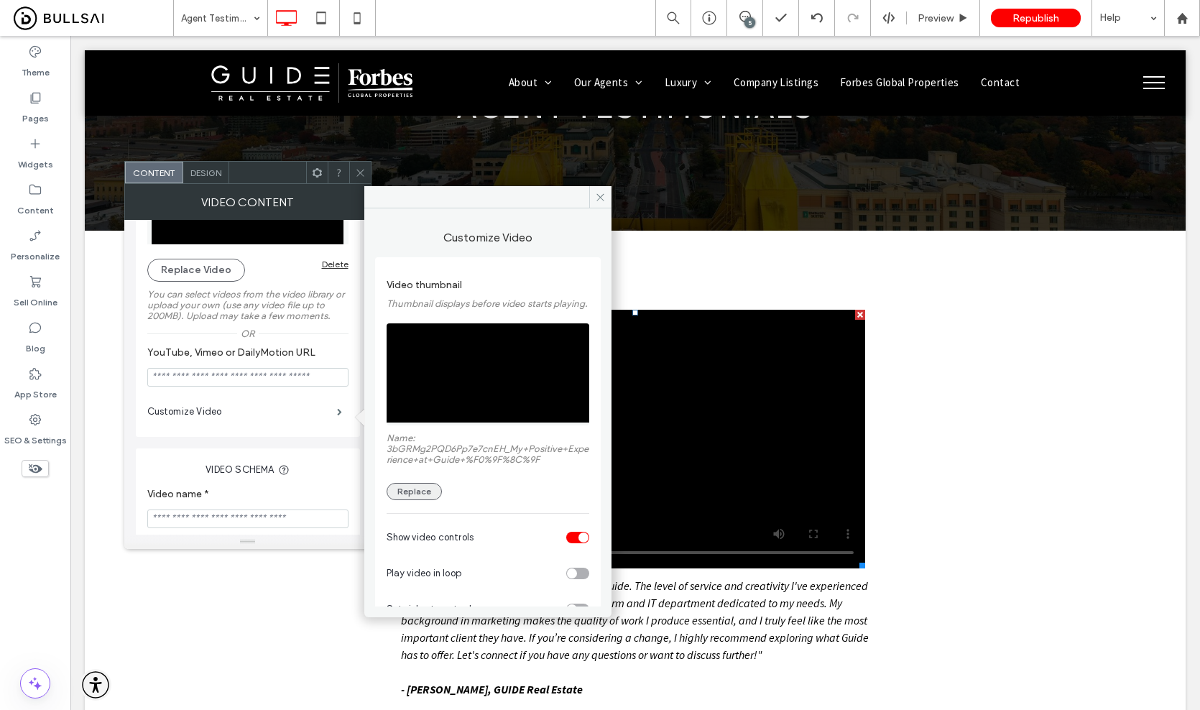
click at [417, 500] on button "Replace" at bounding box center [413, 491] width 55 height 17
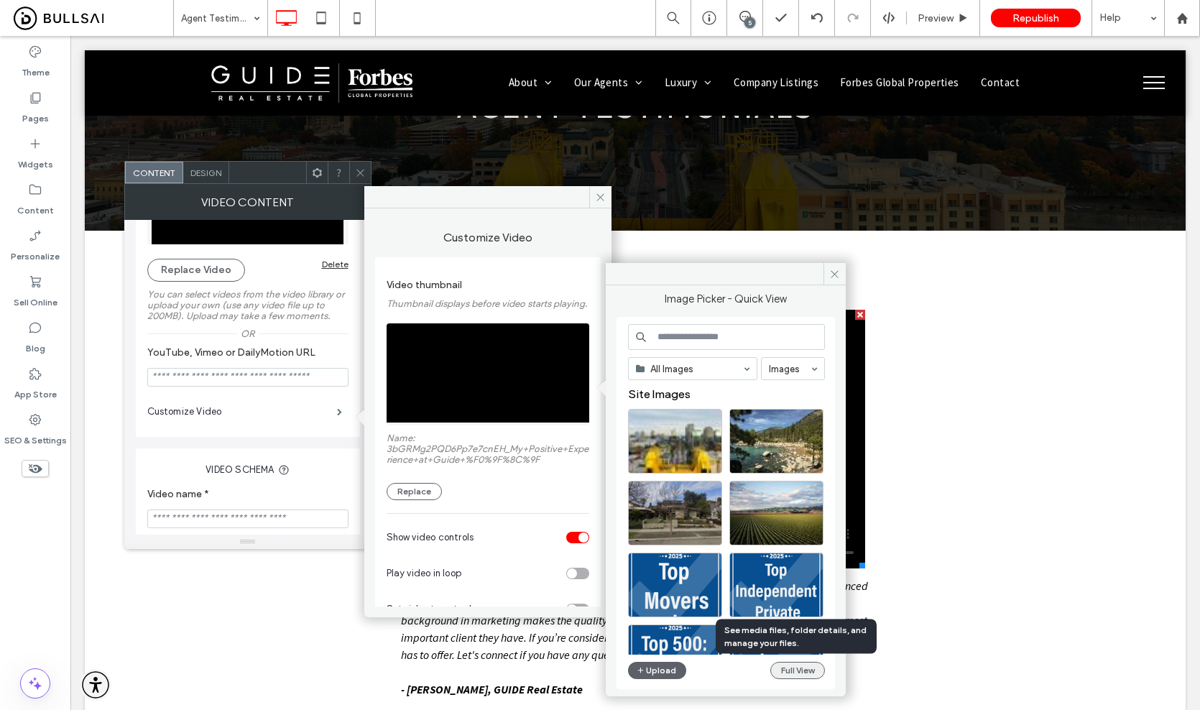
click at [797, 676] on button "Full View" at bounding box center [797, 670] width 55 height 17
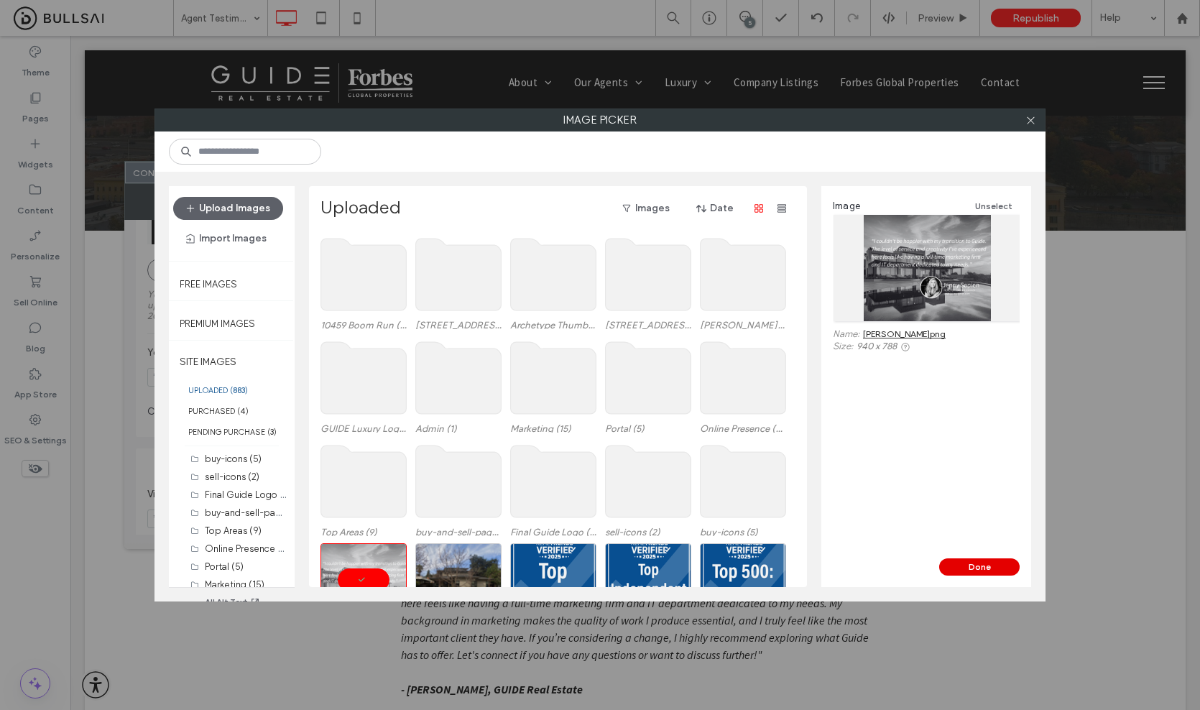
click at [975, 562] on button "Done" at bounding box center [979, 566] width 80 height 17
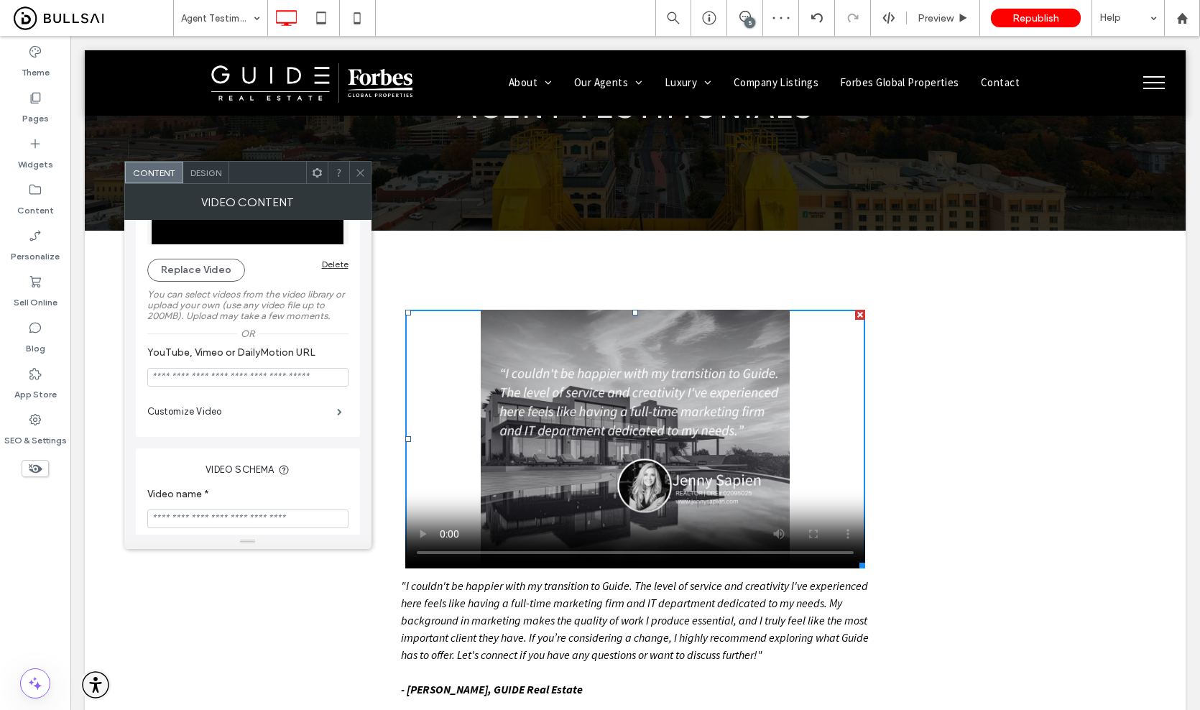
click at [364, 180] on span at bounding box center [360, 173] width 11 height 22
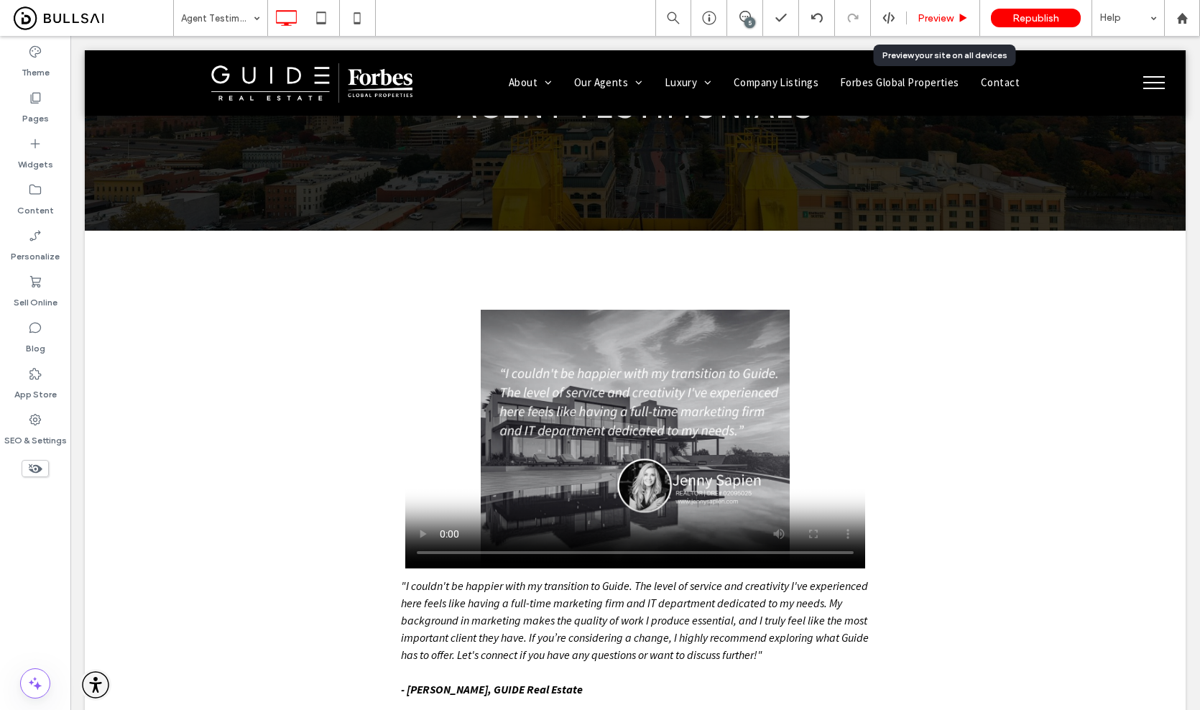
click at [937, 24] on div "Preview" at bounding box center [943, 18] width 73 height 36
click at [943, 19] on span "Preview" at bounding box center [935, 18] width 36 height 12
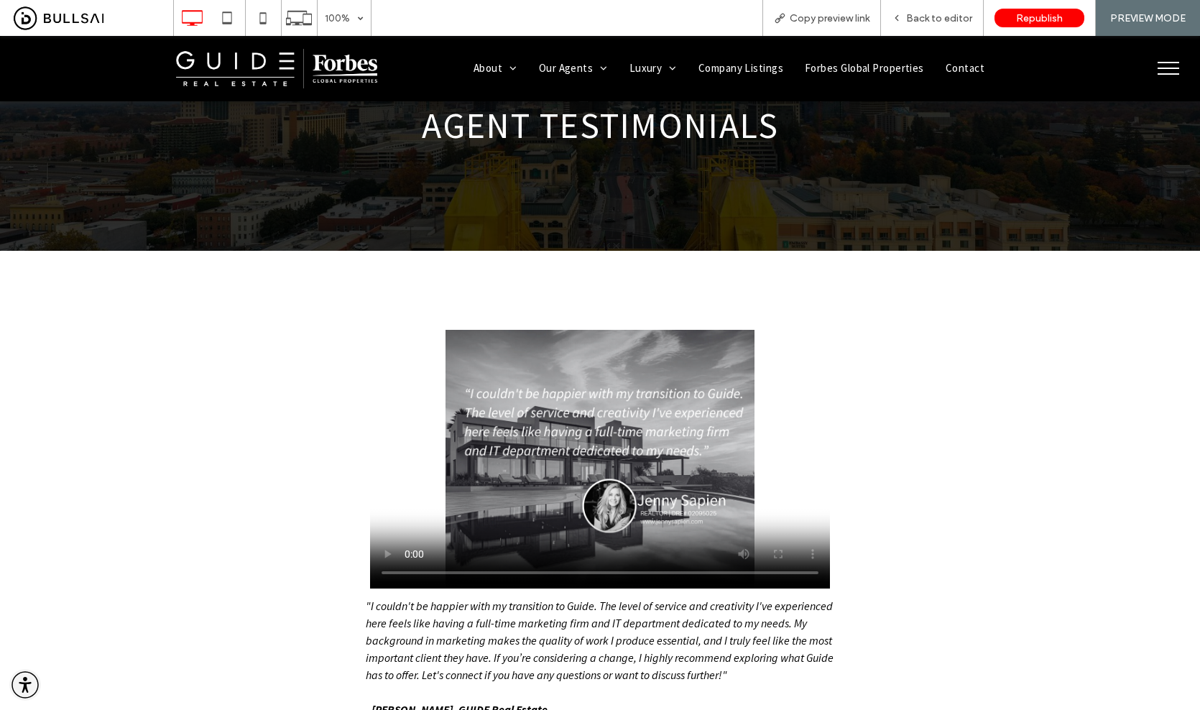
scroll to position [154, 0]
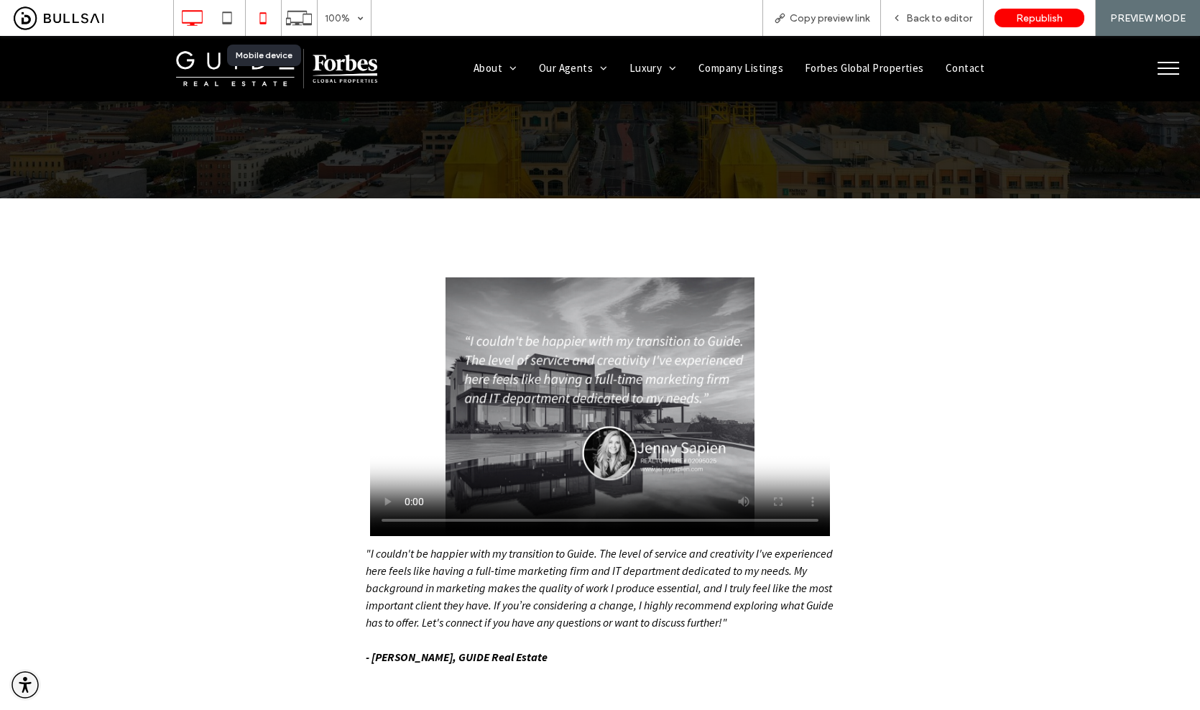
click at [272, 22] on icon at bounding box center [263, 18] width 29 height 29
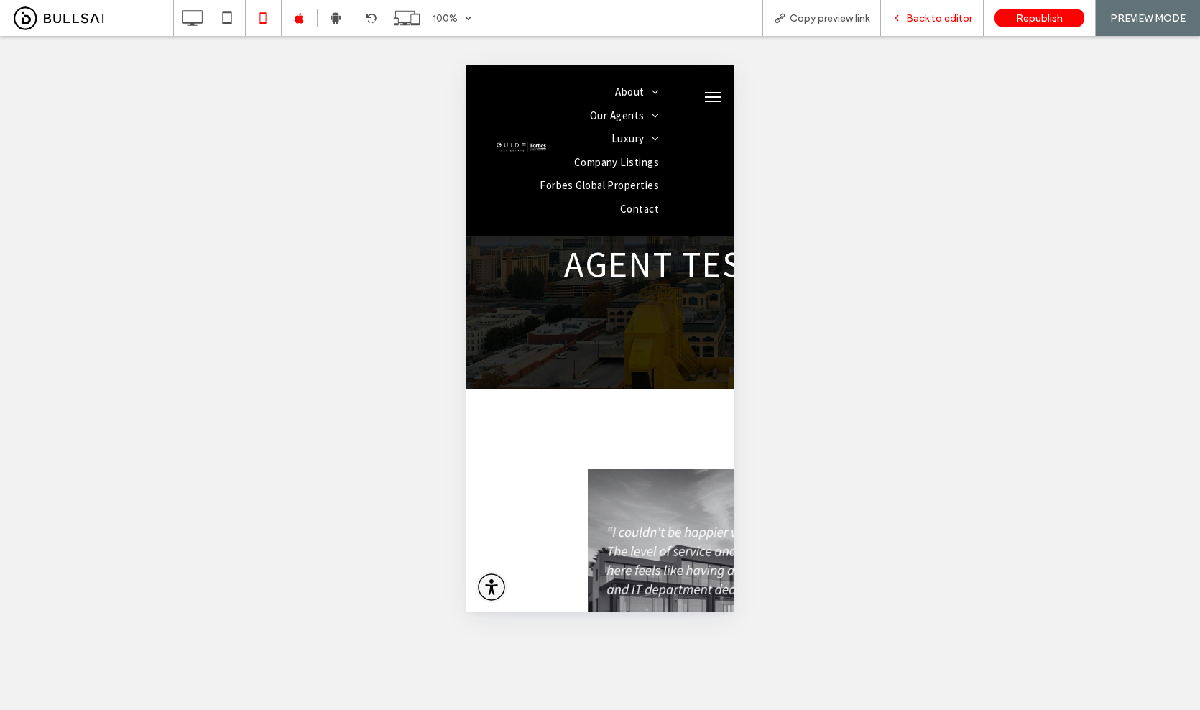
click at [949, 17] on span "Back to editor" at bounding box center [939, 18] width 66 height 12
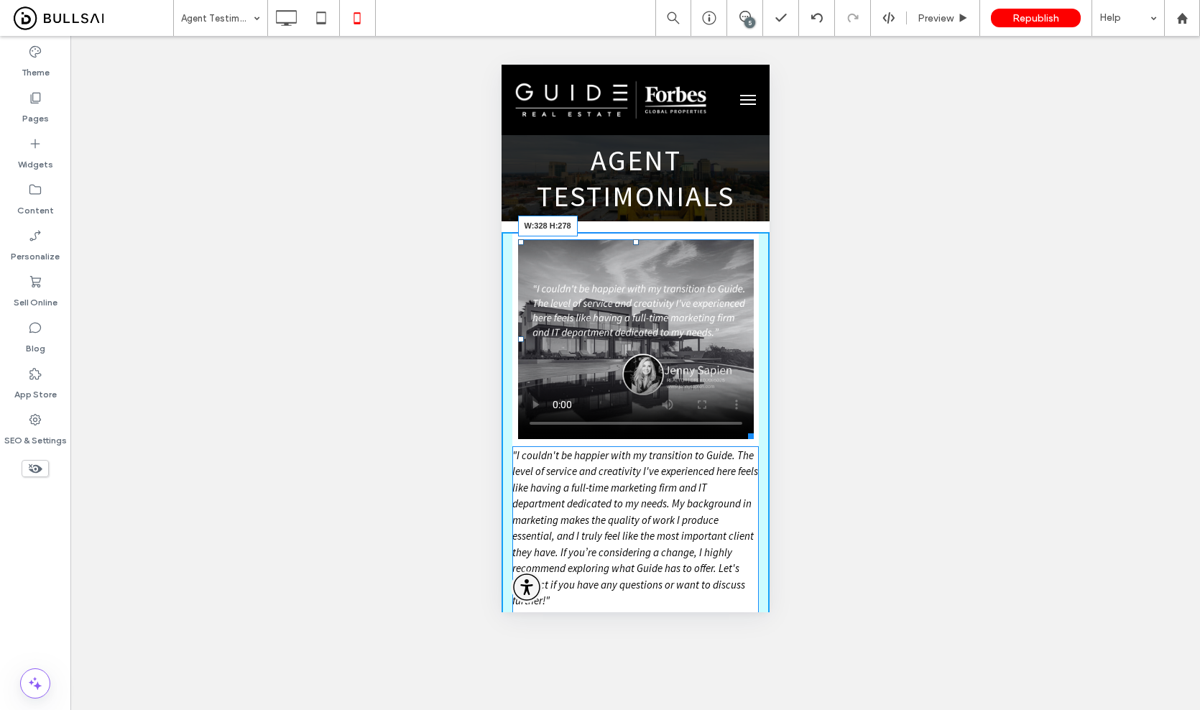
drag, startPoint x: 740, startPoint y: 489, endPoint x: 1241, endPoint y: 504, distance: 500.9
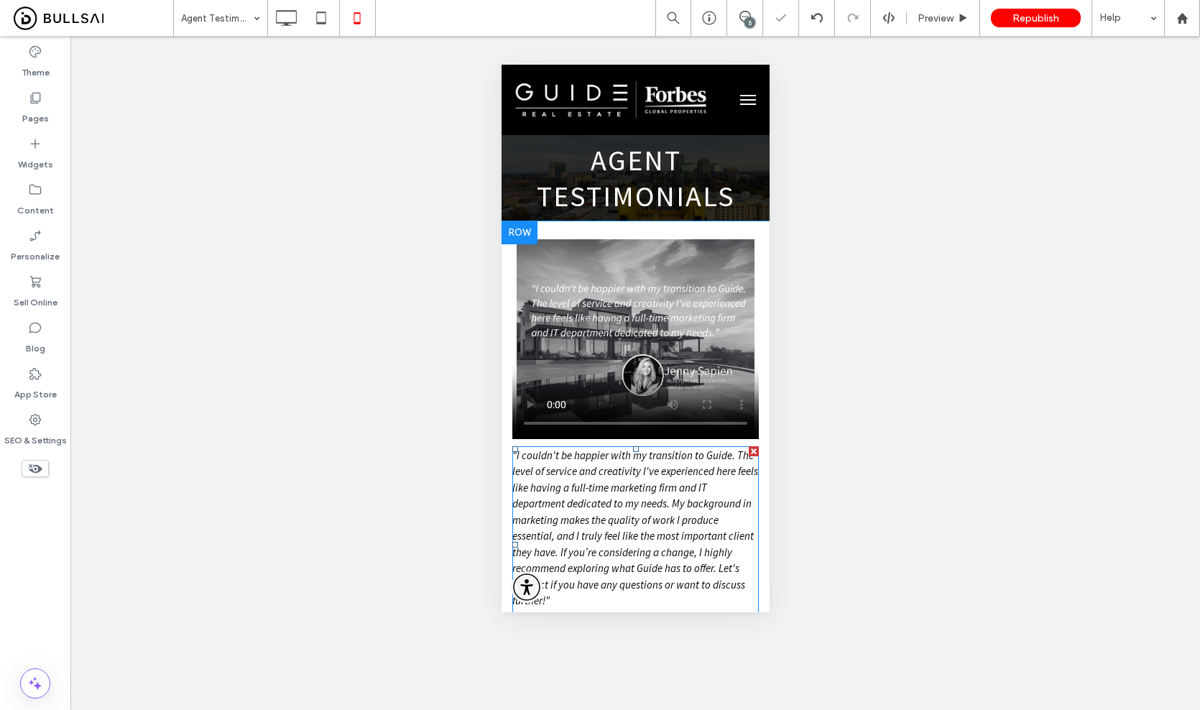
scroll to position [25, 0]
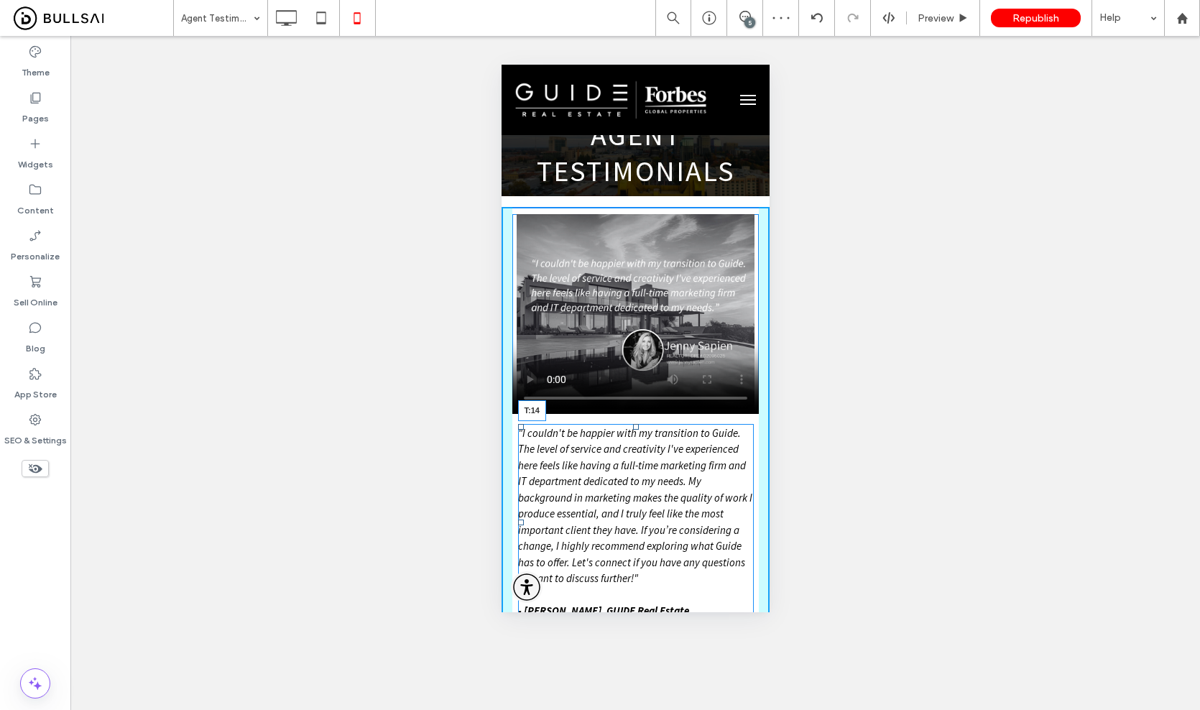
drag, startPoint x: 629, startPoint y: 422, endPoint x: 943, endPoint y: 304, distance: 335.6
click at [632, 427] on div at bounding box center [635, 427] width 6 height 6
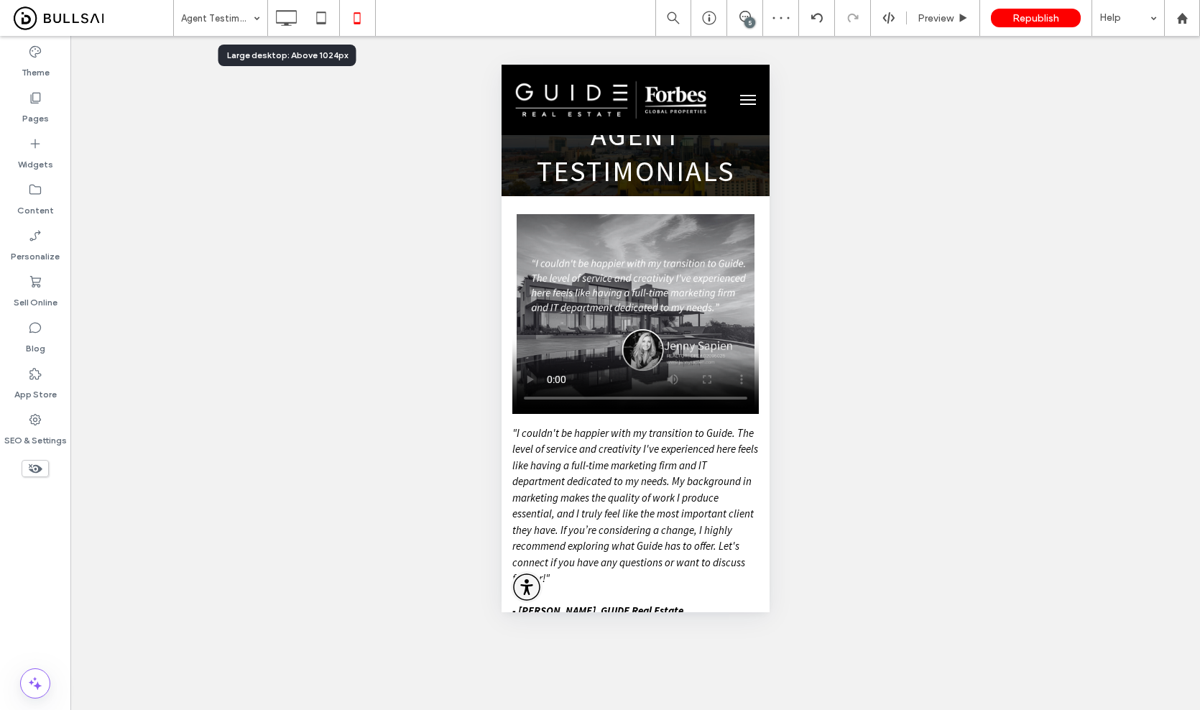
click at [283, 22] on div "Agent Testimonials 5 Preview Republish Help Site Comments Team & Clients Automa…" at bounding box center [600, 355] width 1200 height 710
click at [283, 22] on use at bounding box center [286, 18] width 21 height 16
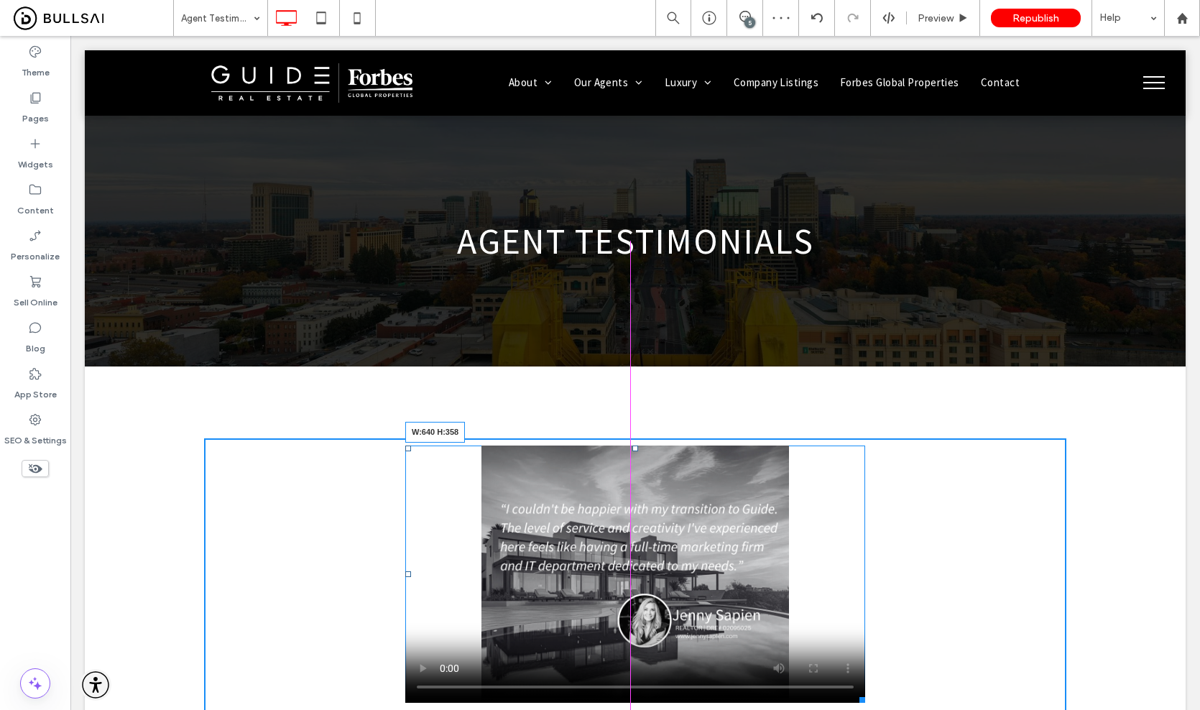
scroll to position [126, 0]
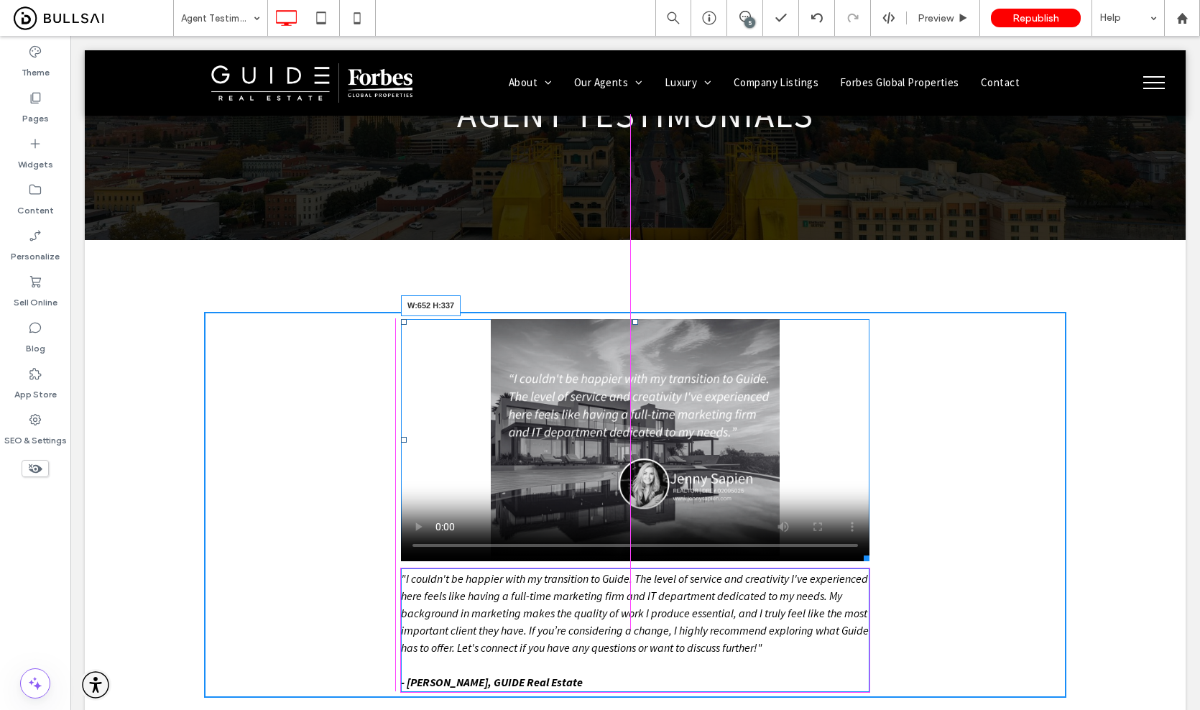
click at [858, 559] on div at bounding box center [863, 555] width 11 height 11
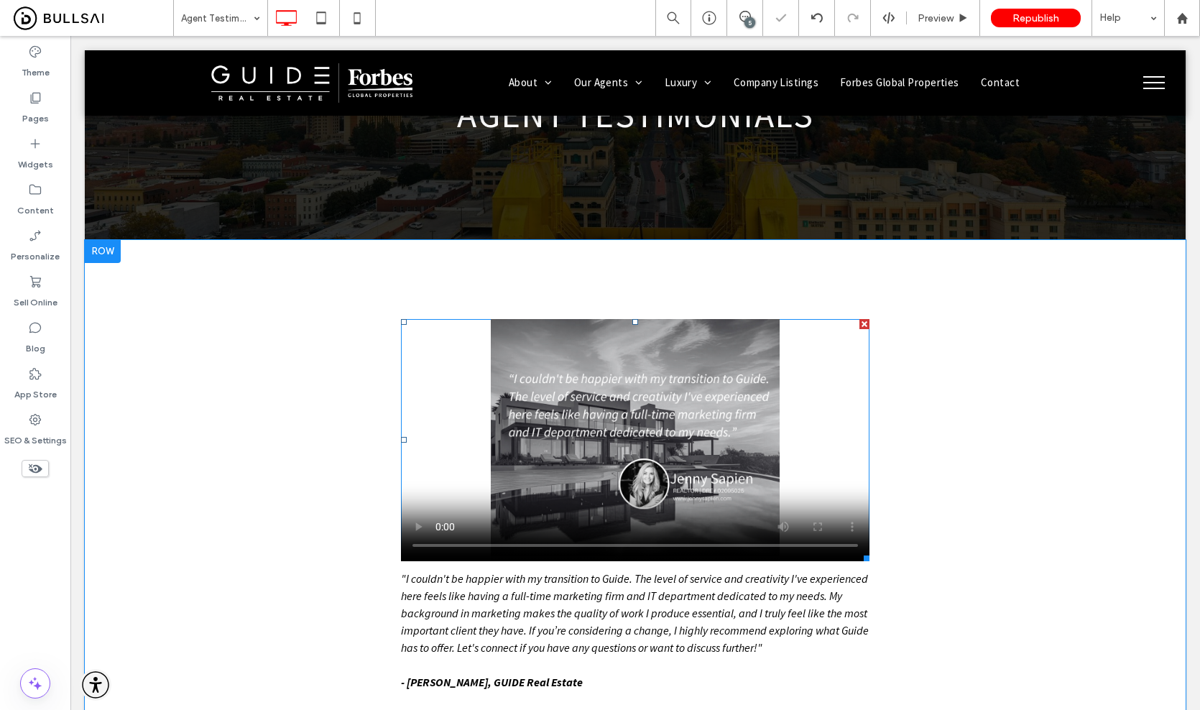
click at [736, 494] on span at bounding box center [635, 440] width 468 height 242
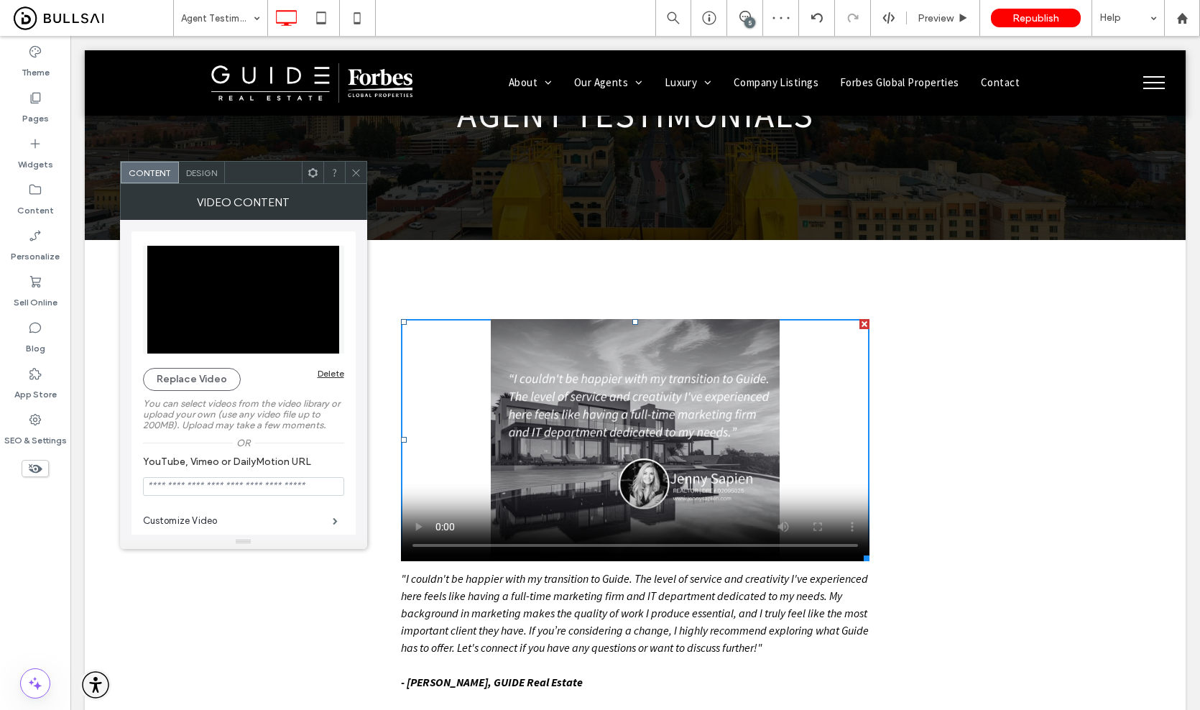
scroll to position [29, 0]
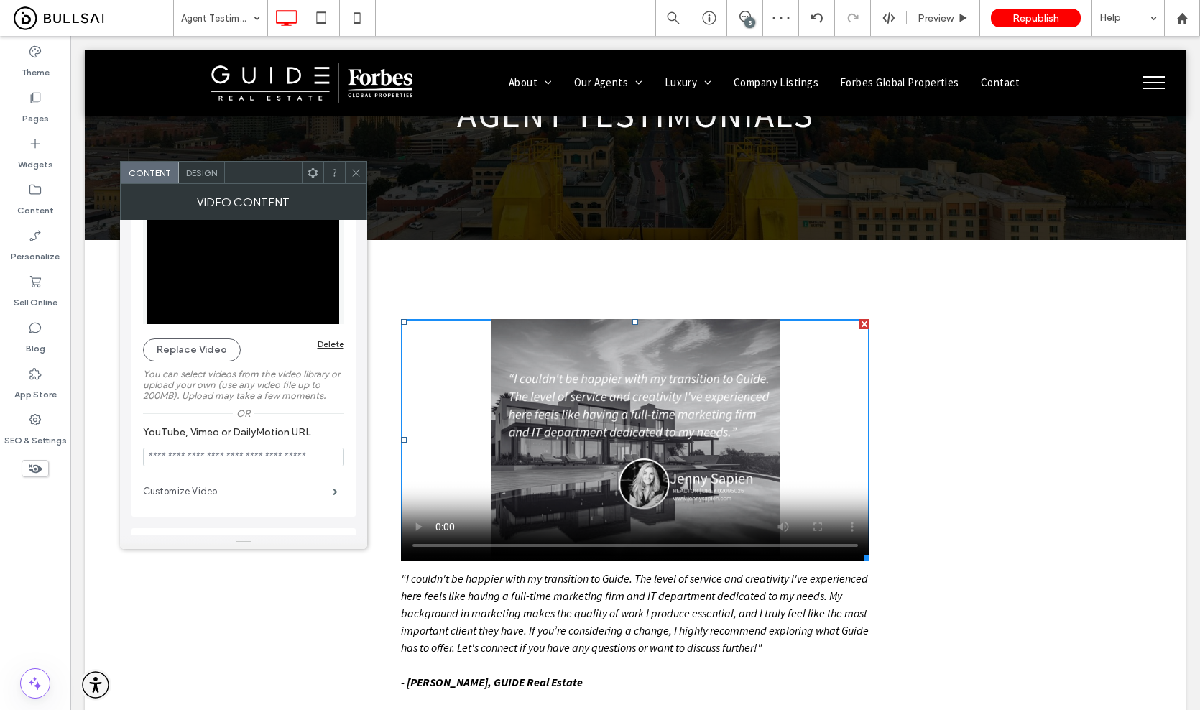
click at [241, 492] on label "Customize Video" at bounding box center [238, 491] width 190 height 29
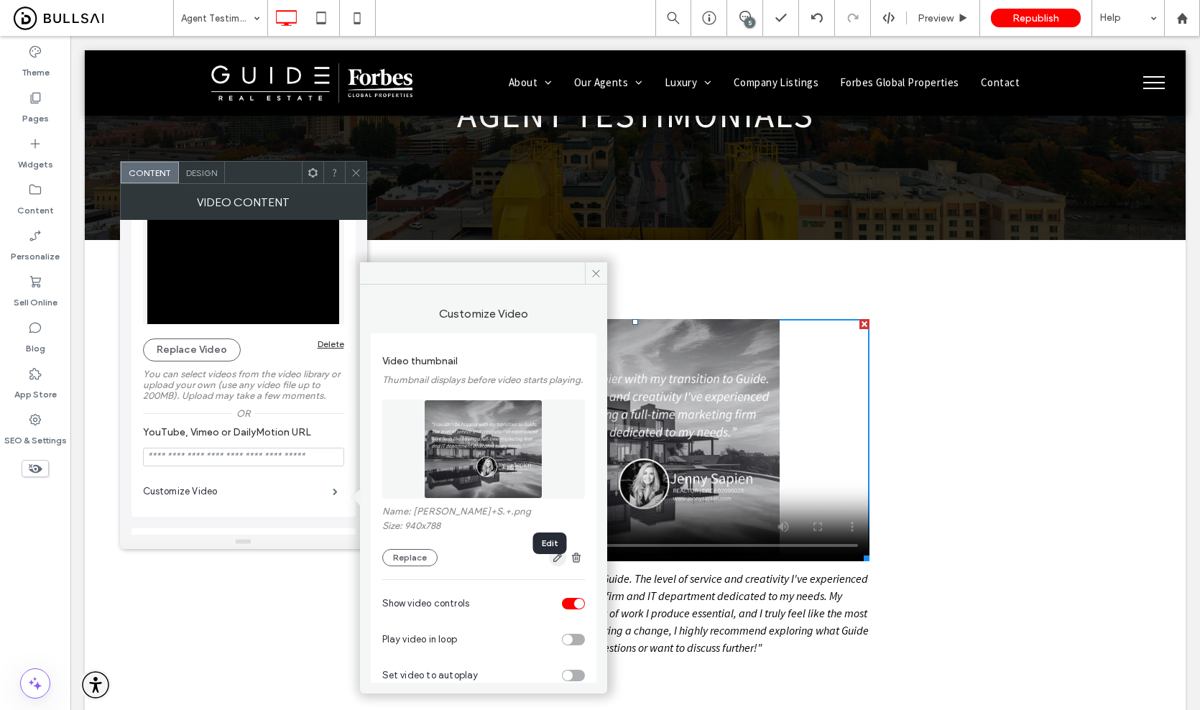
click at [552, 563] on icon "button" at bounding box center [557, 557] width 11 height 11
click at [546, 567] on div at bounding box center [600, 366] width 1051 height 587
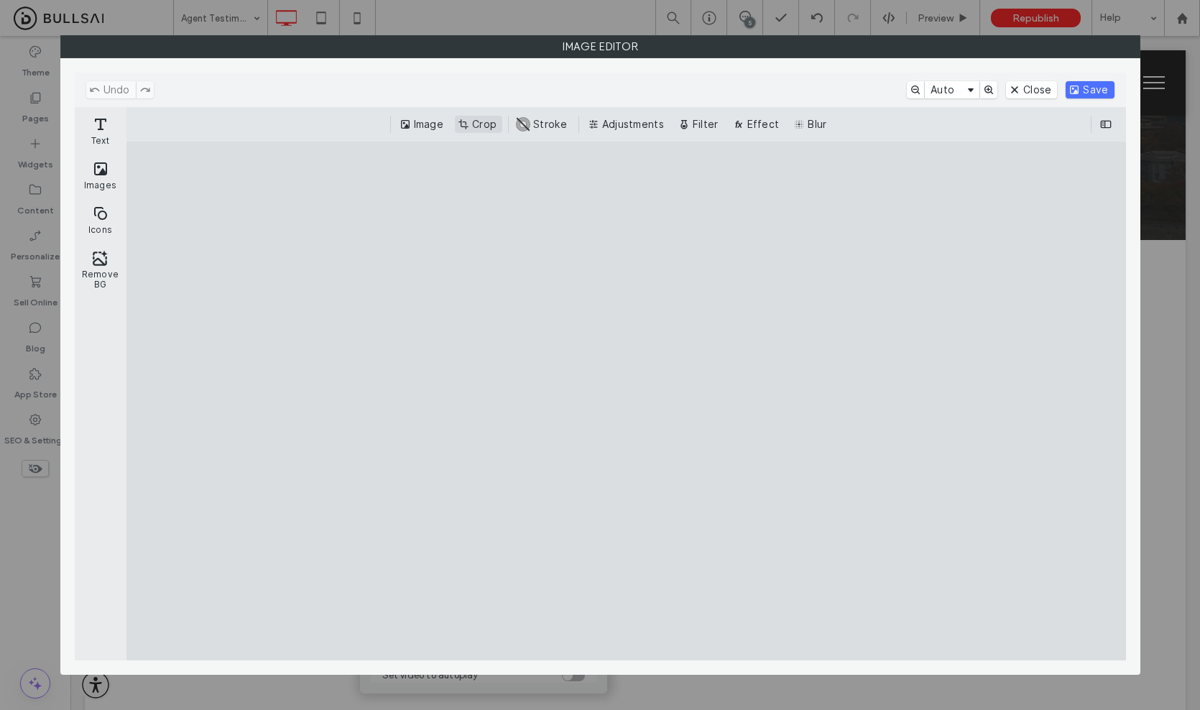
click at [499, 128] on button "Crop" at bounding box center [478, 124] width 47 height 17
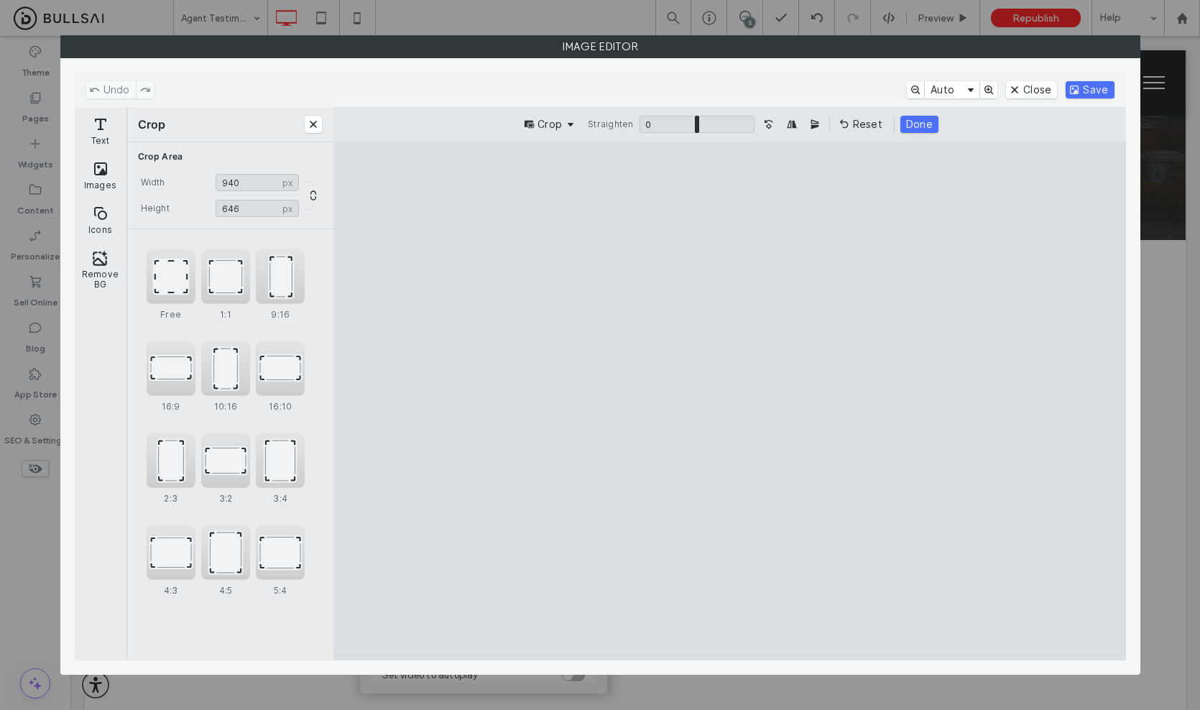
drag, startPoint x: 978, startPoint y: 595, endPoint x: 1017, endPoint y: 532, distance: 74.2
click at [729, 401] on cesdk-canvas "Editor canvas" at bounding box center [729, 401] width 0 height 0
type input "***"
drag, startPoint x: 1033, startPoint y: 193, endPoint x: 1065, endPoint y: 267, distance: 80.1
click at [729, 401] on cesdk-canvas "Editor canvas" at bounding box center [729, 401] width 0 height 0
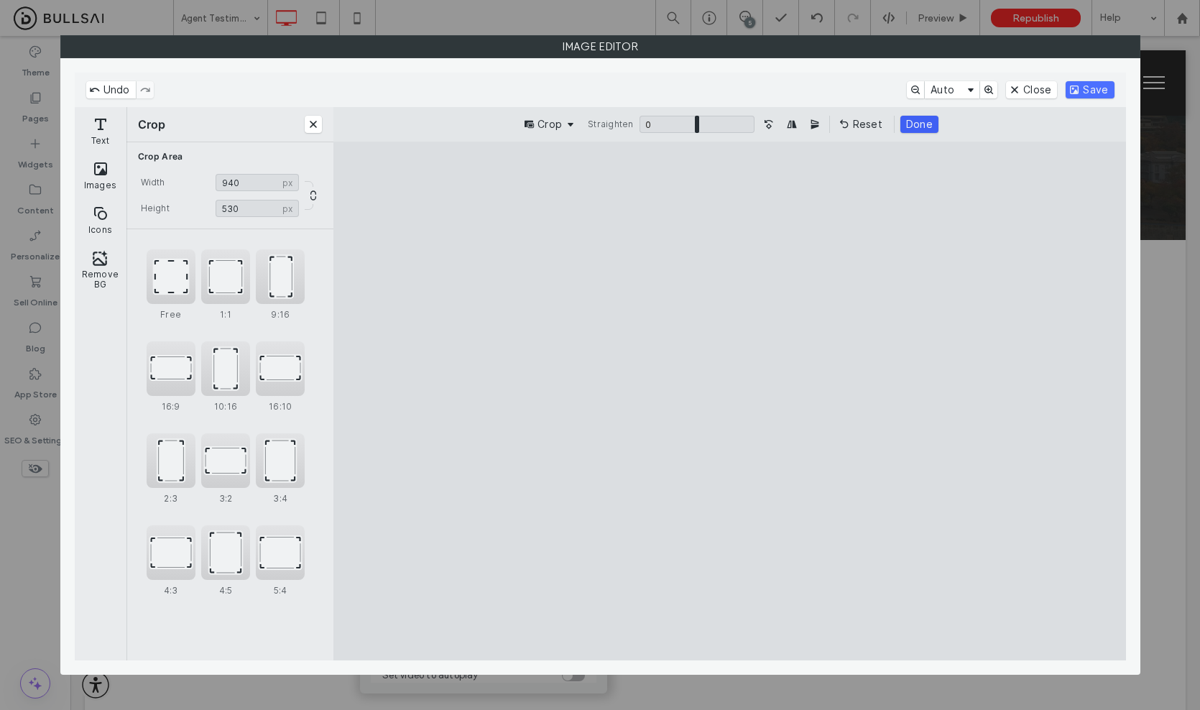
click at [917, 125] on button "Done" at bounding box center [919, 124] width 38 height 17
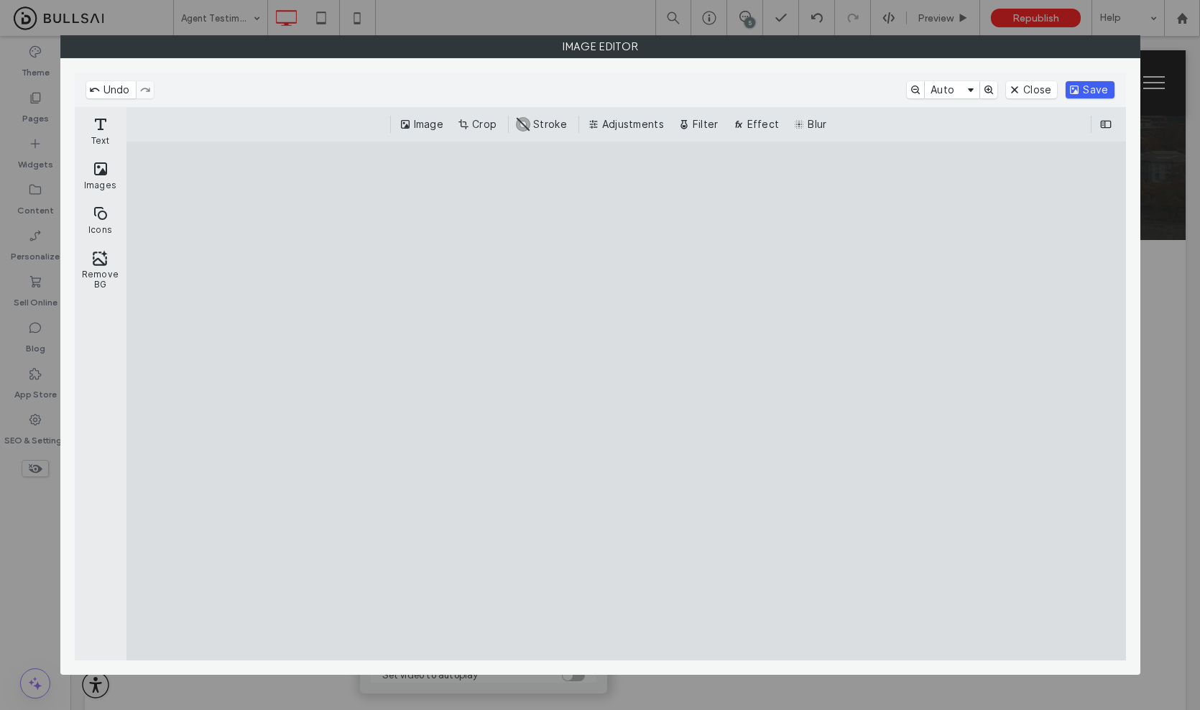
click at [1102, 89] on button "Save" at bounding box center [1089, 89] width 48 height 17
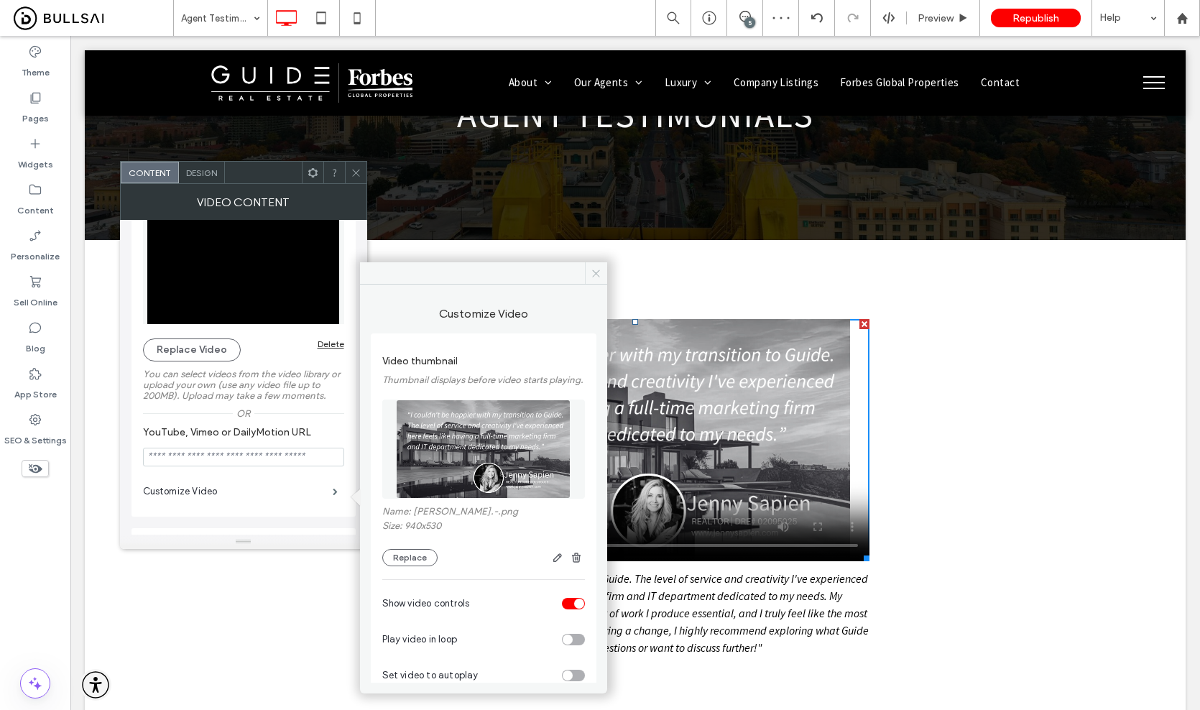
click at [593, 271] on use at bounding box center [595, 272] width 7 height 7
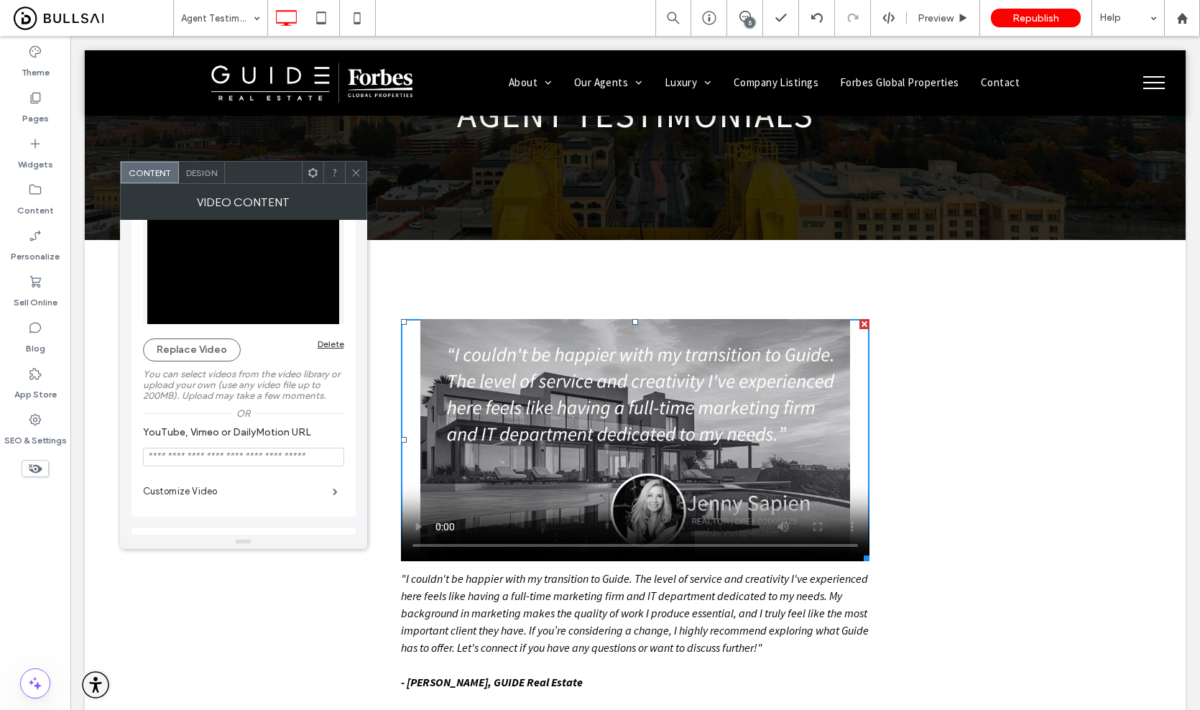
click at [361, 178] on div at bounding box center [356, 173] width 22 height 22
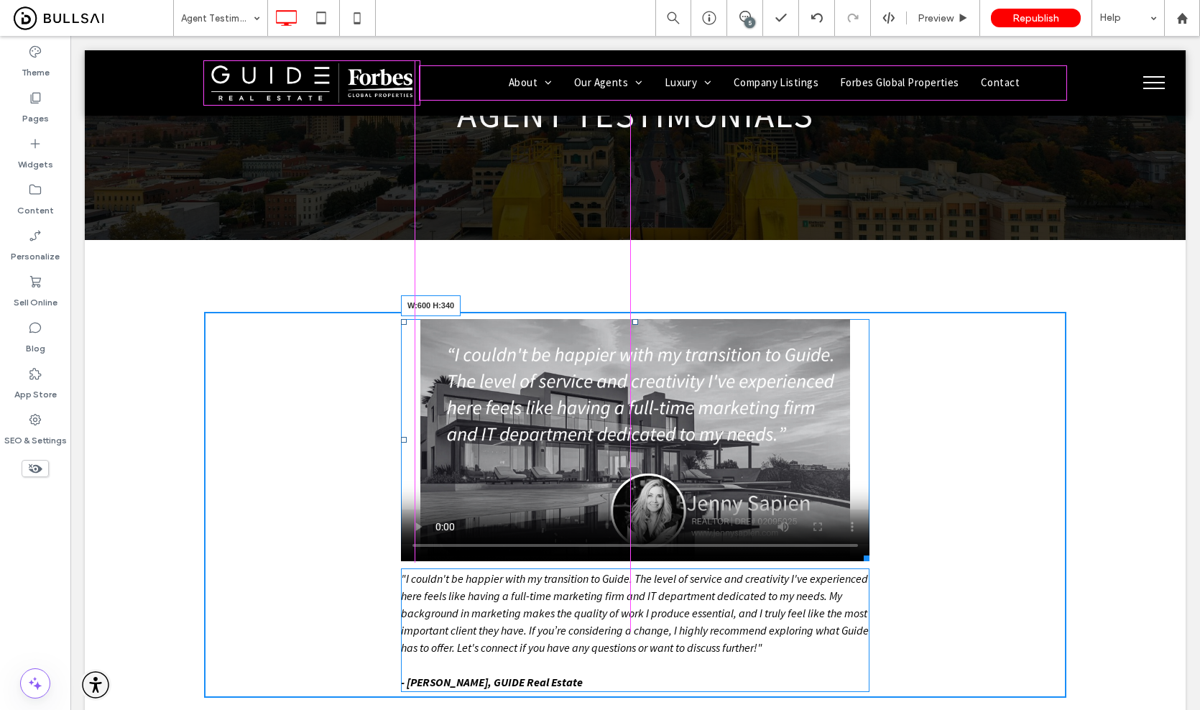
drag, startPoint x: 856, startPoint y: 557, endPoint x: 841, endPoint y: 559, distance: 16.0
click at [858, 559] on div at bounding box center [863, 555] width 11 height 11
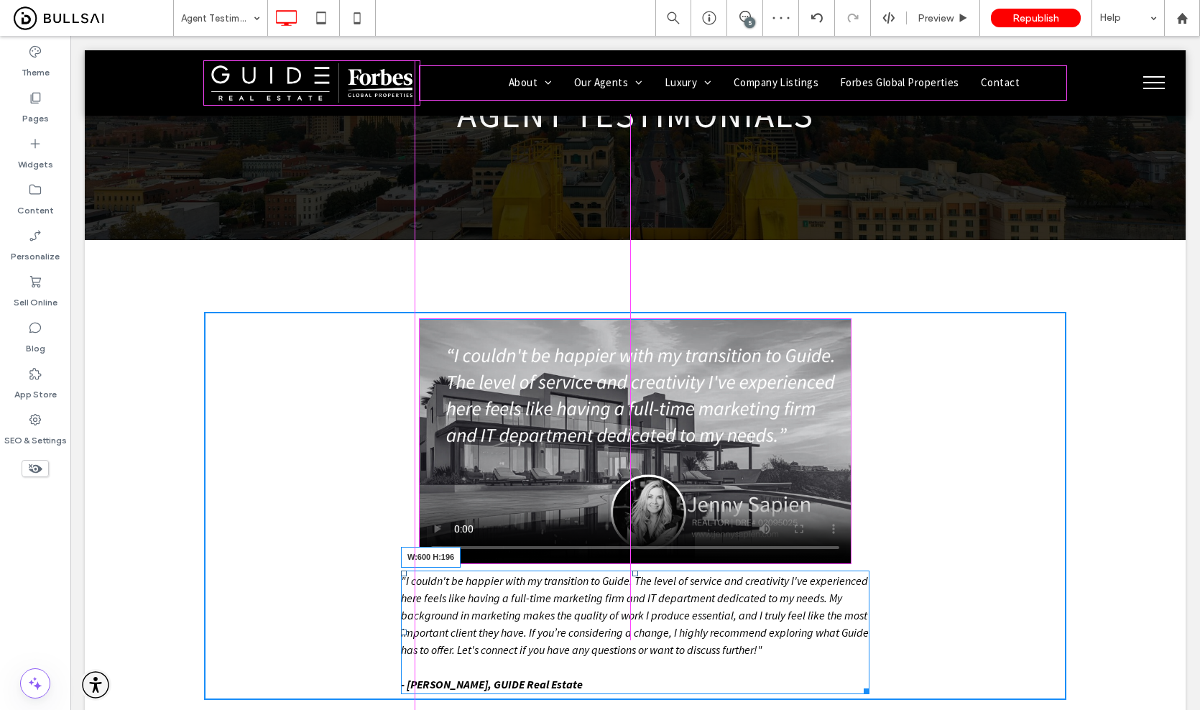
drag, startPoint x: 855, startPoint y: 687, endPoint x: 838, endPoint y: 688, distance: 17.3
click at [838, 688] on div ""I couldn't be happier with my transition to Guide. The level of service and cr…" at bounding box center [635, 632] width 468 height 124
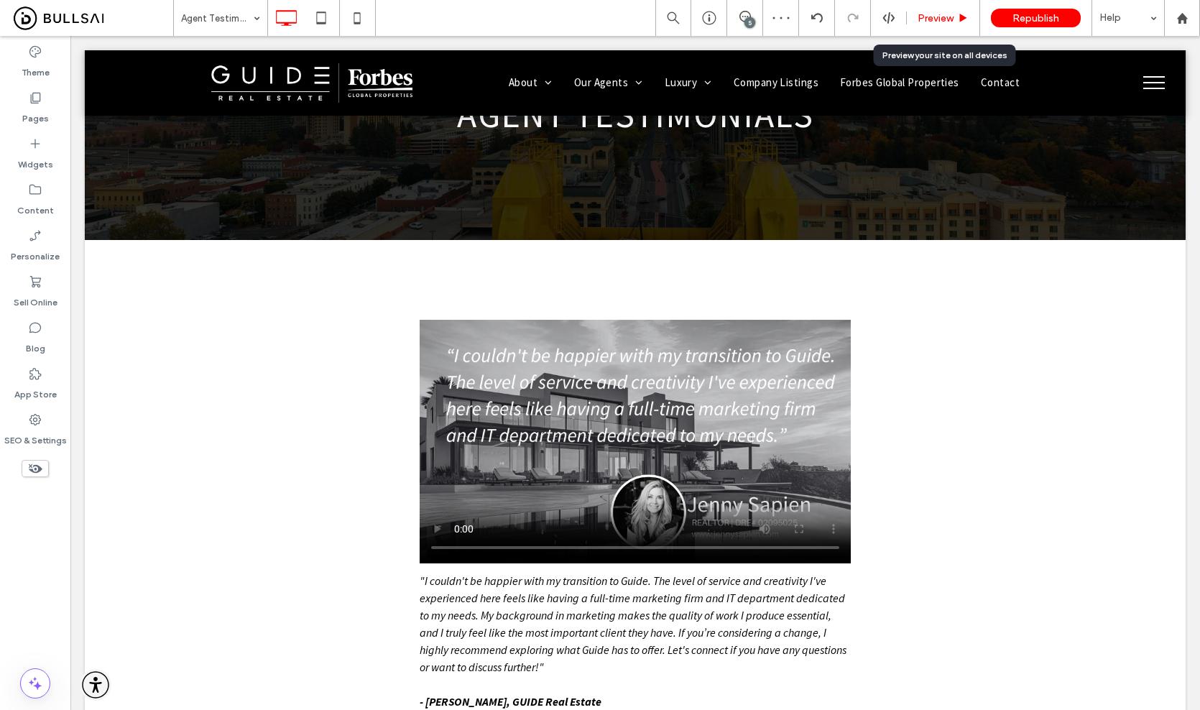
click at [944, 21] on span "Preview" at bounding box center [935, 18] width 36 height 12
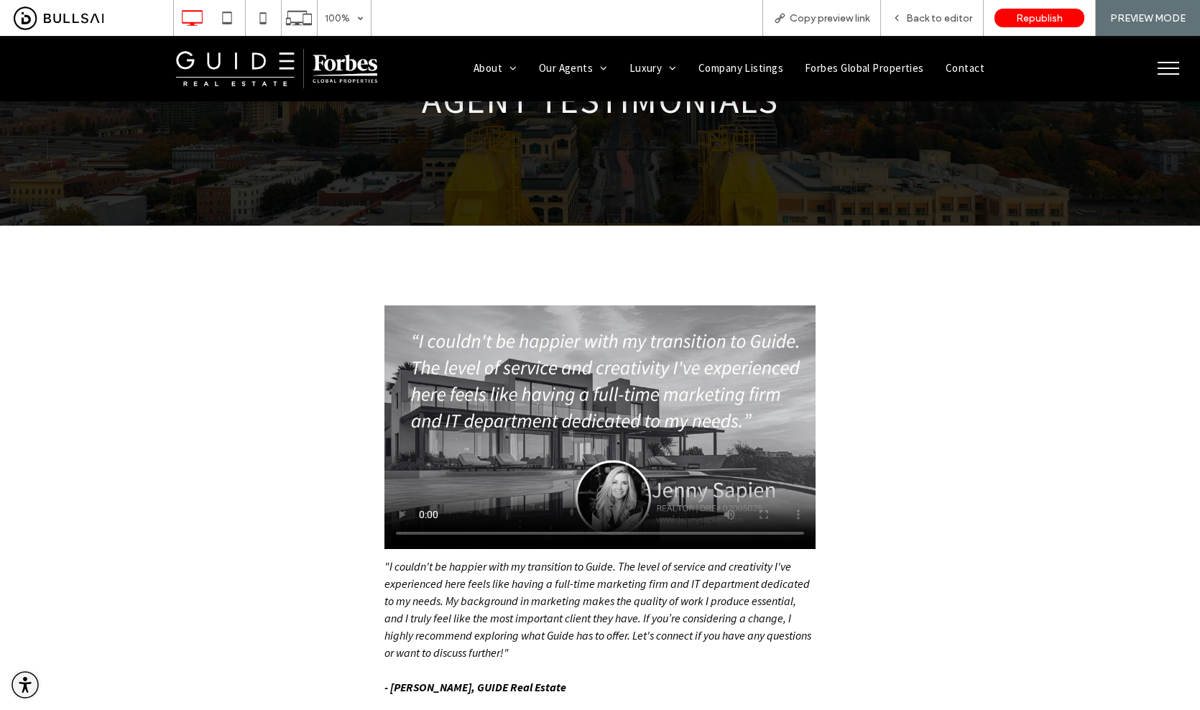
click at [1029, 453] on div ""I couldn't be happier with my transition to Guide. The level of service and cr…" at bounding box center [600, 500] width 1200 height 549
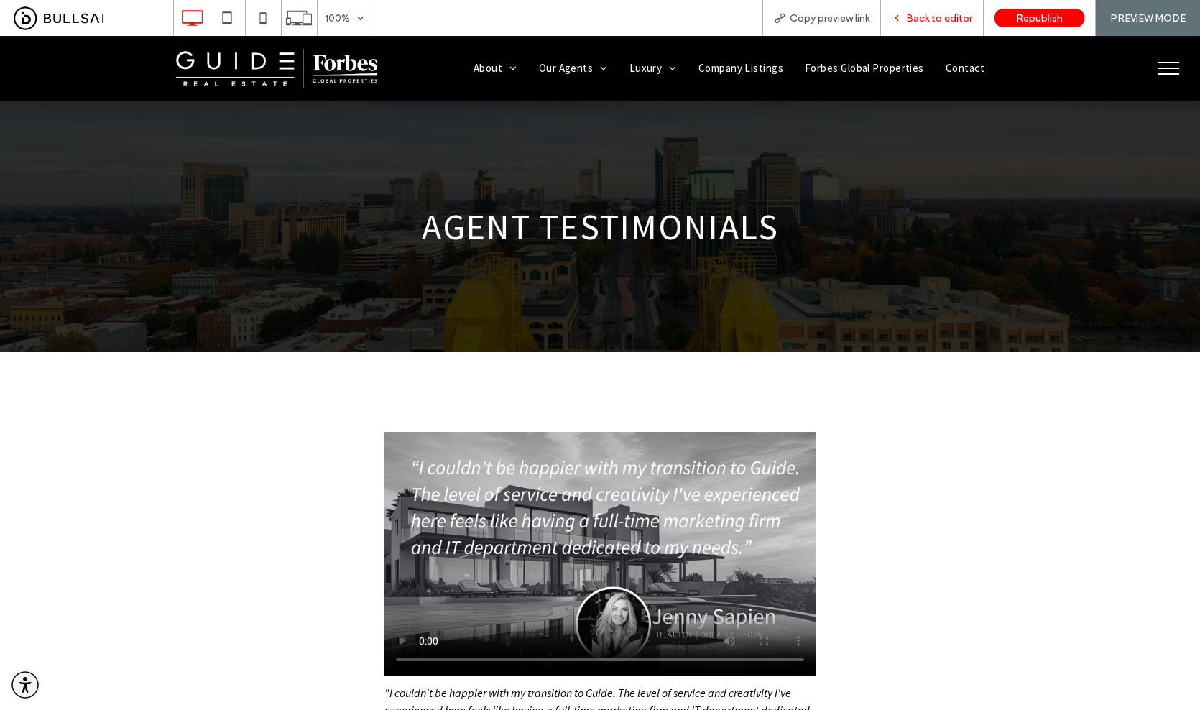
click at [940, 26] on div "Back to editor" at bounding box center [932, 18] width 103 height 36
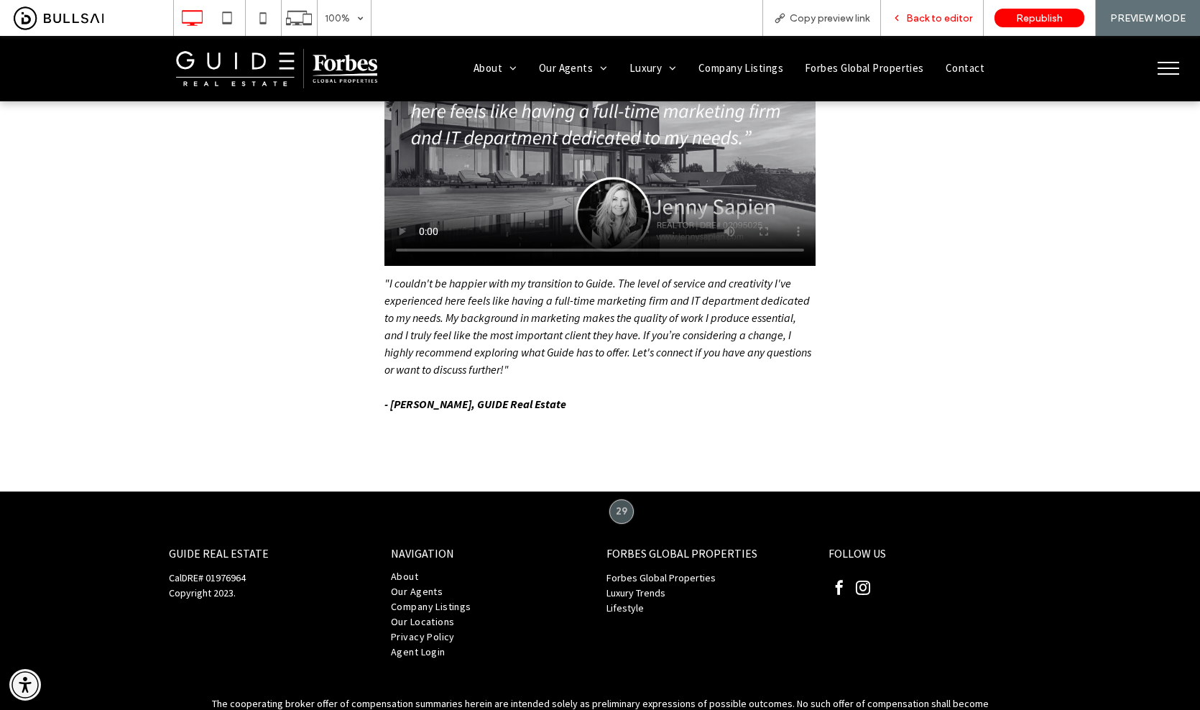
click at [958, 24] on div "Back to editor" at bounding box center [932, 18] width 103 height 36
click at [951, 14] on span "Back to editor" at bounding box center [939, 18] width 66 height 12
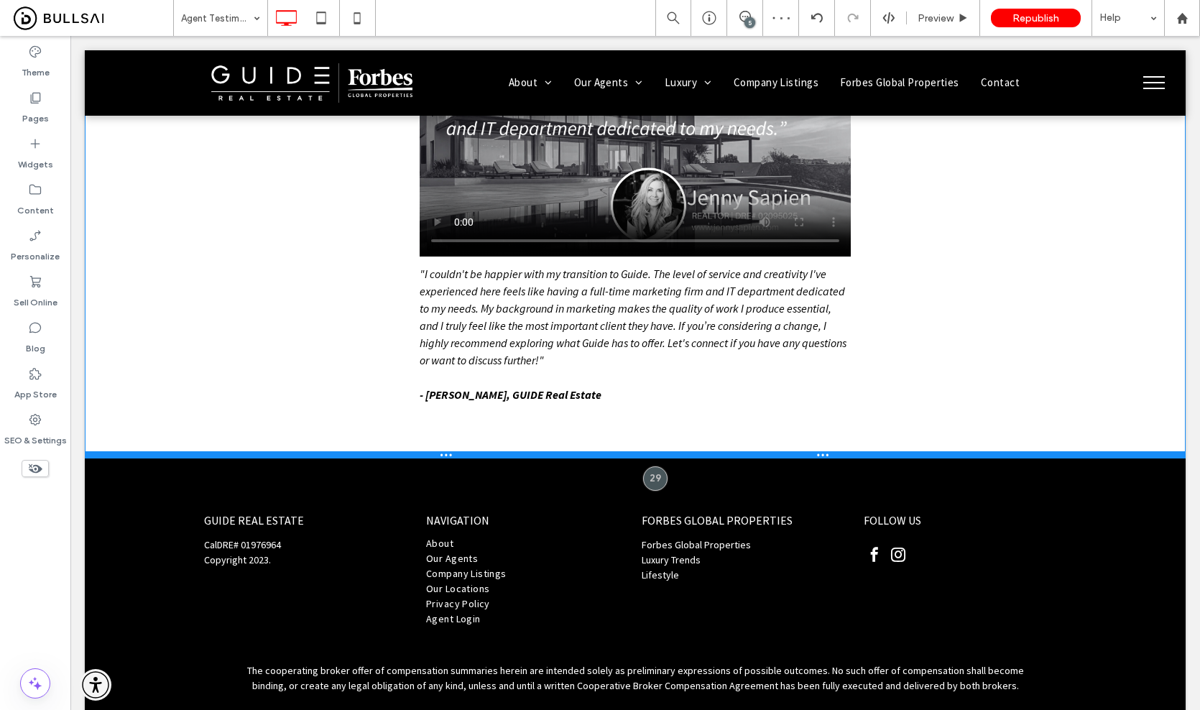
drag, startPoint x: 996, startPoint y: 505, endPoint x: 1034, endPoint y: 458, distance: 60.4
click at [1034, 458] on div "Click To Paste About Our Locations In The News Our Agents Northern California A…" at bounding box center [635, 234] width 1101 height 1057
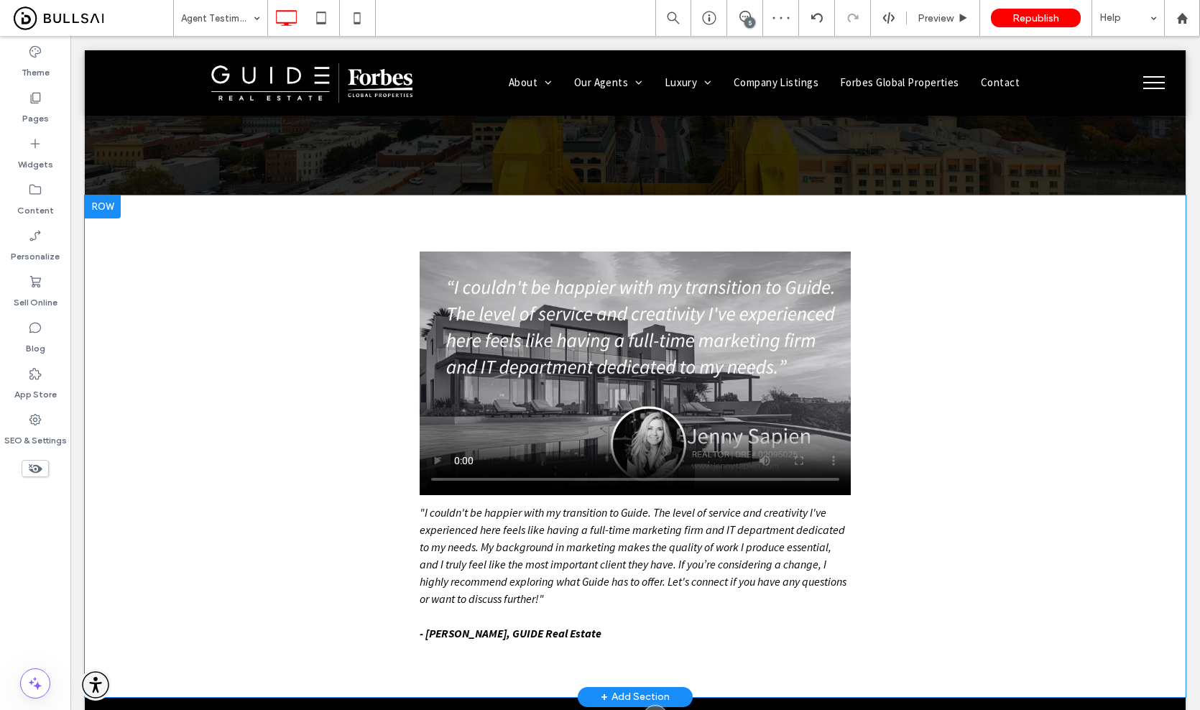
scroll to position [130, 0]
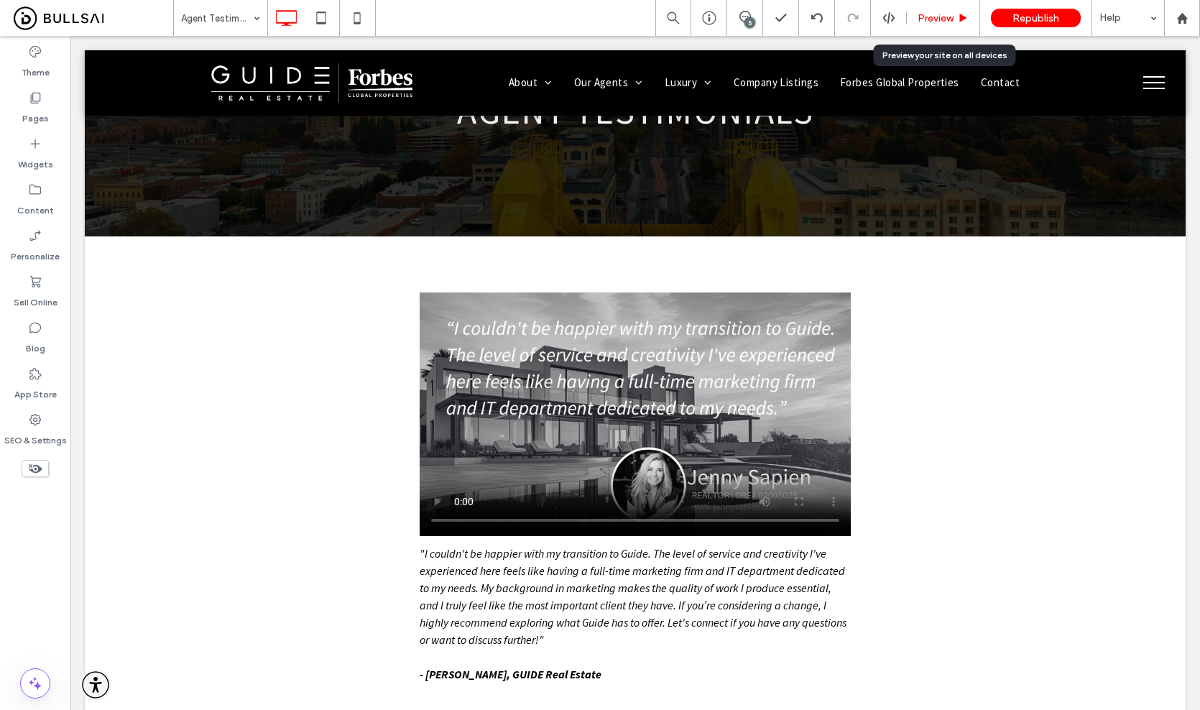
click at [938, 19] on span "Preview" at bounding box center [935, 18] width 36 height 12
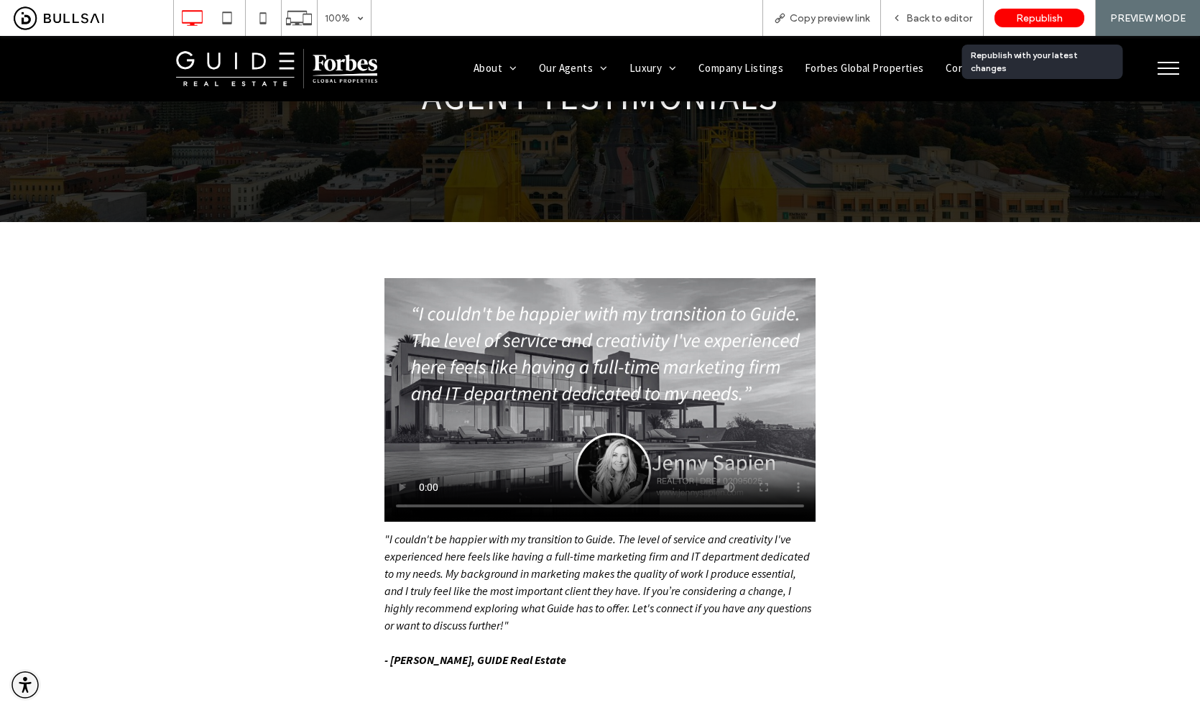
click at [1029, 24] on div "Republish" at bounding box center [1039, 18] width 90 height 19
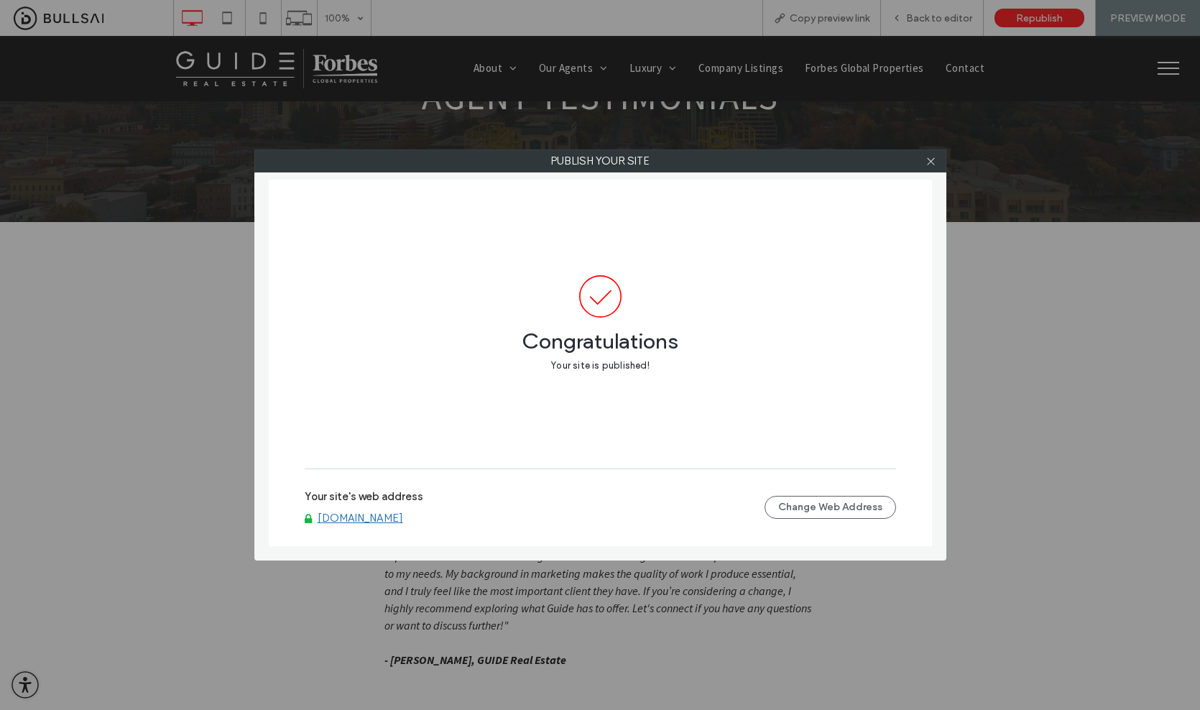
click at [403, 520] on link "www.guiderealestate.com" at bounding box center [360, 517] width 85 height 13
click at [929, 169] on span at bounding box center [930, 161] width 11 height 22
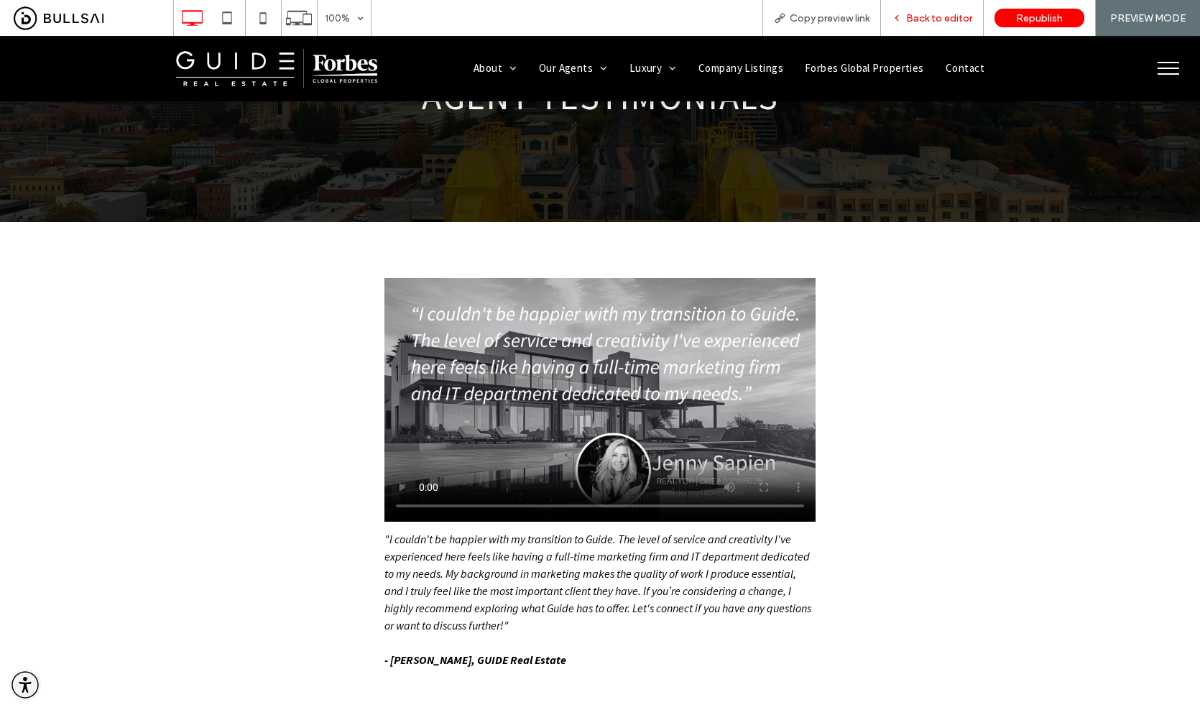
click at [941, 21] on span "Back to editor" at bounding box center [939, 18] width 66 height 12
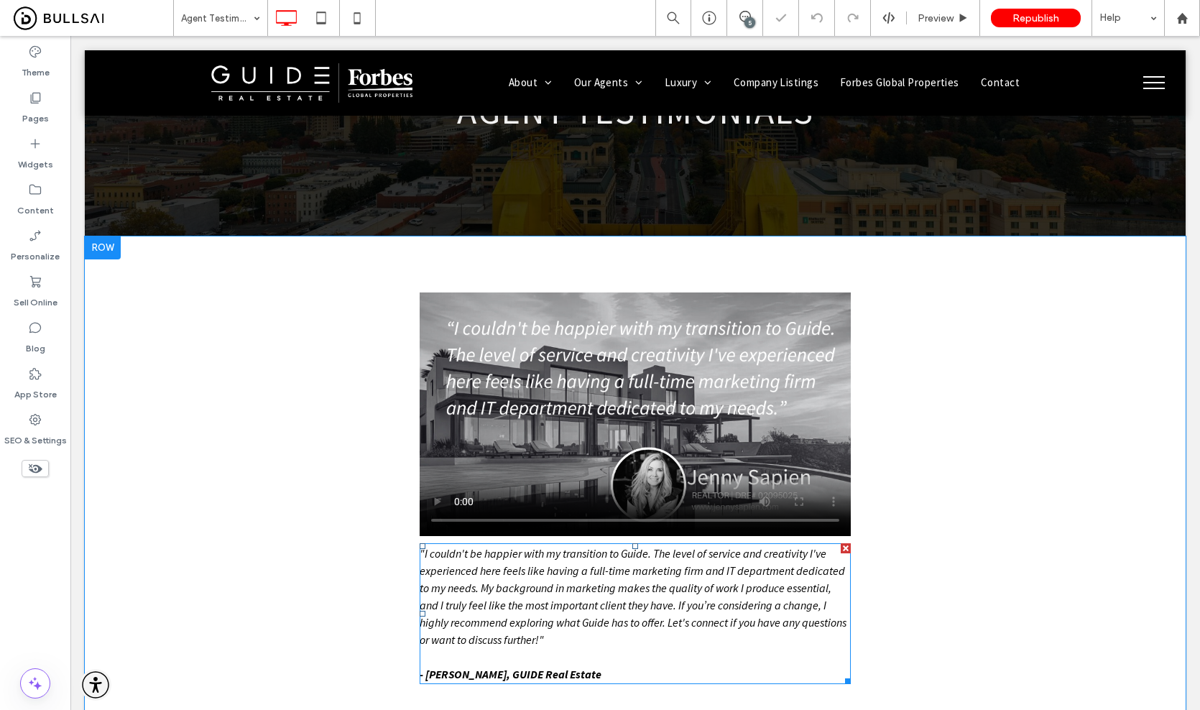
click at [635, 608] on span ""I couldn't be happier with my transition to Guide. The level of service and cr…" at bounding box center [633, 596] width 427 height 101
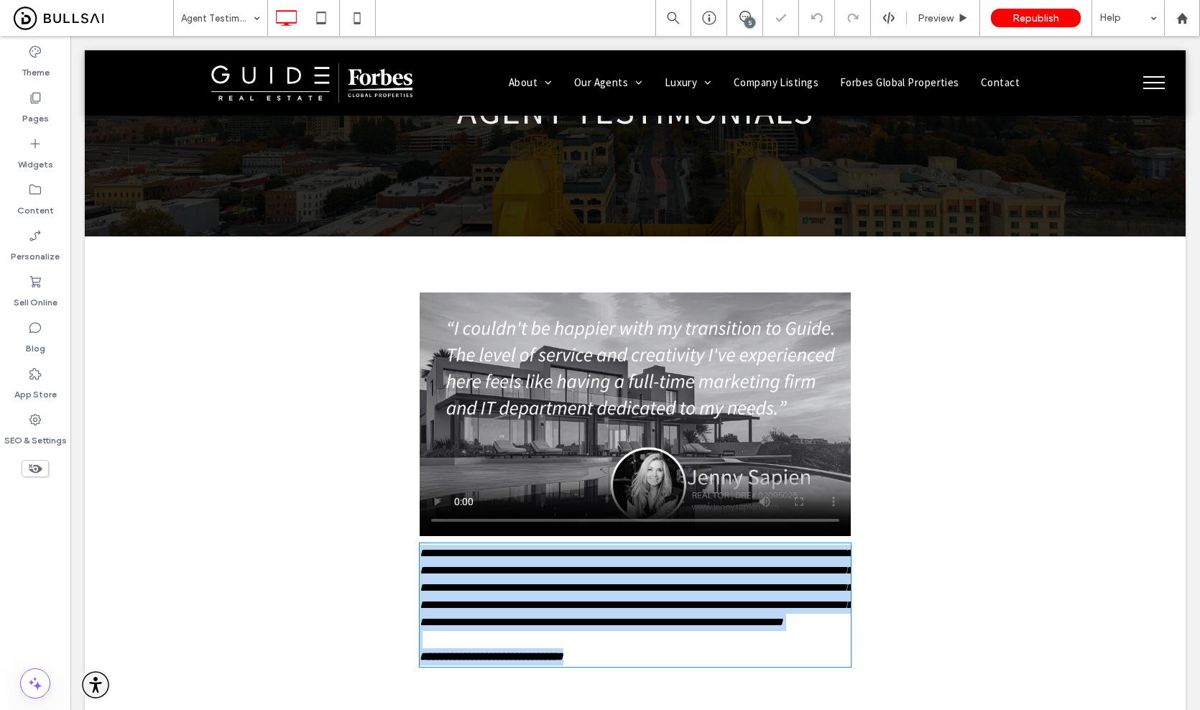
type input "**********"
type input "**"
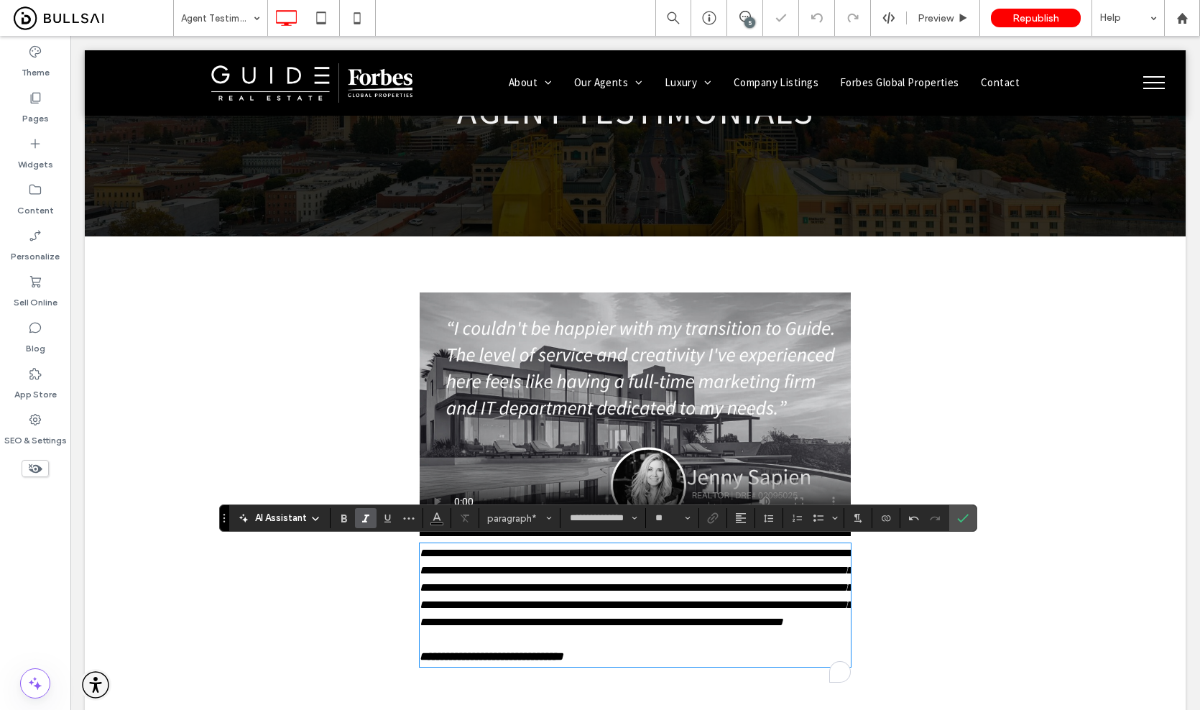
drag, startPoint x: 611, startPoint y: 627, endPoint x: 662, endPoint y: 633, distance: 50.6
click at [611, 627] on span "**********" at bounding box center [636, 587] width 432 height 80
drag, startPoint x: 633, startPoint y: 623, endPoint x: 646, endPoint y: 636, distance: 18.3
click at [646, 631] on p "**********" at bounding box center [635, 588] width 431 height 86
click at [968, 517] on label "Confirm" at bounding box center [963, 518] width 22 height 26
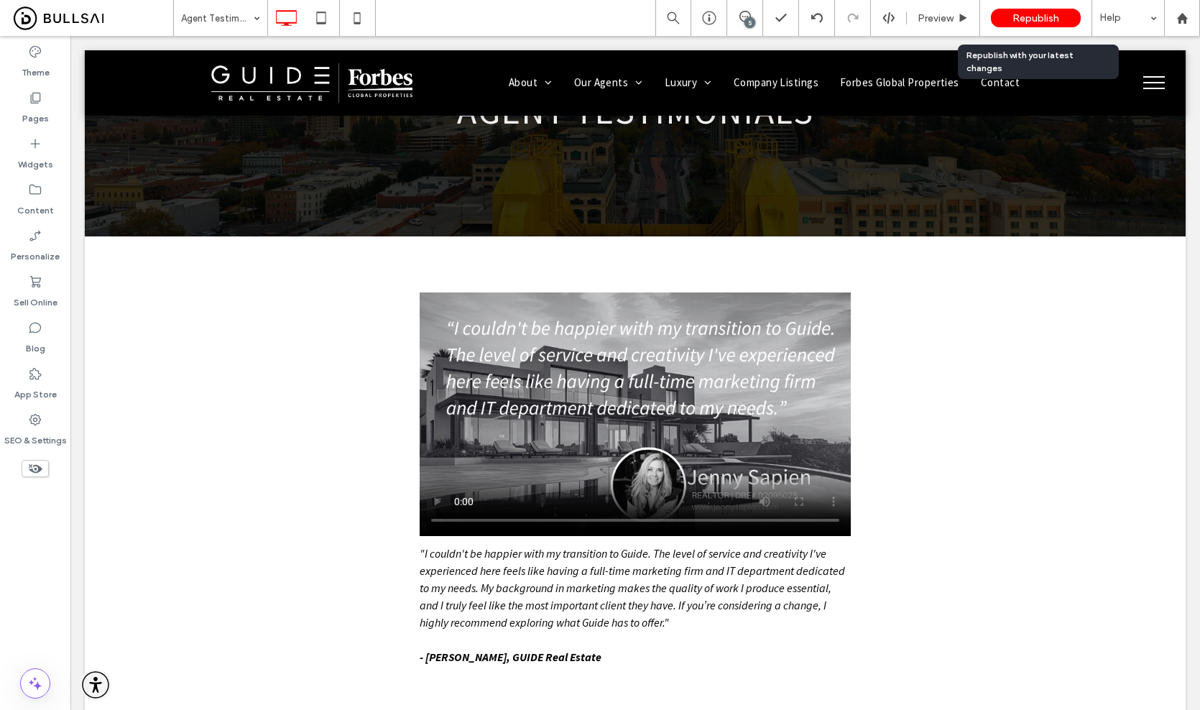
click at [1037, 15] on span "Republish" at bounding box center [1035, 18] width 47 height 12
